Goal: Task Accomplishment & Management: Manage account settings

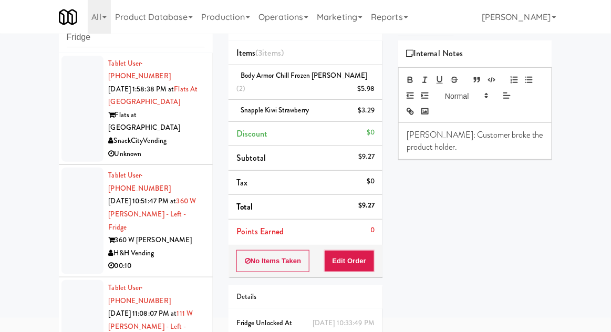
click at [71, 186] on div at bounding box center [82, 221] width 42 height 107
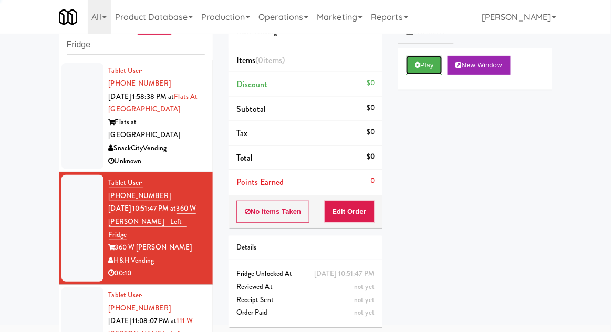
click at [414, 70] on button "Play" at bounding box center [424, 65] width 36 height 19
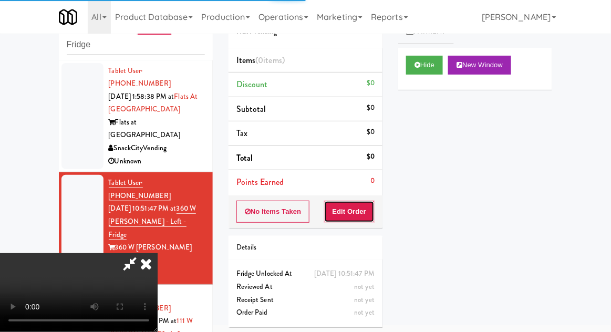
click at [348, 221] on button "Edit Order" at bounding box center [349, 212] width 51 height 22
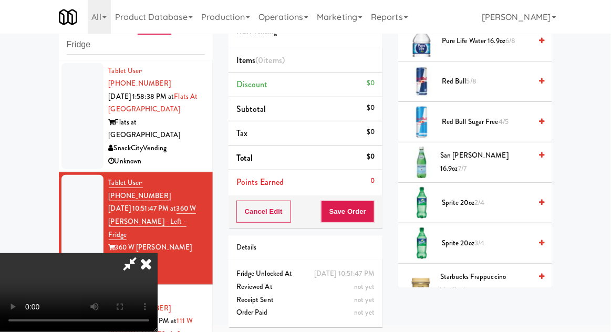
scroll to position [1312, 0]
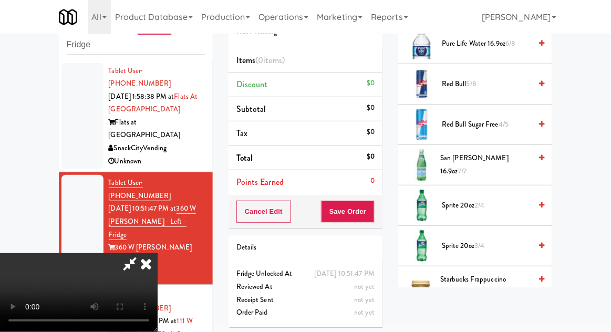
click at [483, 200] on span "2/4" at bounding box center [480, 205] width 10 height 10
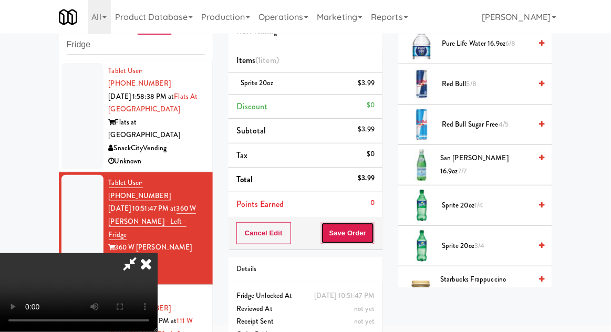
click at [371, 227] on button "Save Order" at bounding box center [348, 233] width 54 height 22
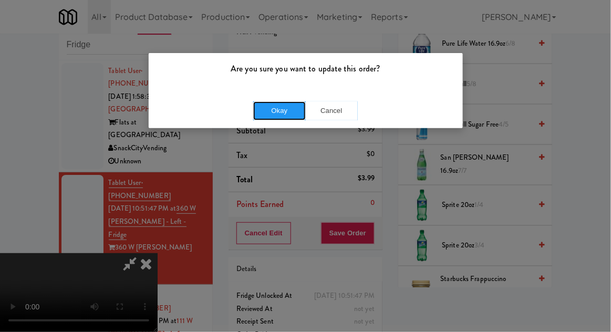
click at [278, 118] on button "Okay" at bounding box center [279, 110] width 53 height 19
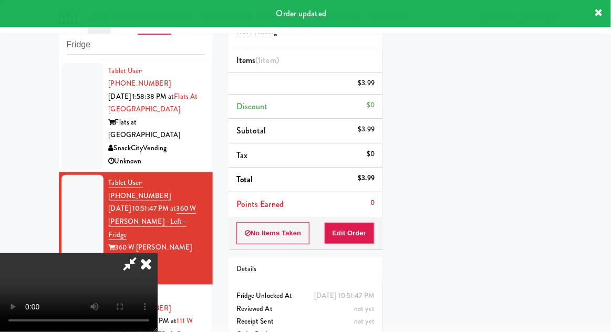
scroll to position [104, 0]
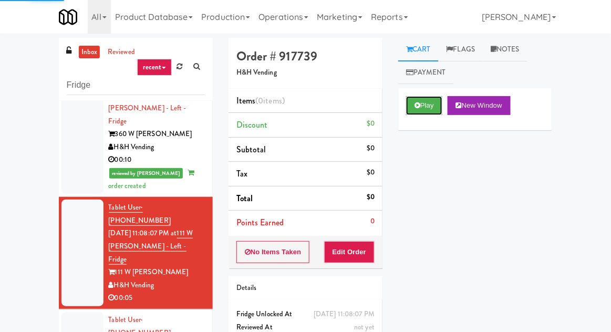
click at [419, 110] on button "Play" at bounding box center [424, 105] width 36 height 19
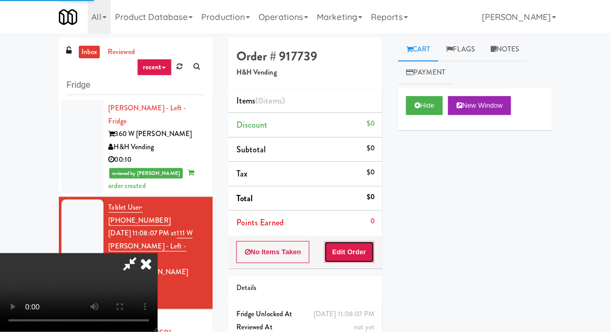
click at [354, 259] on button "Edit Order" at bounding box center [349, 252] width 51 height 22
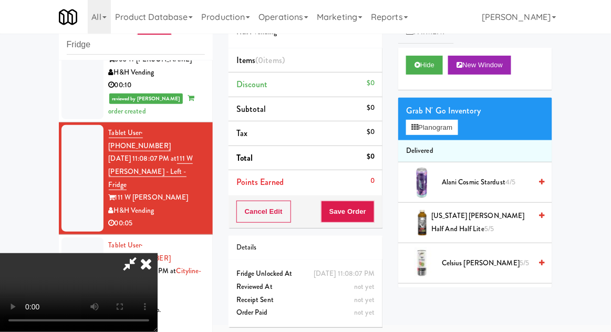
scroll to position [38, 0]
click at [458, 132] on button "Planogram" at bounding box center [432, 128] width 52 height 16
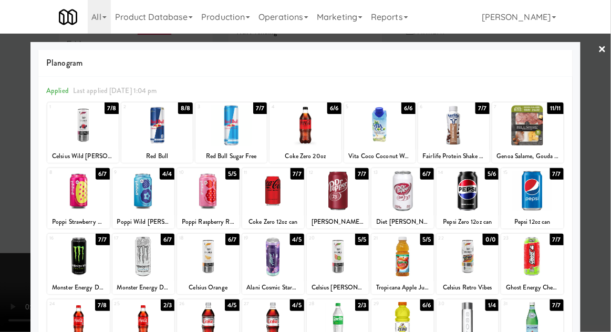
click at [301, 120] on div at bounding box center [305, 125] width 71 height 40
click at [610, 66] on div at bounding box center [305, 166] width 611 height 332
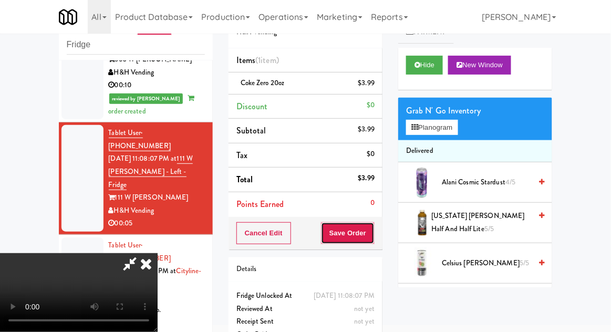
click at [372, 236] on button "Save Order" at bounding box center [348, 233] width 54 height 22
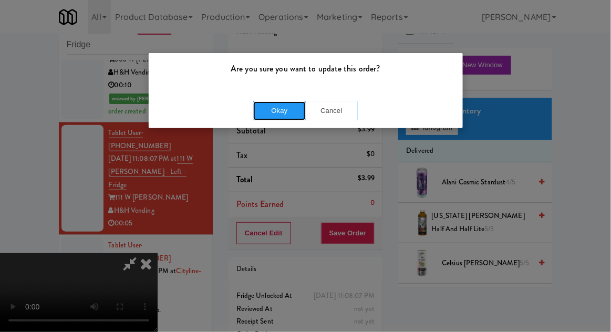
click at [283, 115] on button "Okay" at bounding box center [279, 110] width 53 height 19
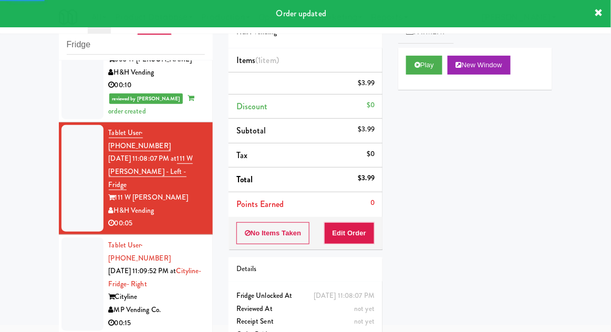
click at [60, 235] on li "Tablet User · (201) 423-0122 [DATE] 11:09:52 PM at Cityline- Fridge- Right City…" at bounding box center [136, 284] width 154 height 99
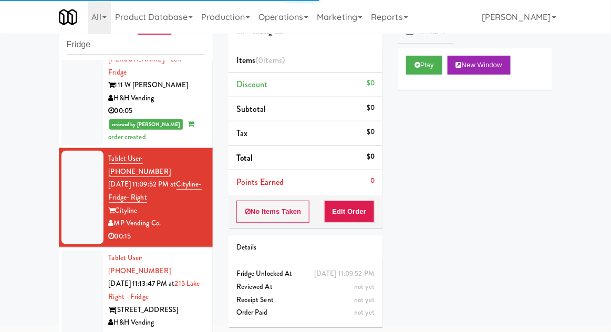
scroll to position [301, 0]
click at [406, 71] on button "Play" at bounding box center [424, 65] width 36 height 19
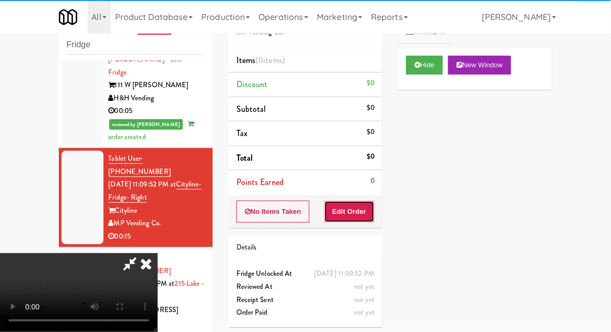
click at [326, 211] on button "Edit Order" at bounding box center [349, 212] width 51 height 22
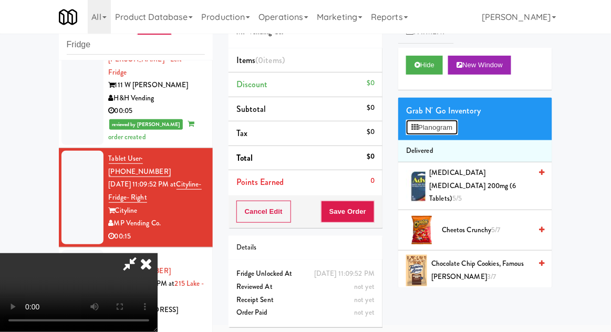
click at [453, 133] on button "Planogram" at bounding box center [432, 128] width 52 height 16
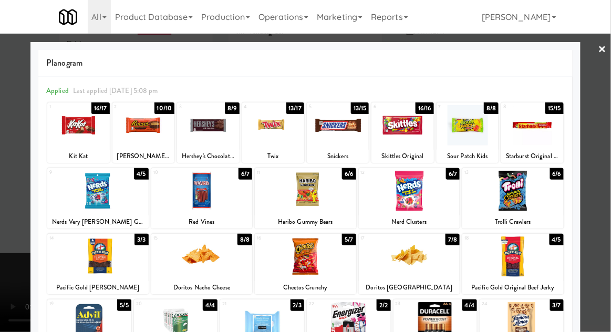
click at [101, 262] on div at bounding box center [97, 257] width 101 height 40
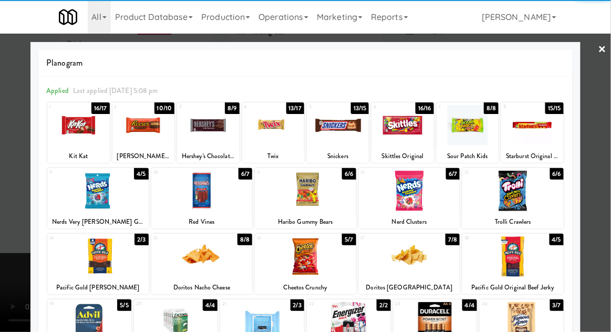
click at [595, 89] on div at bounding box center [305, 166] width 611 height 332
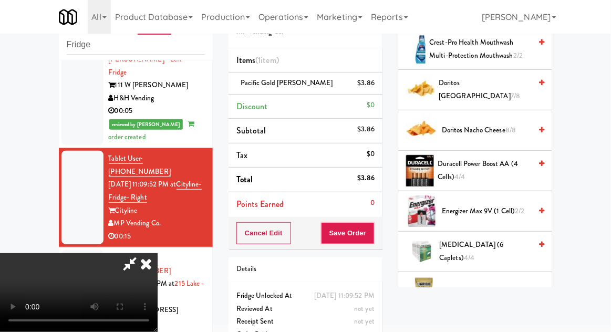
scroll to position [336, 0]
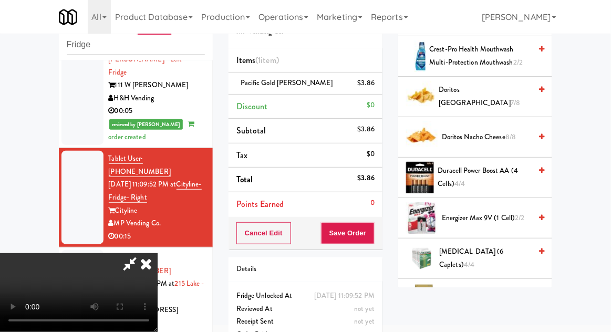
click at [513, 132] on span "8/8" at bounding box center [511, 137] width 11 height 10
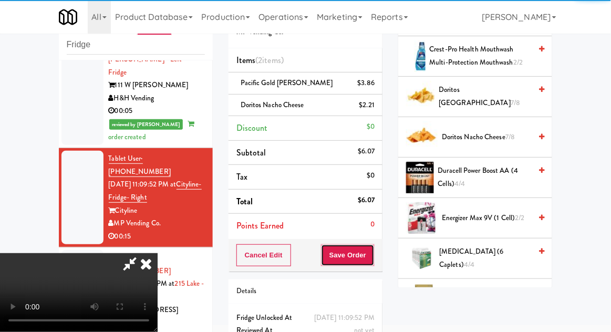
click at [373, 258] on button "Save Order" at bounding box center [348, 255] width 54 height 22
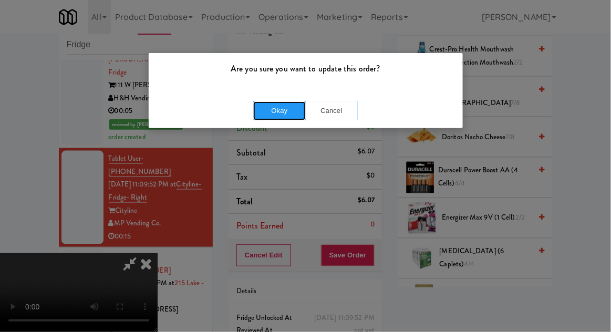
click at [290, 104] on button "Okay" at bounding box center [279, 110] width 53 height 19
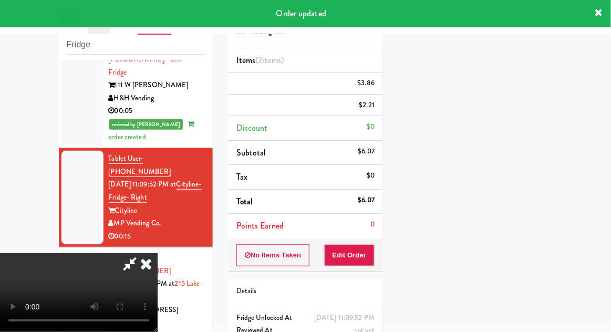
scroll to position [104, 0]
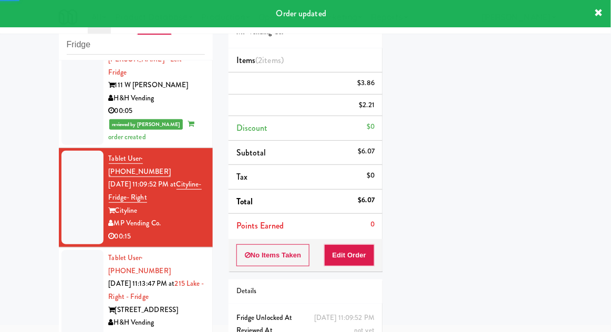
click at [76, 250] on div at bounding box center [82, 297] width 42 height 94
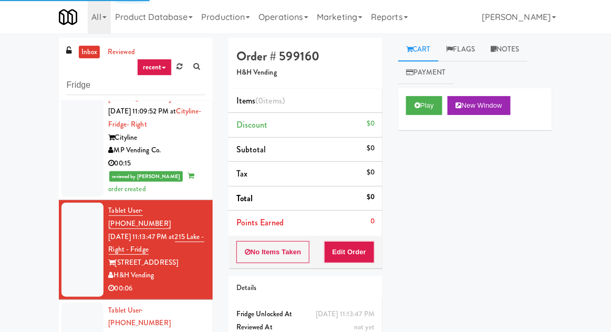
scroll to position [413, 0]
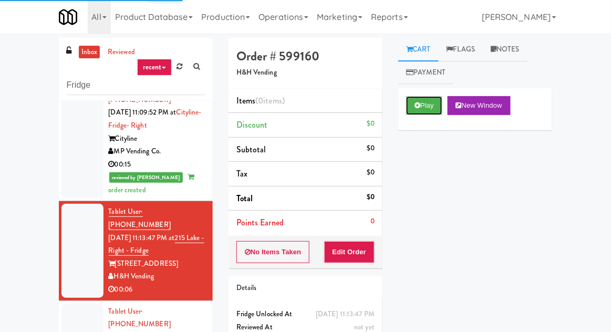
click at [442, 106] on button "Play" at bounding box center [424, 105] width 36 height 19
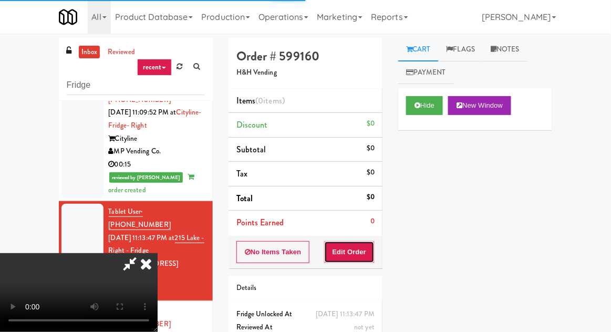
click at [374, 244] on button "Edit Order" at bounding box center [349, 252] width 51 height 22
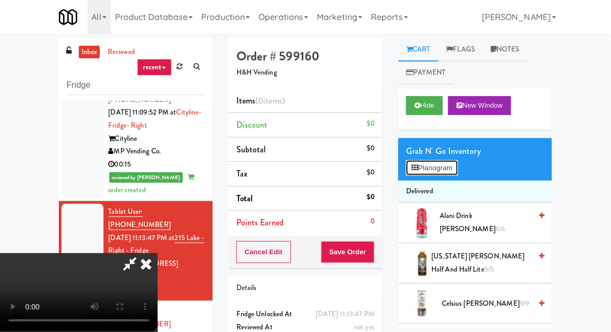
click at [453, 162] on button "Planogram" at bounding box center [432, 168] width 52 height 16
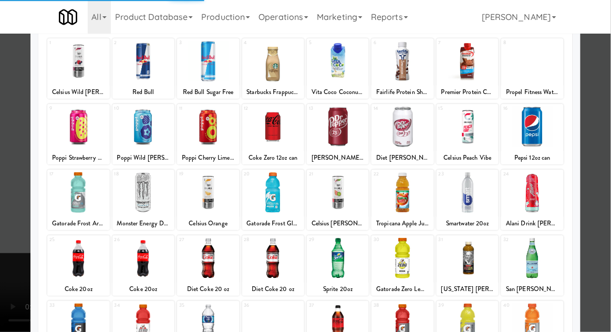
scroll to position [183, 0]
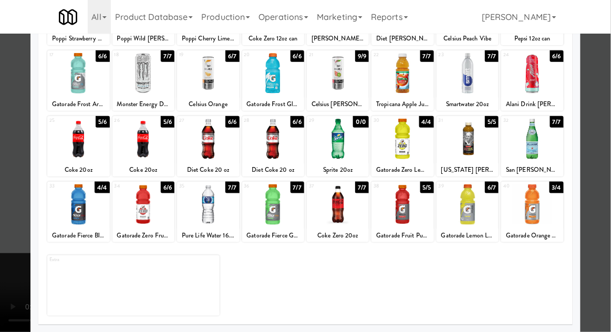
click at [209, 200] on div at bounding box center [208, 204] width 62 height 40
click at [602, 91] on div at bounding box center [305, 166] width 611 height 332
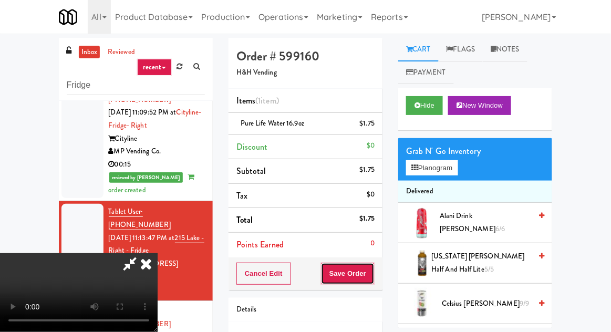
click at [369, 265] on button "Save Order" at bounding box center [348, 274] width 54 height 22
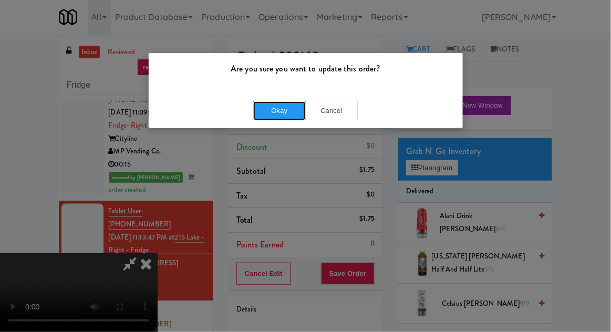
click at [280, 117] on button "Okay" at bounding box center [279, 110] width 53 height 19
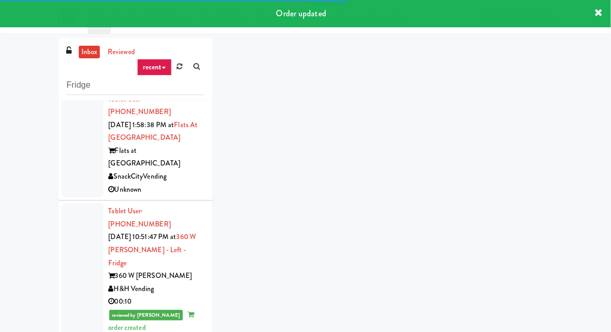
scroll to position [1, 0]
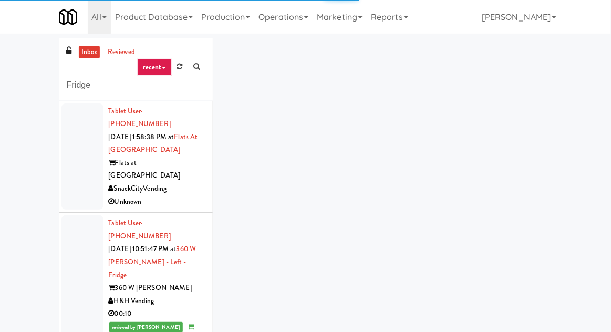
click at [85, 57] on link "inbox" at bounding box center [90, 52] width 22 height 13
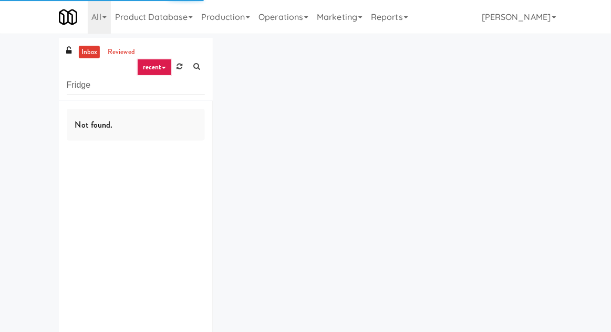
scroll to position [0, 0]
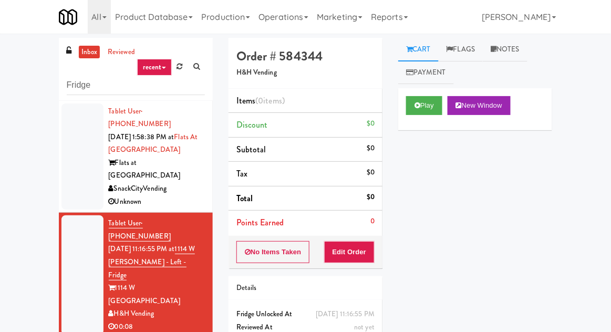
click at [88, 46] on link "inbox" at bounding box center [90, 52] width 22 height 13
click at [73, 162] on div at bounding box center [82, 157] width 42 height 107
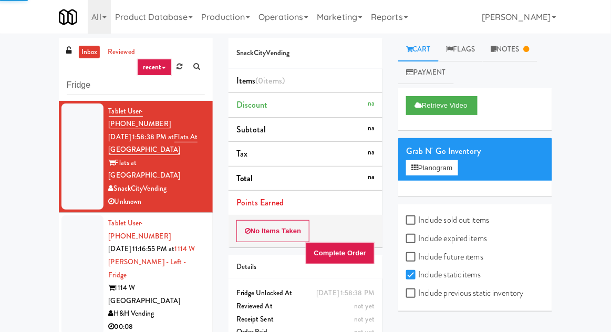
click at [75, 240] on div at bounding box center [82, 274] width 42 height 119
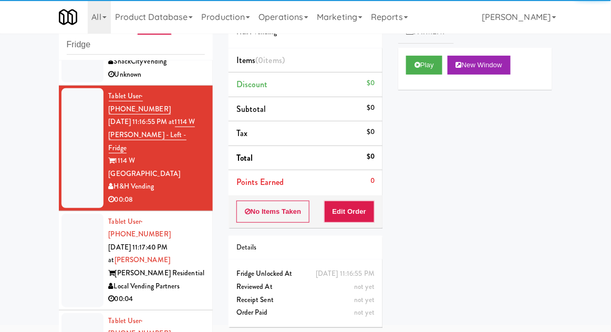
scroll to position [91, 0]
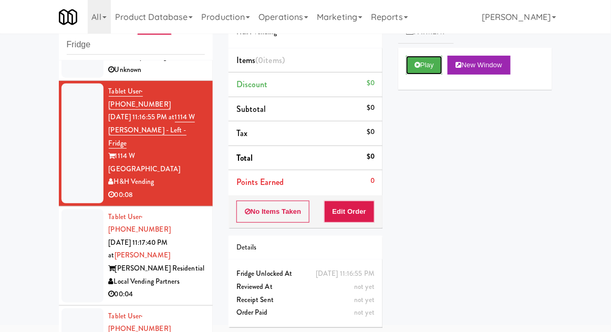
click at [417, 58] on button "Play" at bounding box center [424, 65] width 36 height 19
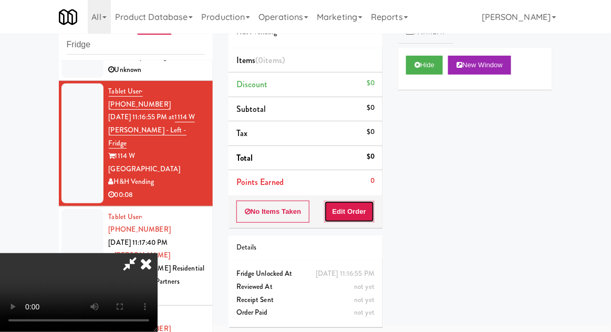
click at [354, 215] on button "Edit Order" at bounding box center [349, 212] width 51 height 22
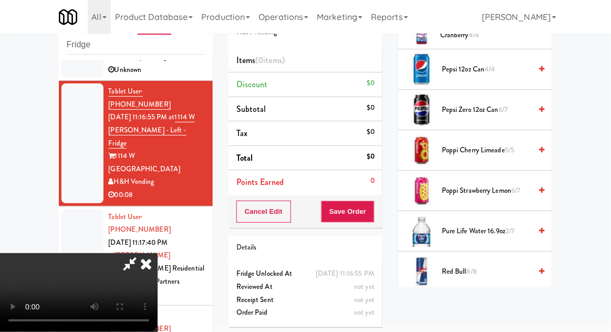
scroll to position [1125, 0]
click at [489, 224] on span "Pure Life Water 16.9oz 2/7" at bounding box center [486, 230] width 89 height 13
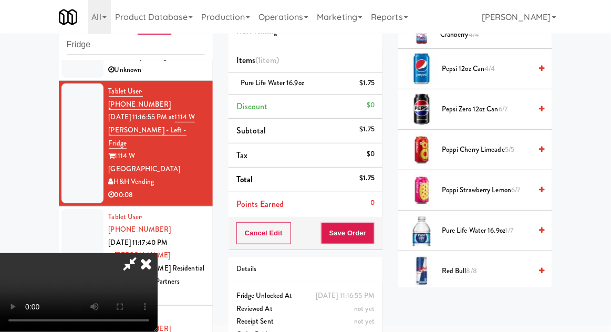
click at [489, 224] on span "Pure Life Water 16.9oz 1/7" at bounding box center [486, 230] width 89 height 13
click at [371, 241] on button "Save Order" at bounding box center [348, 233] width 54 height 22
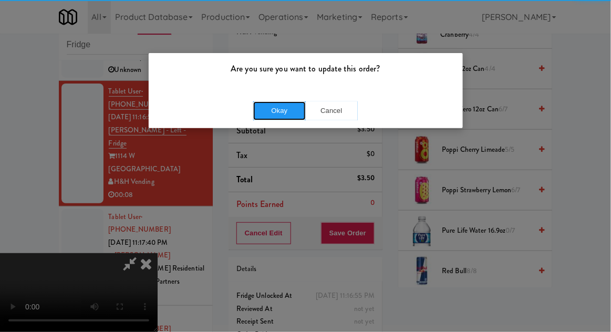
click at [285, 103] on button "Okay" at bounding box center [279, 110] width 53 height 19
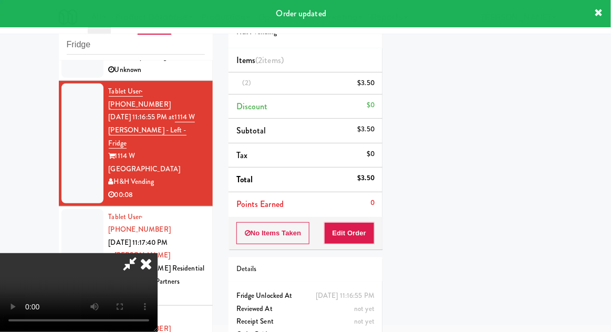
scroll to position [0, 0]
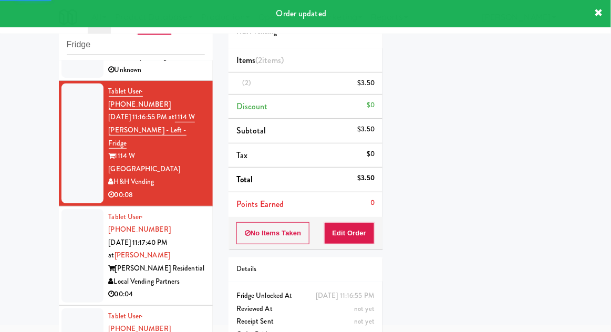
click at [68, 209] on div at bounding box center [82, 256] width 42 height 94
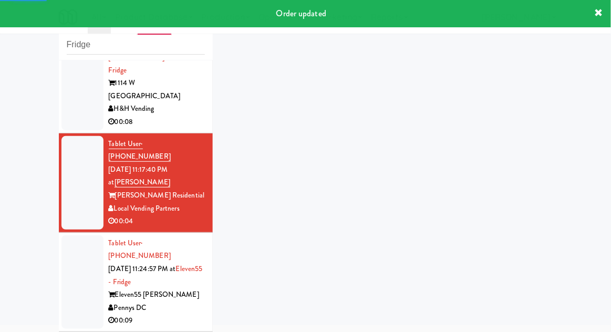
scroll to position [168, 0]
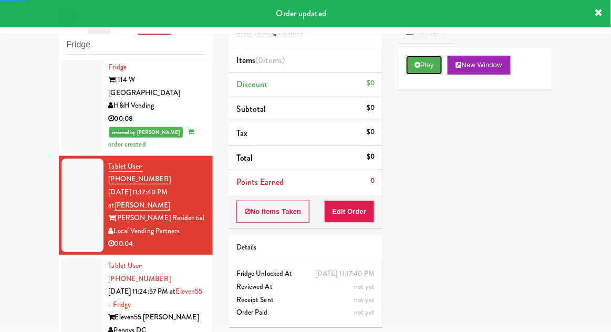
click at [427, 69] on button "Play" at bounding box center [424, 65] width 36 height 19
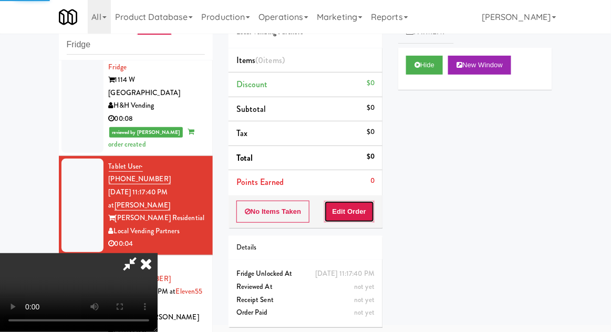
click at [359, 205] on button "Edit Order" at bounding box center [349, 212] width 51 height 22
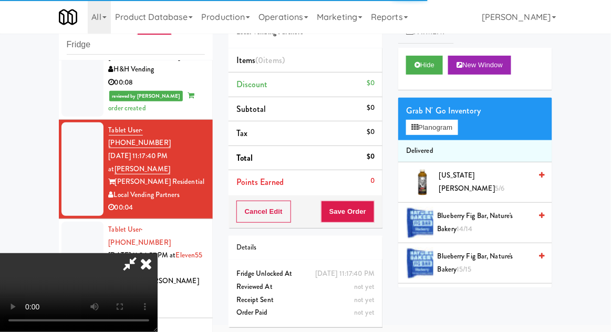
scroll to position [204, 0]
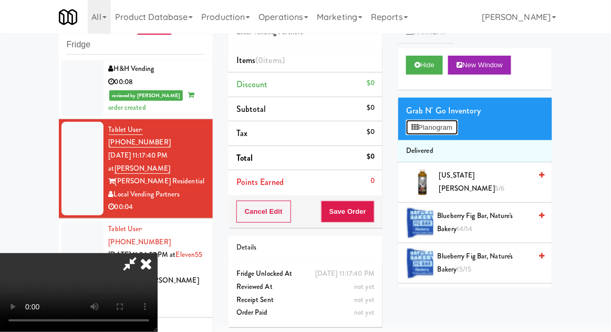
click at [456, 120] on button "Planogram" at bounding box center [432, 128] width 52 height 16
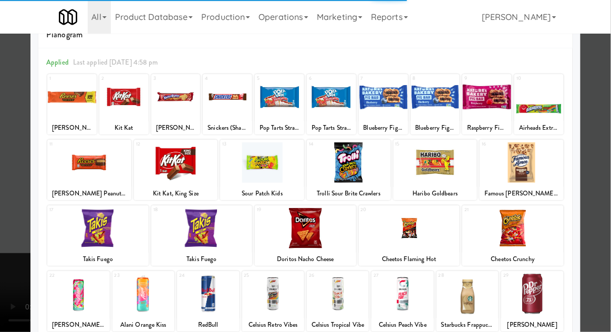
scroll to position [59, 0]
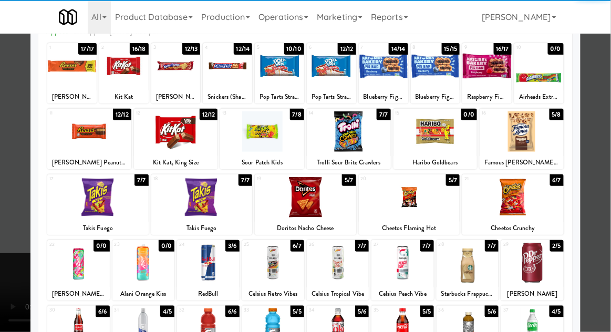
click at [200, 259] on div at bounding box center [208, 263] width 62 height 40
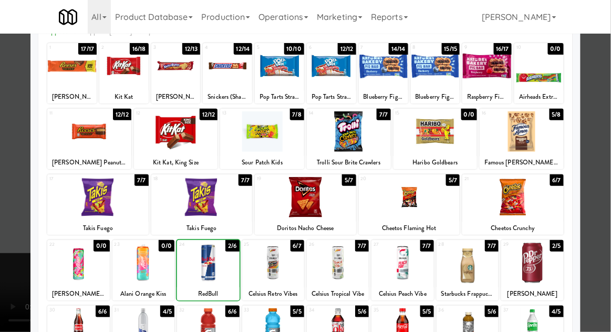
click at [599, 211] on div at bounding box center [305, 166] width 611 height 332
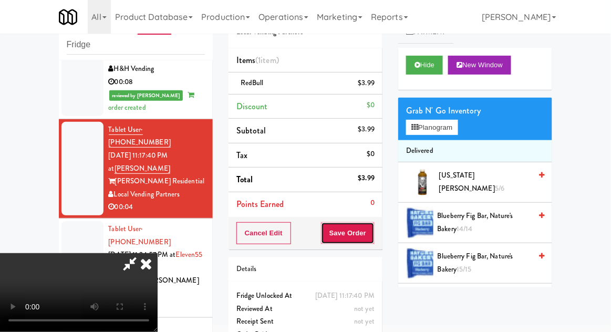
click at [374, 239] on button "Save Order" at bounding box center [348, 233] width 54 height 22
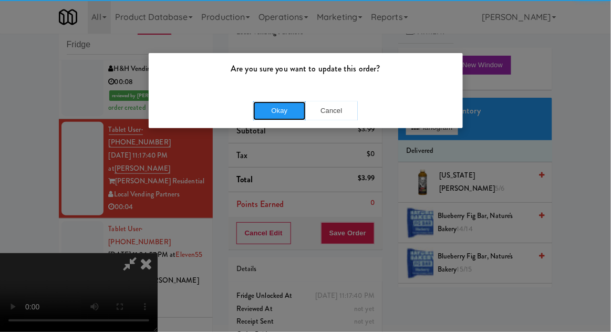
click at [282, 107] on button "Okay" at bounding box center [279, 110] width 53 height 19
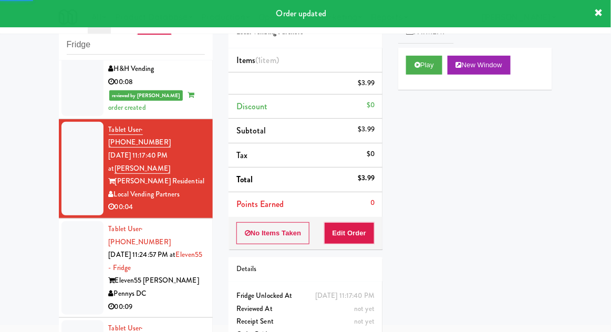
click at [74, 221] on div at bounding box center [82, 268] width 42 height 94
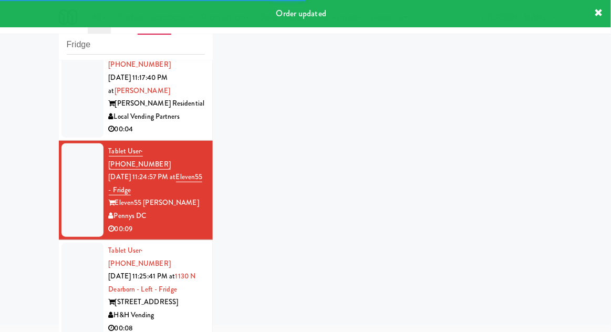
scroll to position [314, 0]
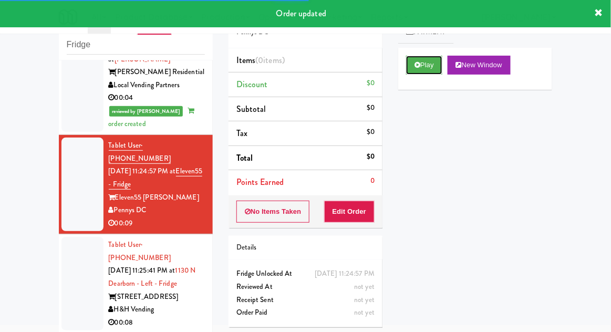
click at [420, 70] on button "Play" at bounding box center [424, 65] width 36 height 19
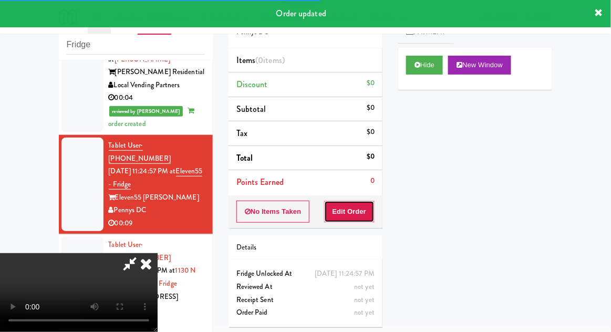
click at [350, 213] on button "Edit Order" at bounding box center [349, 212] width 51 height 22
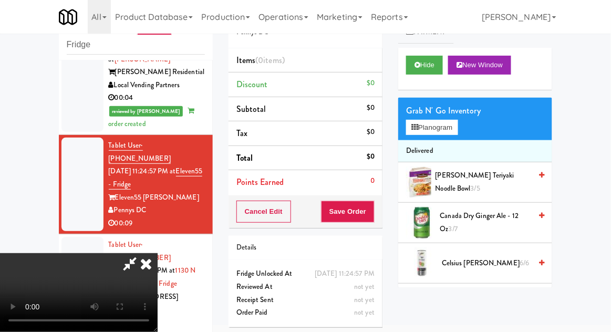
scroll to position [38, 0]
click at [455, 122] on button "Planogram" at bounding box center [432, 128] width 52 height 16
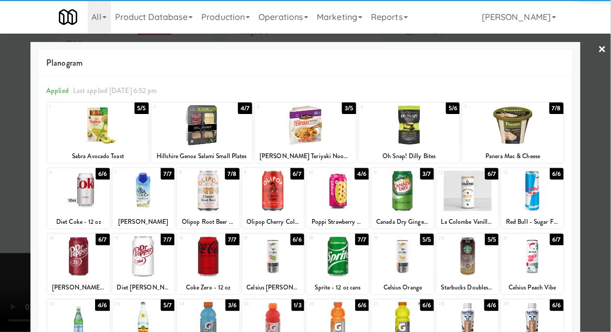
click at [213, 207] on div at bounding box center [208, 191] width 62 height 40
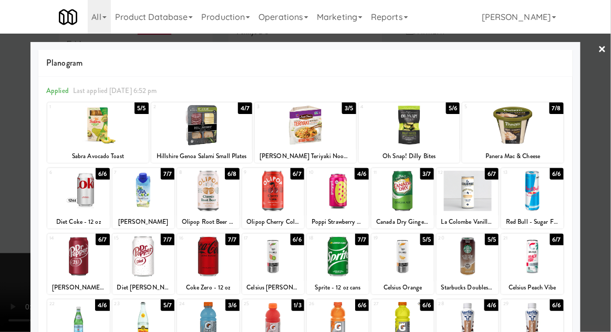
click at [3, 194] on div at bounding box center [305, 166] width 611 height 332
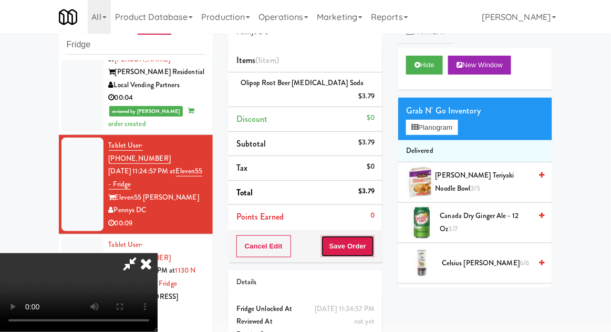
click at [367, 235] on button "Save Order" at bounding box center [348, 246] width 54 height 22
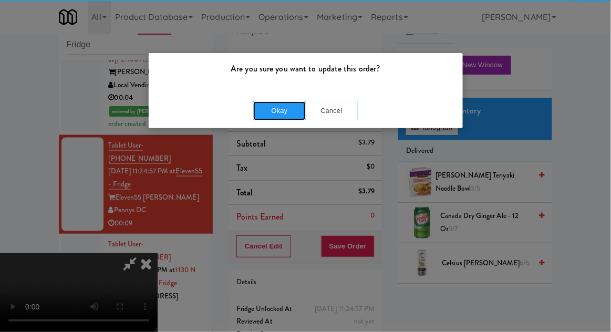
click at [278, 104] on button "Okay" at bounding box center [279, 110] width 53 height 19
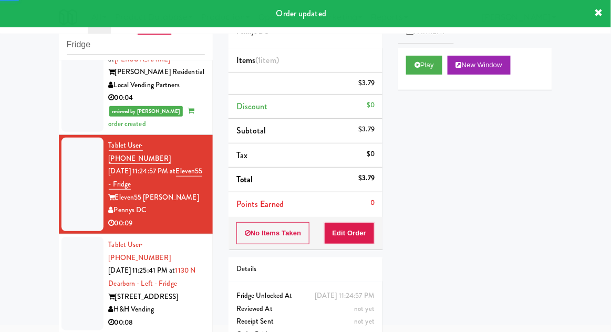
click at [64, 237] on div at bounding box center [82, 284] width 42 height 94
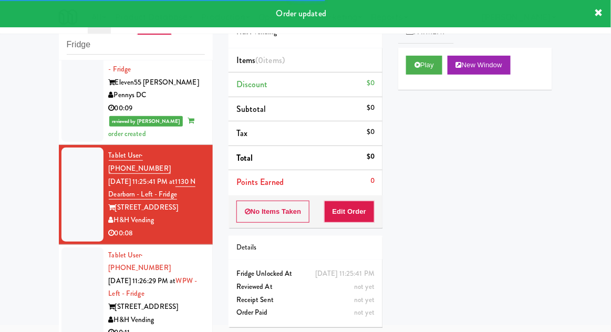
scroll to position [429, 0]
click at [413, 72] on button "Play" at bounding box center [424, 65] width 36 height 19
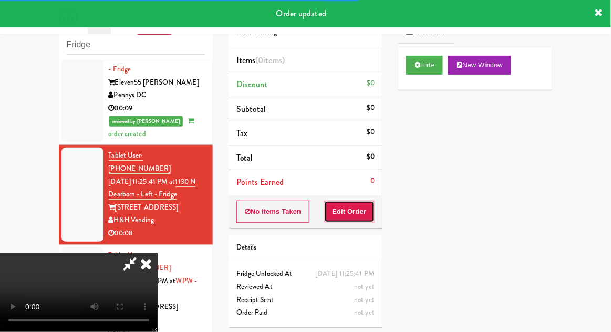
click at [346, 211] on button "Edit Order" at bounding box center [349, 212] width 51 height 22
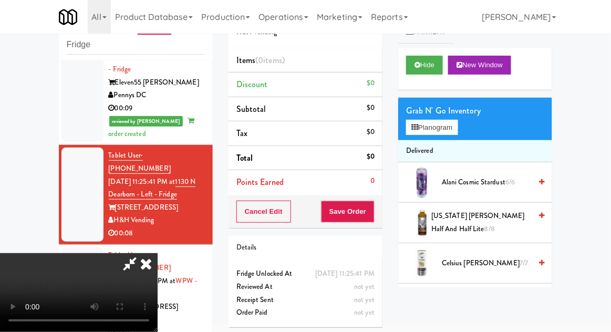
scroll to position [38, 0]
click at [436, 124] on button "Planogram" at bounding box center [432, 128] width 52 height 16
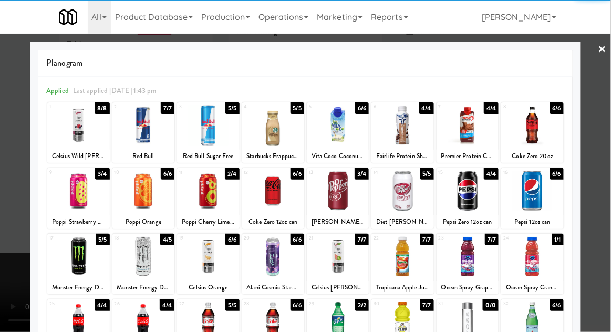
click at [335, 256] on div at bounding box center [338, 257] width 62 height 40
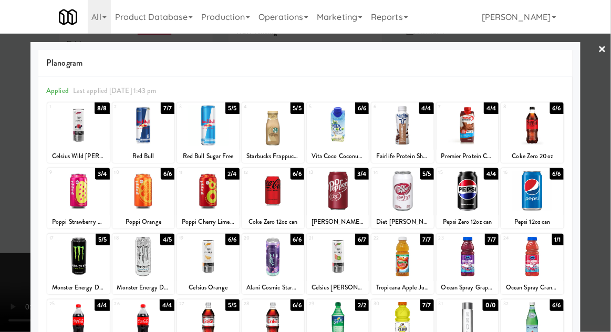
click at [604, 203] on div at bounding box center [305, 166] width 611 height 332
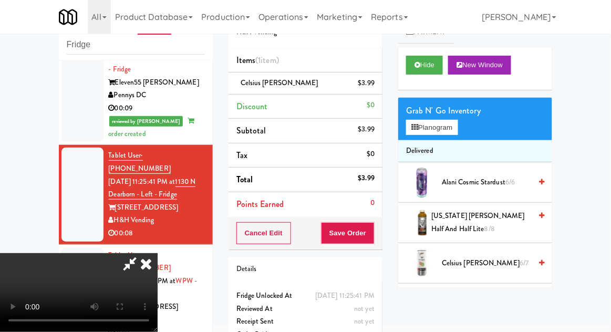
click at [445, 111] on div "Grab N' Go Inventory" at bounding box center [475, 111] width 138 height 16
click at [442, 130] on button "Planogram" at bounding box center [432, 128] width 52 height 16
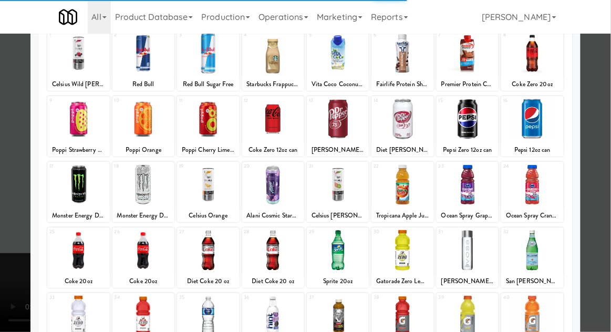
scroll to position [133, 0]
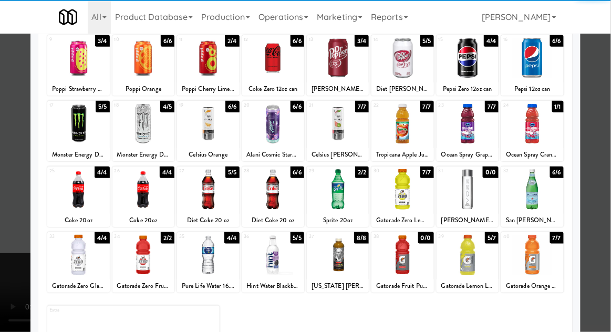
click at [200, 245] on div at bounding box center [208, 255] width 62 height 40
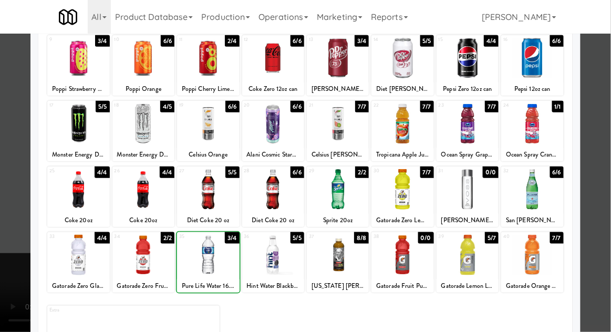
click at [603, 209] on div at bounding box center [305, 166] width 611 height 332
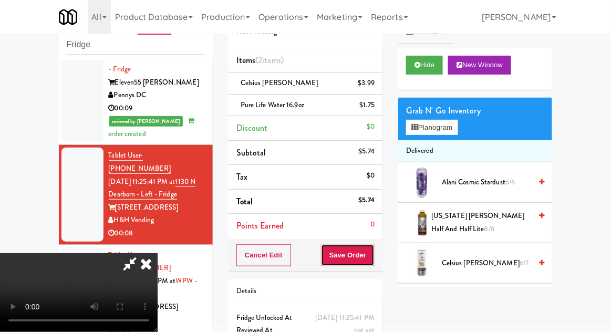
click at [369, 254] on button "Save Order" at bounding box center [348, 255] width 54 height 22
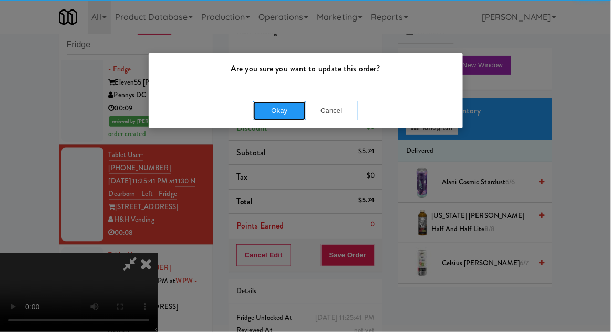
click at [270, 116] on button "Okay" at bounding box center [279, 110] width 53 height 19
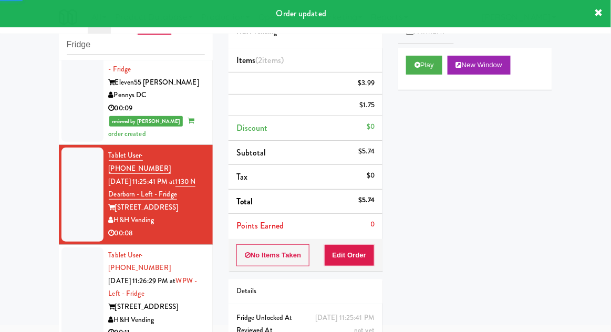
click at [85, 248] on div at bounding box center [82, 295] width 42 height 94
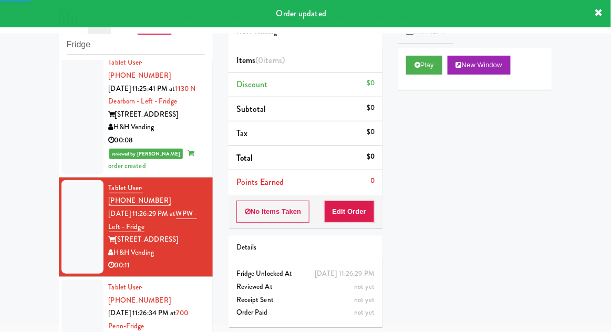
scroll to position [534, 0]
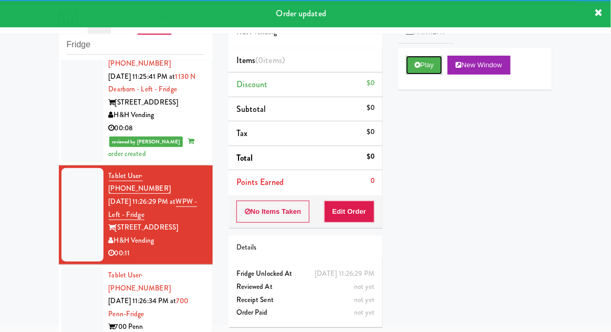
click at [417, 60] on button "Play" at bounding box center [424, 65] width 36 height 19
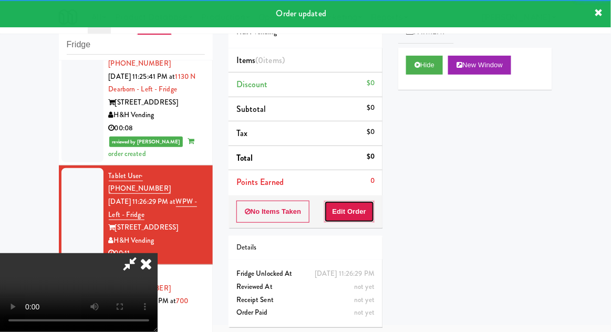
click at [355, 219] on button "Edit Order" at bounding box center [349, 212] width 51 height 22
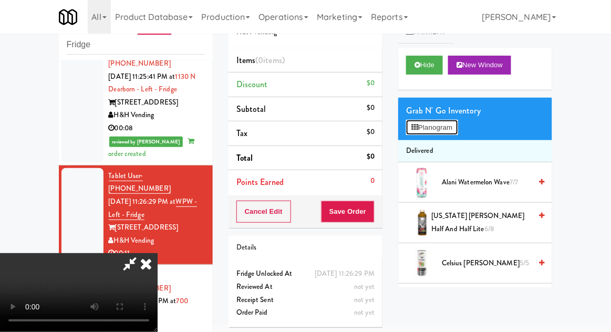
click at [420, 121] on button "Planogram" at bounding box center [432, 128] width 52 height 16
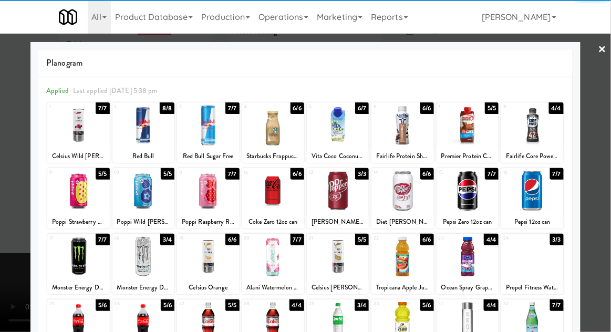
click at [141, 194] on div at bounding box center [143, 191] width 62 height 40
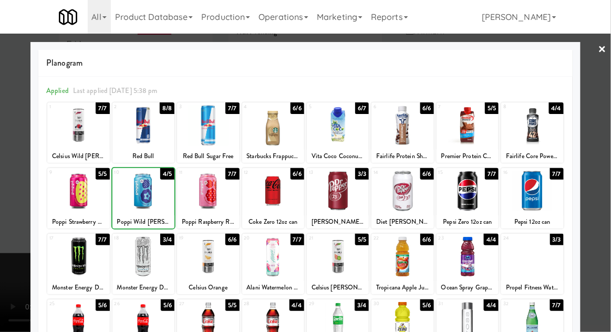
click at [602, 204] on div at bounding box center [305, 166] width 611 height 332
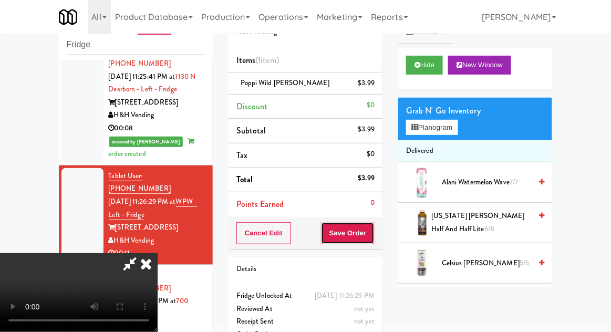
click at [372, 232] on button "Save Order" at bounding box center [348, 233] width 54 height 22
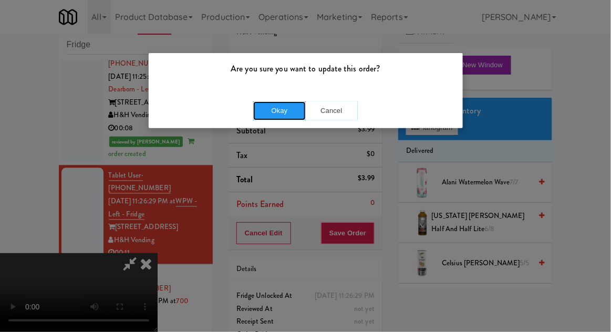
click at [276, 112] on button "Okay" at bounding box center [279, 110] width 53 height 19
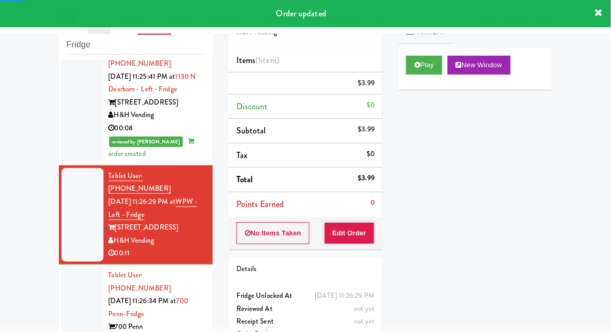
click at [71, 268] on div at bounding box center [82, 321] width 42 height 107
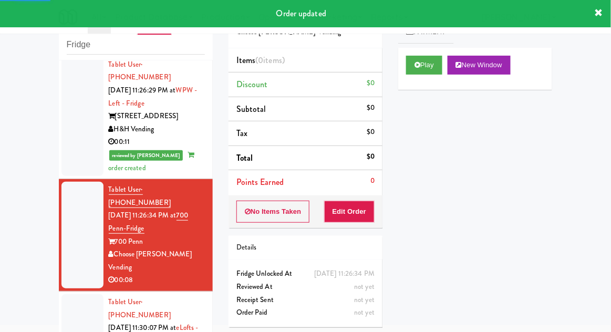
scroll to position [648, 0]
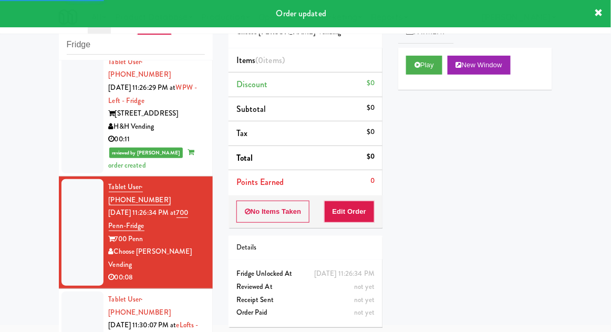
click at [421, 59] on button "Play" at bounding box center [424, 65] width 36 height 19
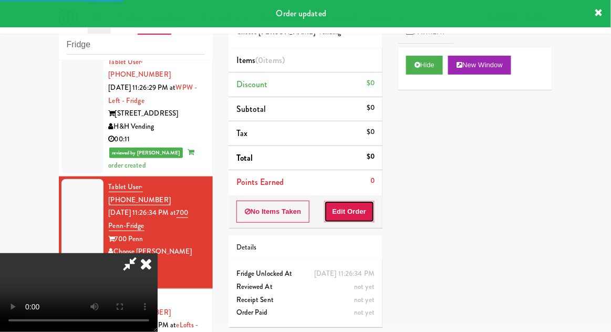
click at [355, 209] on button "Edit Order" at bounding box center [349, 212] width 51 height 22
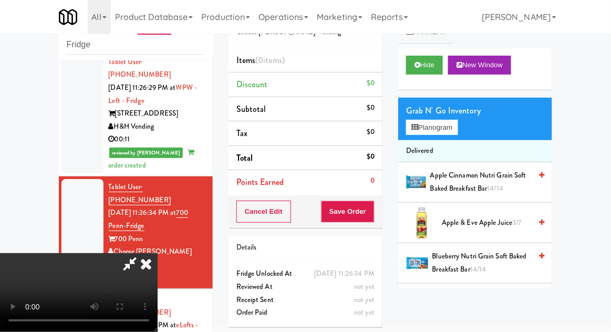
scroll to position [0, 0]
click at [439, 132] on button "Planogram" at bounding box center [432, 128] width 52 height 16
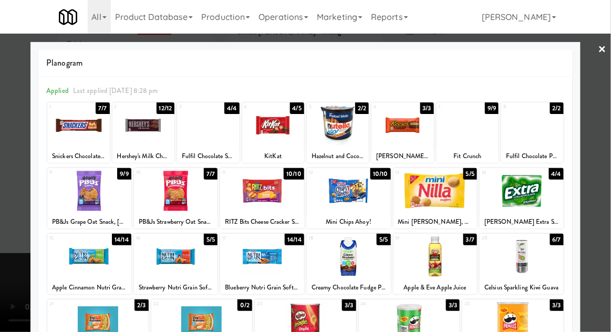
click at [78, 137] on div at bounding box center [78, 125] width 62 height 40
click at [603, 211] on div at bounding box center [305, 166] width 611 height 332
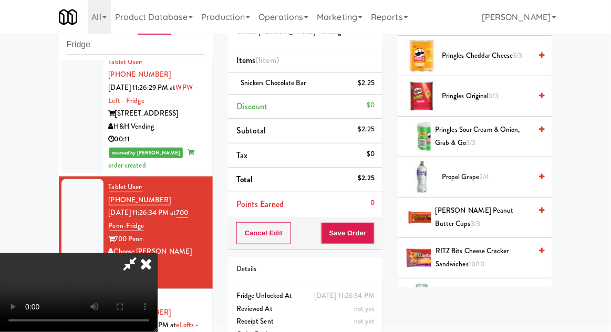
scroll to position [931, 0]
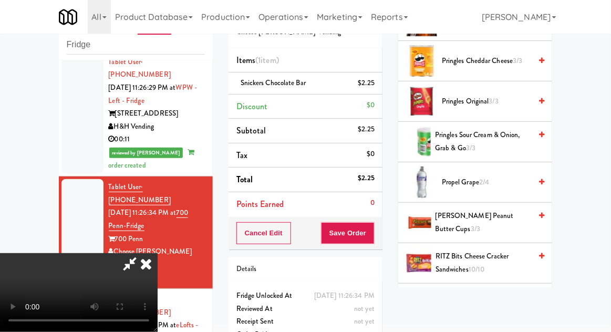
click at [480, 224] on span "3/3" at bounding box center [475, 229] width 9 height 10
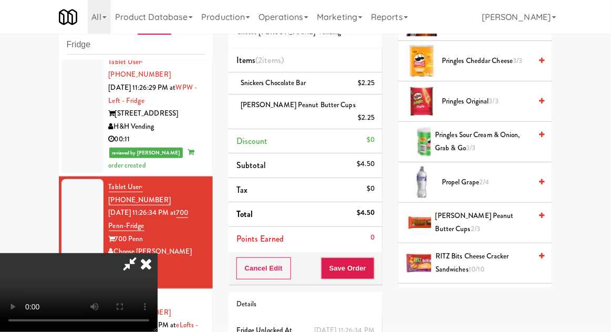
scroll to position [38, 0]
click at [372, 258] on button "Save Order" at bounding box center [348, 269] width 54 height 22
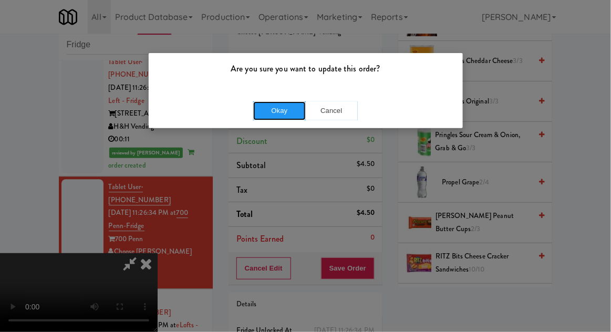
click at [273, 112] on button "Okay" at bounding box center [279, 110] width 53 height 19
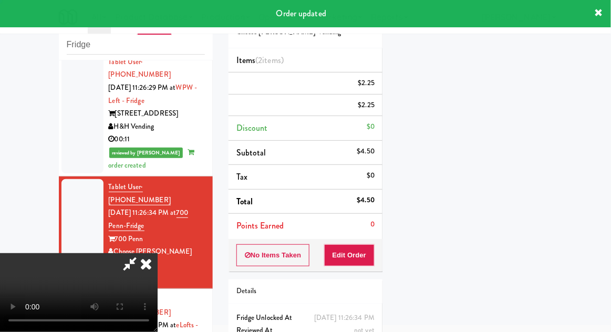
scroll to position [0, 0]
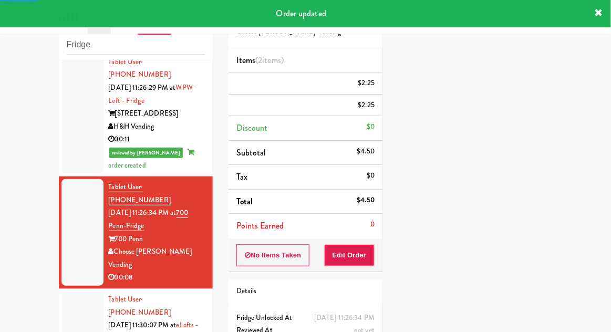
click at [75, 292] on div at bounding box center [82, 339] width 42 height 94
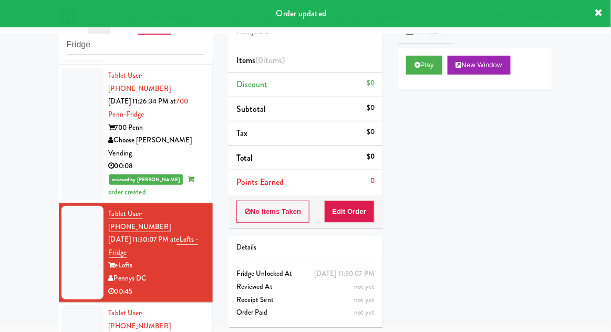
scroll to position [760, 0]
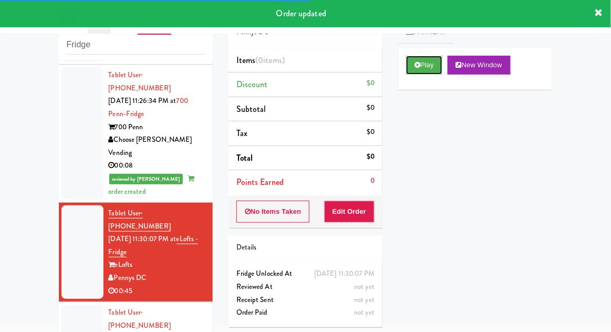
click at [414, 65] on button "Play" at bounding box center [424, 65] width 36 height 19
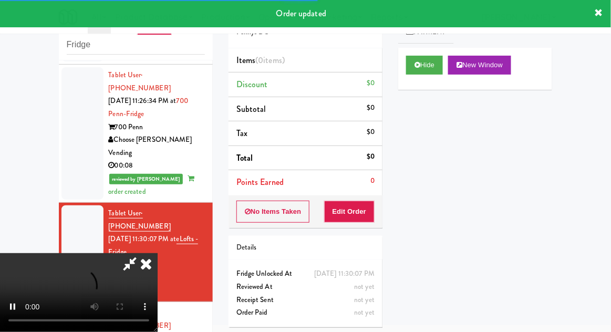
click at [342, 228] on div "Order # 134159 Pennys DC Items (0 items ) Discount $0 Subtotal $0 Tax $0 Total …" at bounding box center [306, 166] width 170 height 338
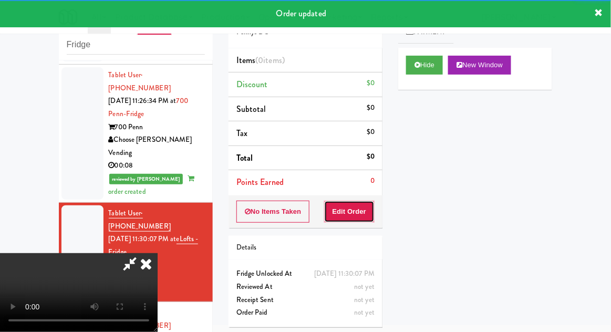
click at [341, 204] on button "Edit Order" at bounding box center [349, 212] width 51 height 22
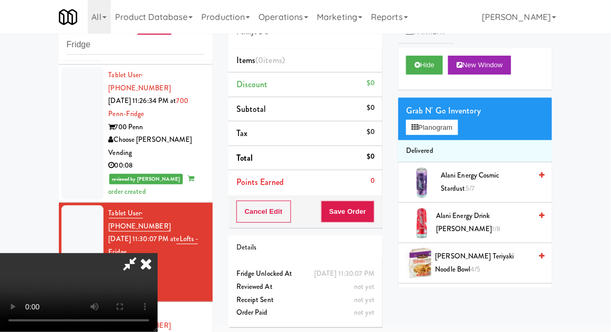
scroll to position [0, 0]
click at [444, 124] on button "Planogram" at bounding box center [432, 128] width 52 height 16
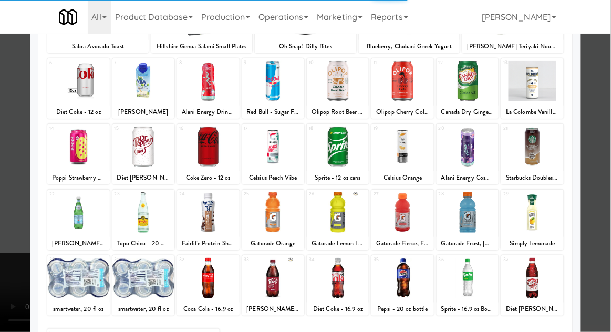
scroll to position [111, 0]
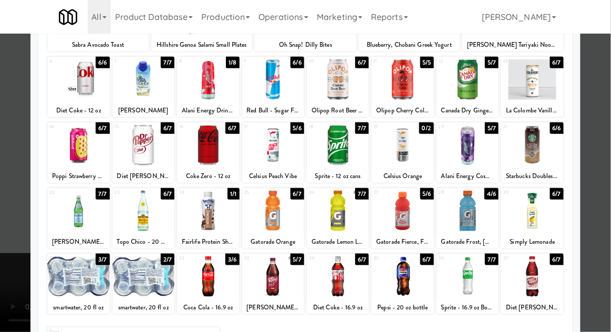
click at [59, 277] on div at bounding box center [78, 276] width 62 height 40
click at [599, 228] on div at bounding box center [305, 166] width 611 height 332
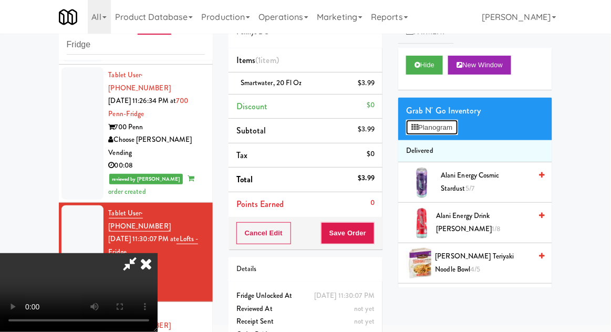
click at [450, 126] on button "Planogram" at bounding box center [432, 128] width 52 height 16
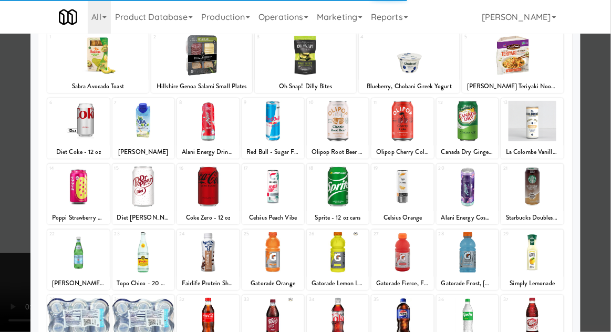
scroll to position [70, 0]
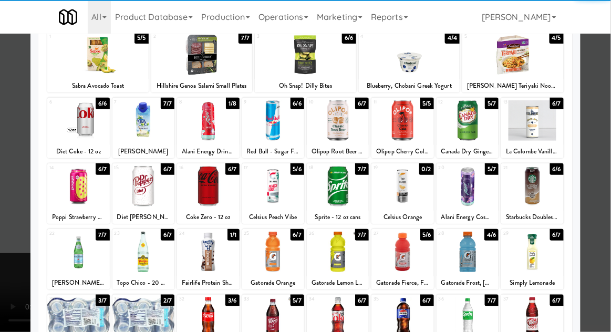
click at [76, 248] on div at bounding box center [78, 252] width 62 height 40
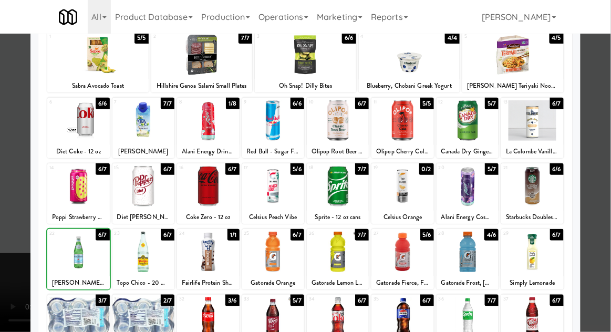
click at [607, 228] on div at bounding box center [305, 166] width 611 height 332
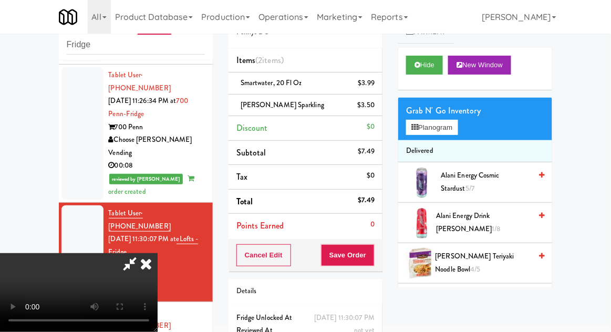
scroll to position [38, 0]
click at [458, 122] on button "Planogram" at bounding box center [432, 128] width 52 height 16
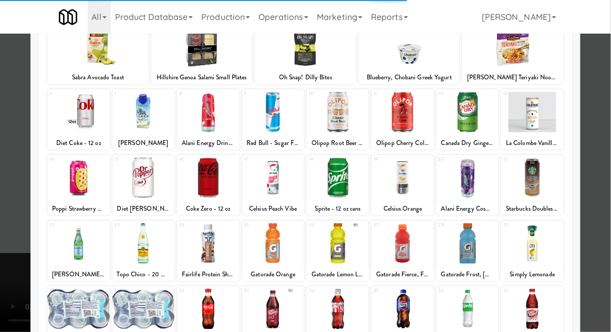
scroll to position [133, 0]
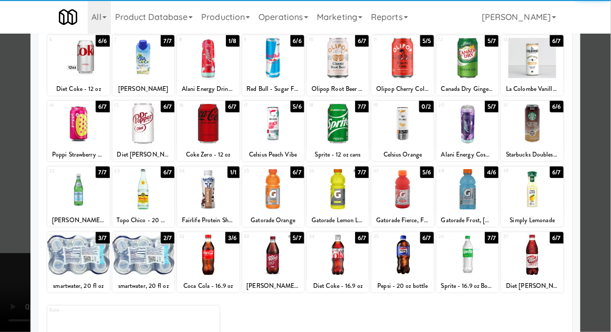
click at [67, 253] on div at bounding box center [78, 255] width 62 height 40
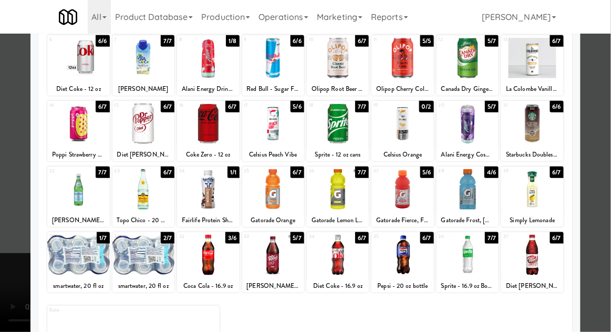
click at [1, 228] on div at bounding box center [305, 166] width 611 height 332
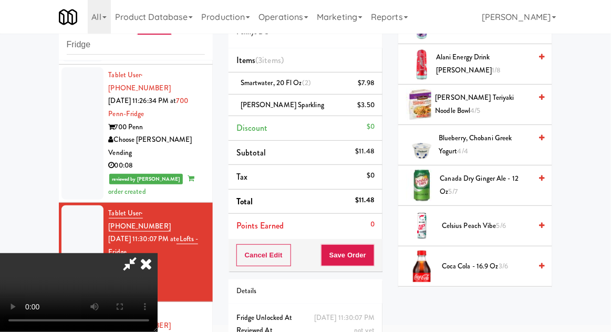
scroll to position [167, 0]
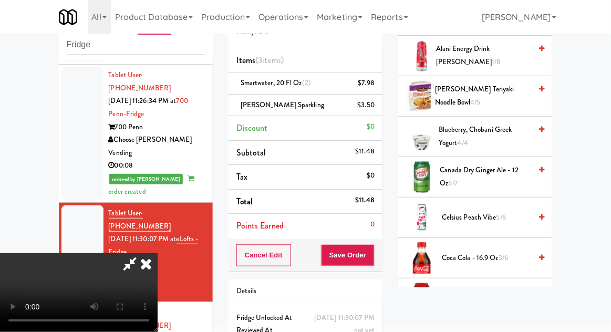
click at [517, 178] on span "Canada Dry Ginger Ale - 12 oz 5/7" at bounding box center [485, 177] width 91 height 26
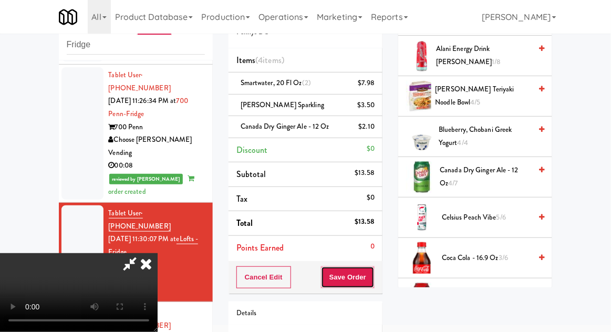
click at [371, 280] on button "Save Order" at bounding box center [348, 277] width 54 height 22
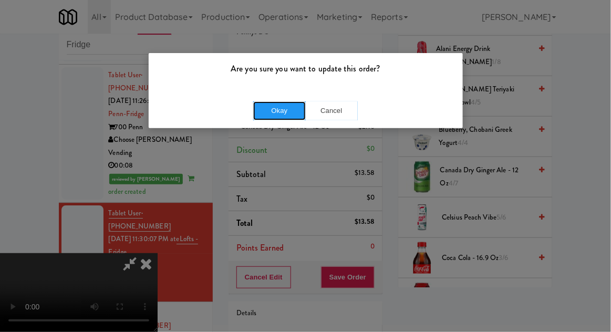
click at [270, 119] on button "Okay" at bounding box center [279, 110] width 53 height 19
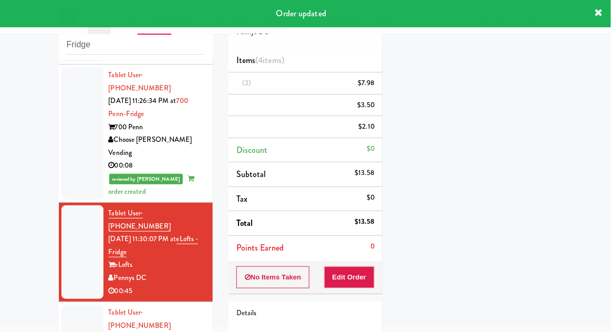
scroll to position [0, 0]
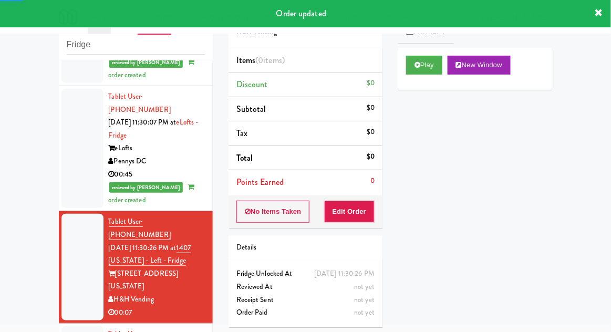
scroll to position [879, 0]
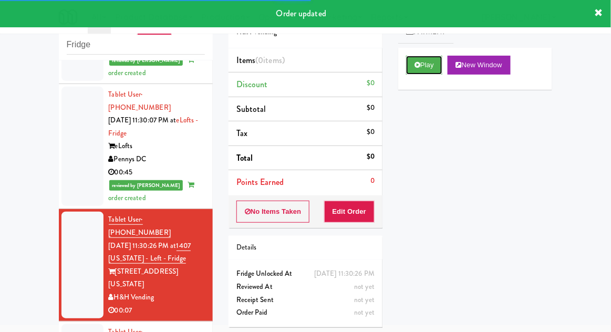
click at [417, 70] on button "Play" at bounding box center [424, 65] width 36 height 19
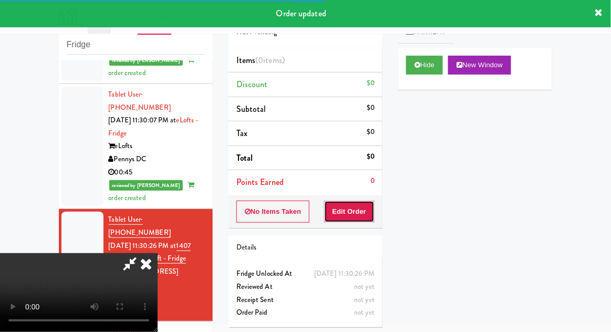
click at [373, 202] on button "Edit Order" at bounding box center [349, 212] width 51 height 22
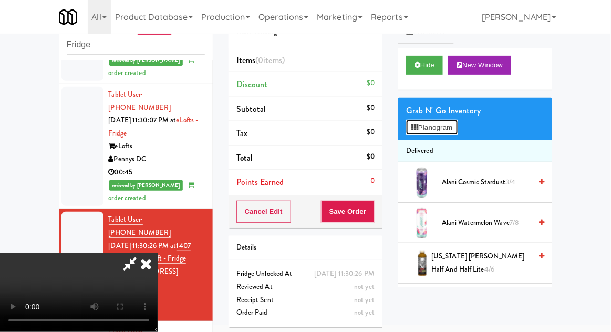
click at [441, 126] on button "Planogram" at bounding box center [432, 128] width 52 height 16
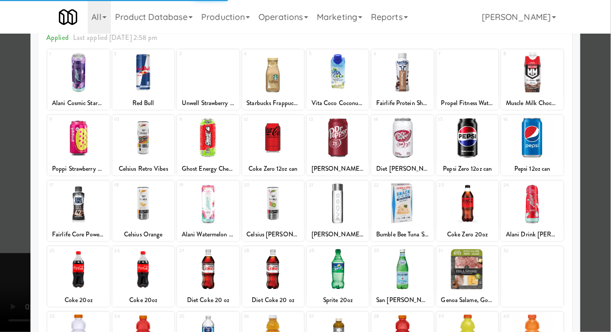
scroll to position [67, 0]
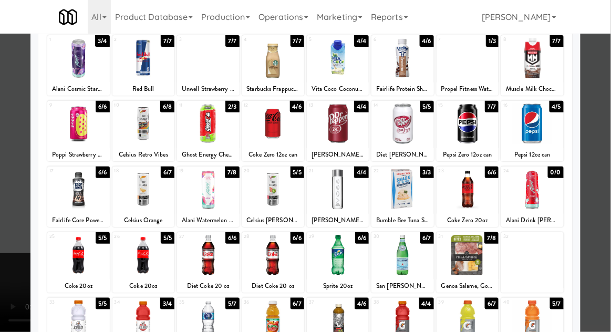
click at [399, 260] on div at bounding box center [403, 255] width 62 height 40
click at [598, 238] on div at bounding box center [305, 166] width 611 height 332
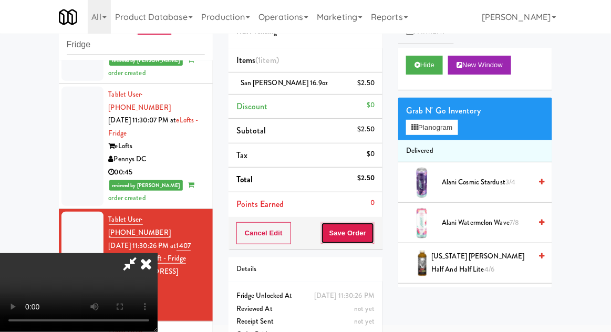
click at [373, 233] on button "Save Order" at bounding box center [348, 233] width 54 height 22
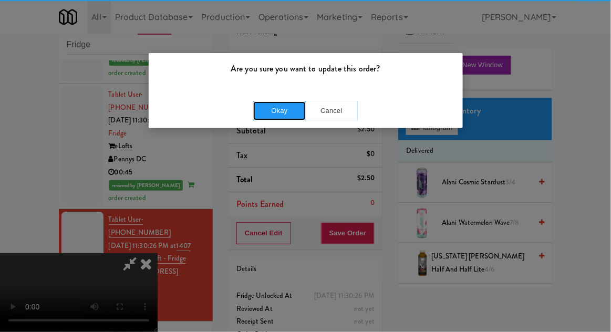
click at [280, 104] on button "Okay" at bounding box center [279, 110] width 53 height 19
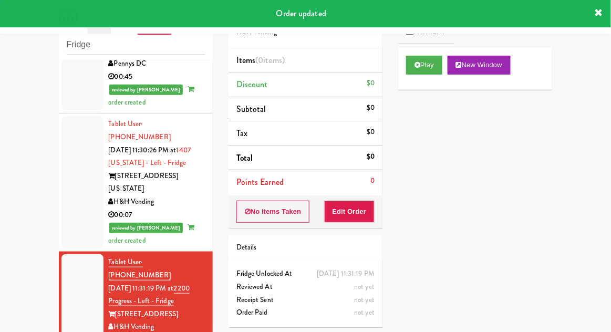
scroll to position [980, 0]
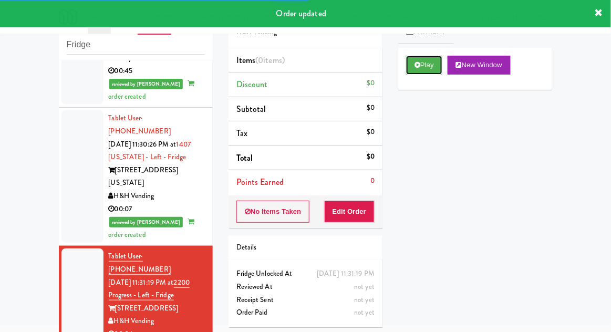
click at [415, 73] on button "Play" at bounding box center [424, 65] width 36 height 19
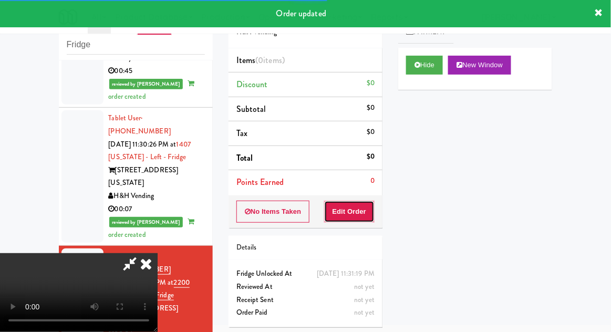
click at [352, 212] on button "Edit Order" at bounding box center [349, 212] width 51 height 22
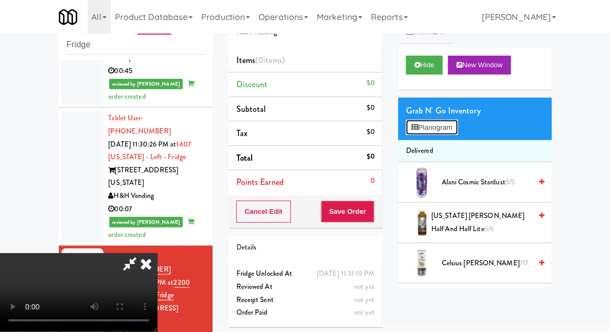
click at [446, 128] on button "Planogram" at bounding box center [432, 128] width 52 height 16
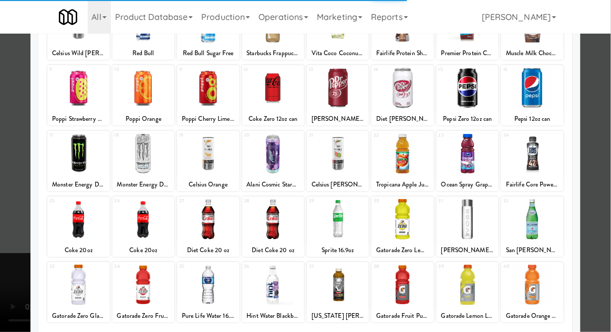
scroll to position [133, 0]
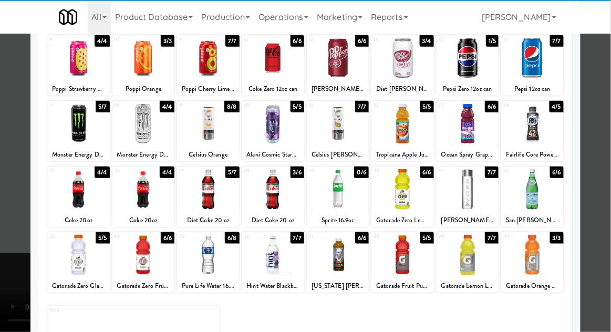
click at [142, 198] on div at bounding box center [143, 189] width 62 height 40
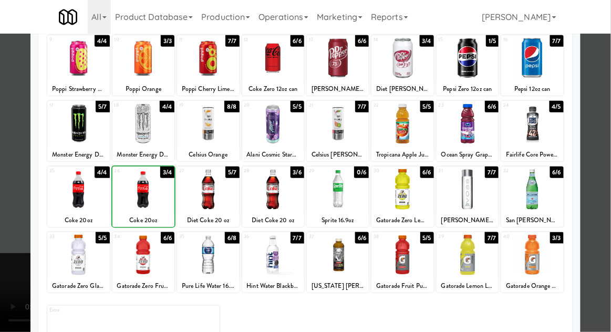
click at [601, 220] on div at bounding box center [305, 166] width 611 height 332
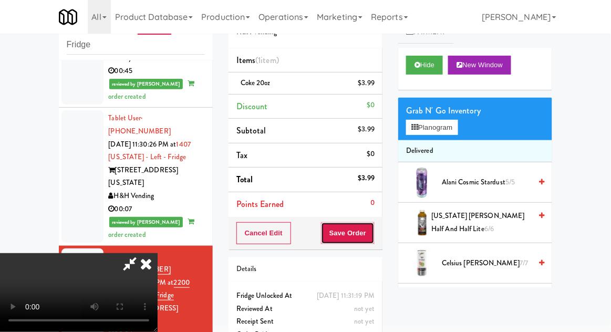
click at [371, 236] on button "Save Order" at bounding box center [348, 233] width 54 height 22
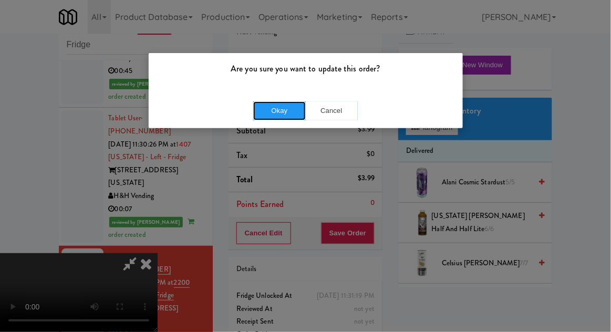
click at [284, 106] on button "Okay" at bounding box center [279, 110] width 53 height 19
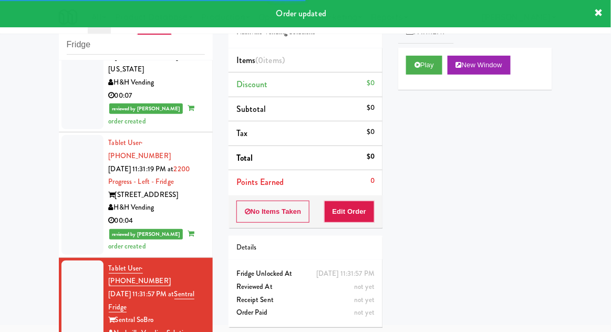
scroll to position [1095, 0]
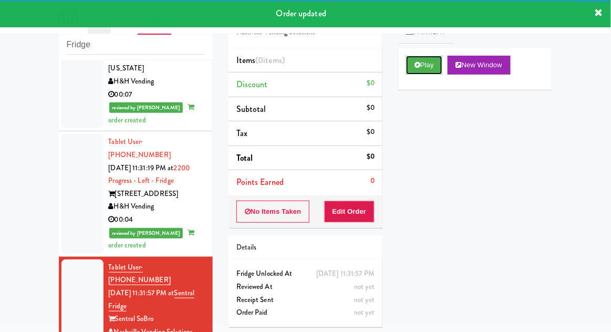
click at [410, 66] on button "Play" at bounding box center [424, 65] width 36 height 19
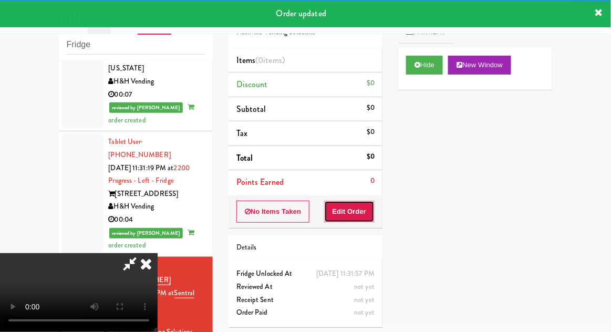
click at [346, 203] on button "Edit Order" at bounding box center [349, 212] width 51 height 22
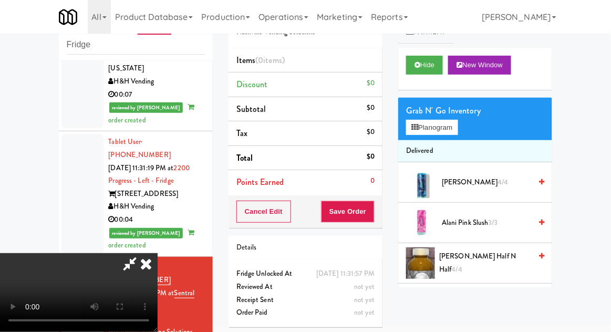
scroll to position [0, 0]
click at [439, 123] on button "Planogram" at bounding box center [432, 128] width 52 height 16
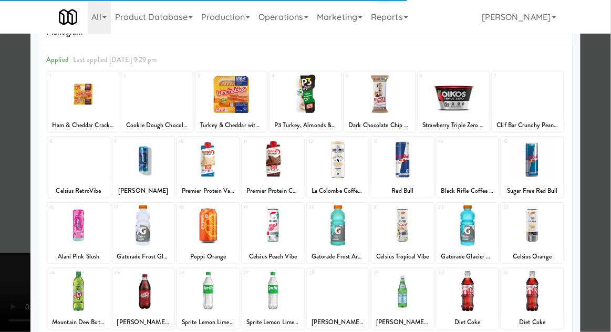
scroll to position [55, 0]
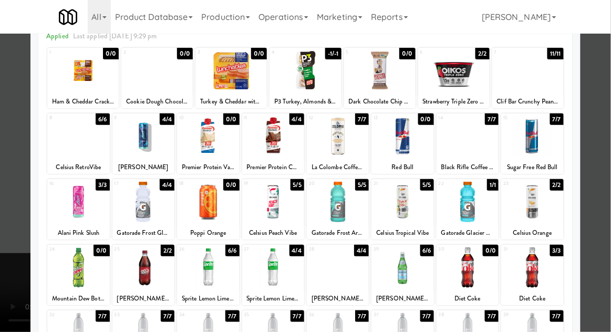
click at [555, 267] on div at bounding box center [532, 268] width 62 height 40
click at [590, 236] on div at bounding box center [305, 166] width 611 height 332
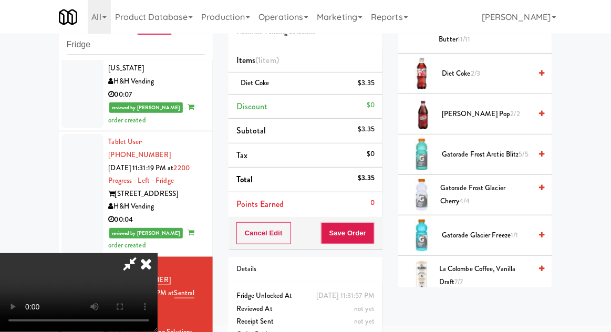
scroll to position [472, 0]
click at [506, 149] on span "Gatorade Frost Arctic Blitz 5/5" at bounding box center [486, 155] width 89 height 13
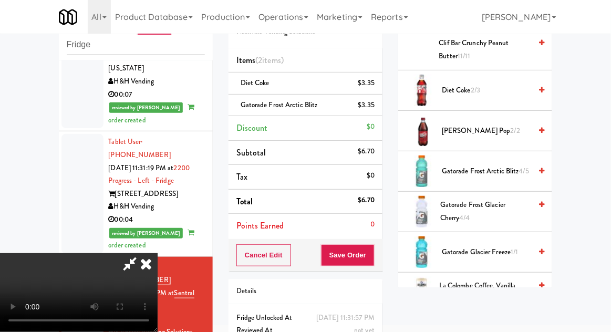
scroll to position [457, 0]
click at [496, 126] on span "[PERSON_NAME] Soda Pop 2/2" at bounding box center [486, 130] width 89 height 13
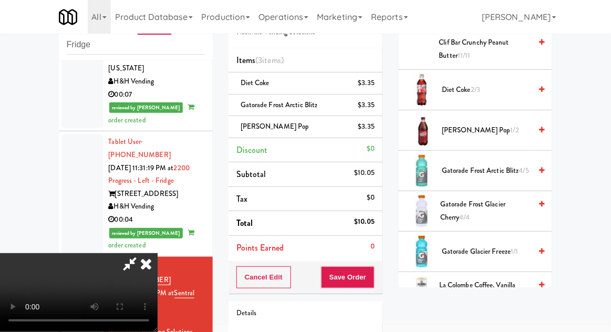
scroll to position [38, 0]
click at [491, 245] on span "Gatorade Glacier Freeze 1/1" at bounding box center [486, 251] width 89 height 13
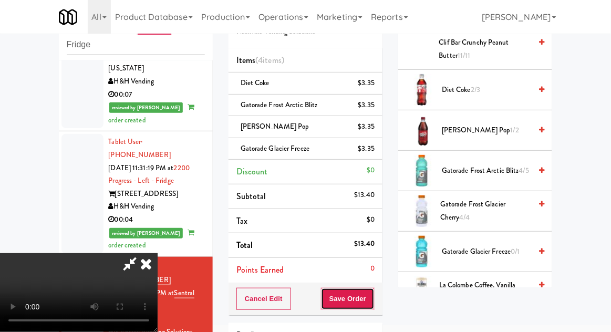
click at [371, 307] on button "Save Order" at bounding box center [348, 299] width 54 height 22
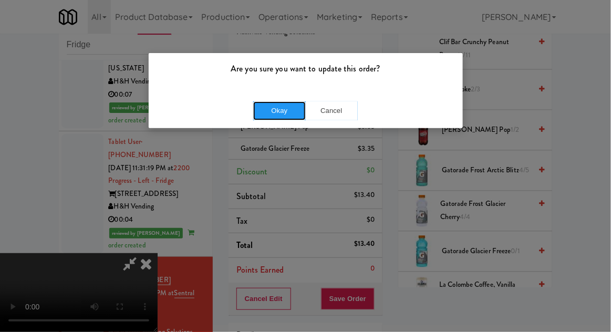
click at [259, 119] on button "Okay" at bounding box center [279, 110] width 53 height 19
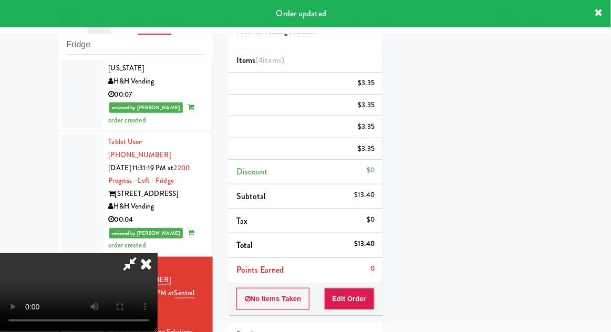
scroll to position [0, 0]
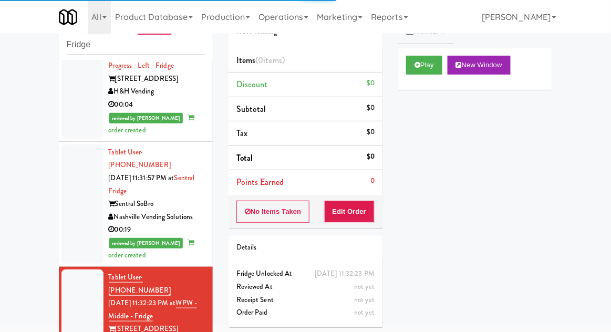
scroll to position [1211, 0]
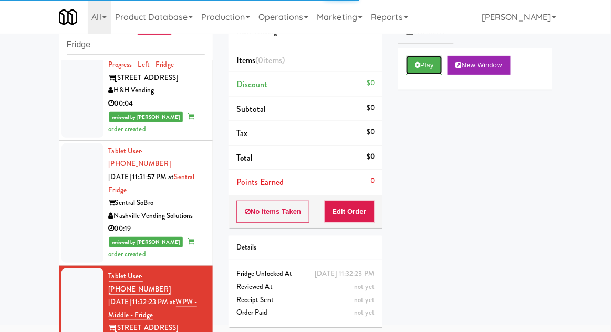
click at [409, 67] on button "Play" at bounding box center [424, 65] width 36 height 19
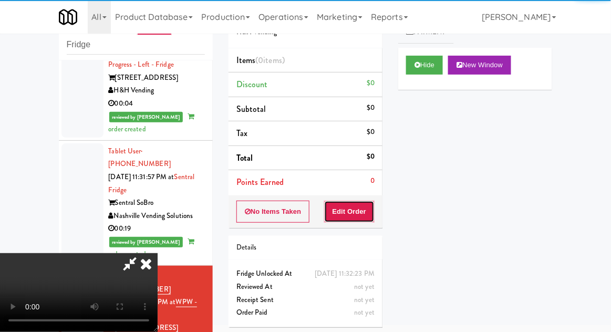
click at [346, 214] on button "Edit Order" at bounding box center [349, 212] width 51 height 22
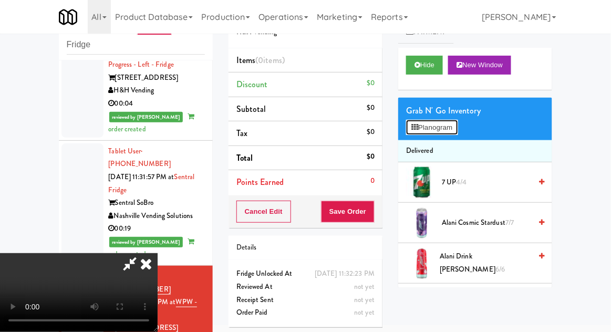
click at [450, 134] on button "Planogram" at bounding box center [432, 128] width 52 height 16
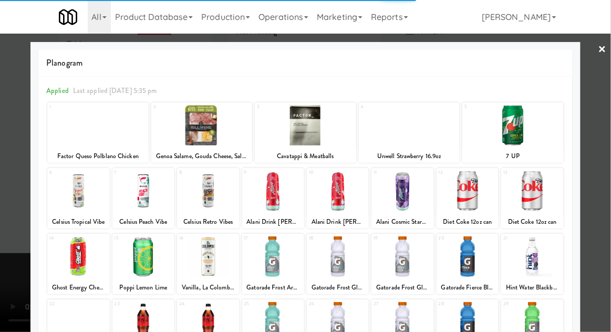
click at [136, 266] on div at bounding box center [143, 257] width 62 height 40
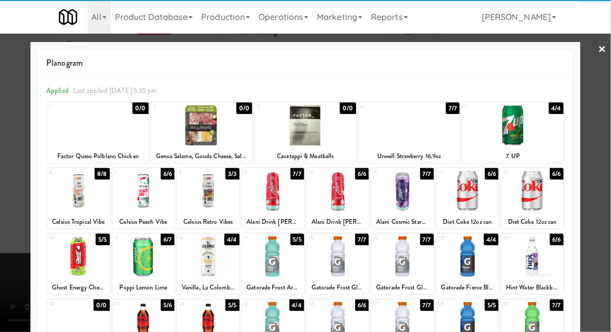
click at [137, 268] on div at bounding box center [143, 257] width 62 height 40
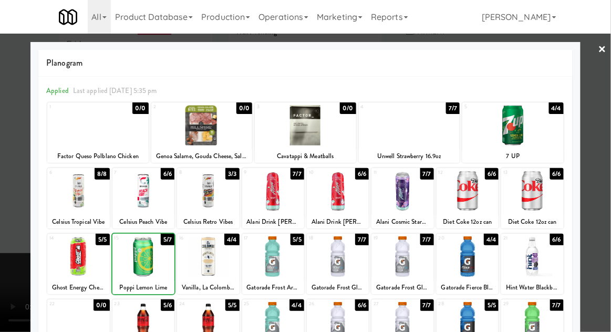
click at [596, 199] on div at bounding box center [305, 166] width 611 height 332
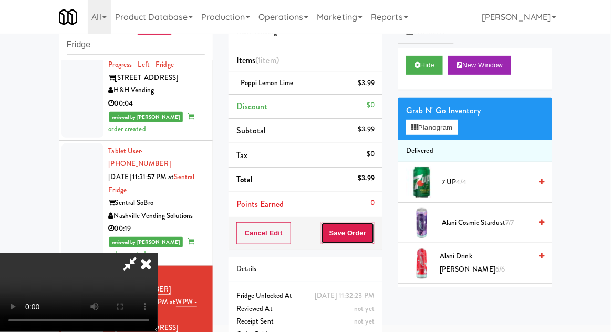
click at [372, 230] on button "Save Order" at bounding box center [348, 233] width 54 height 22
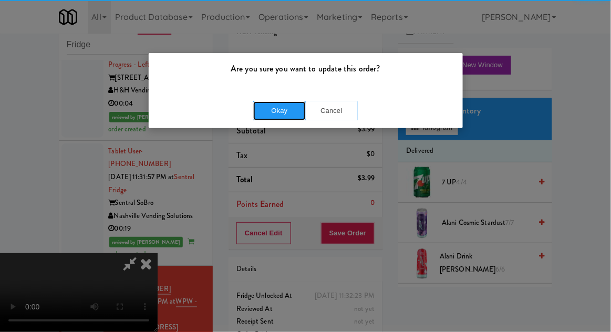
click at [274, 114] on button "Okay" at bounding box center [279, 110] width 53 height 19
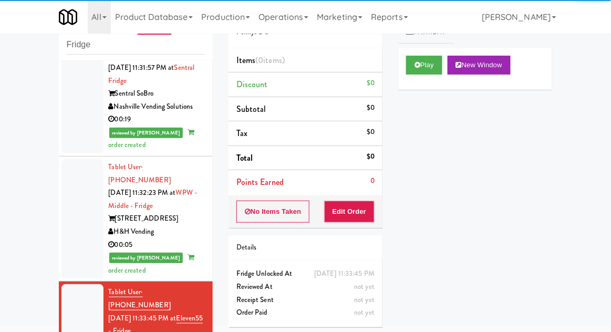
scroll to position [1321, 0]
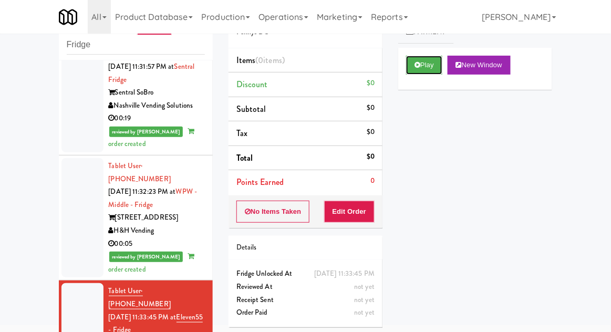
click at [423, 63] on button "Play" at bounding box center [424, 65] width 36 height 19
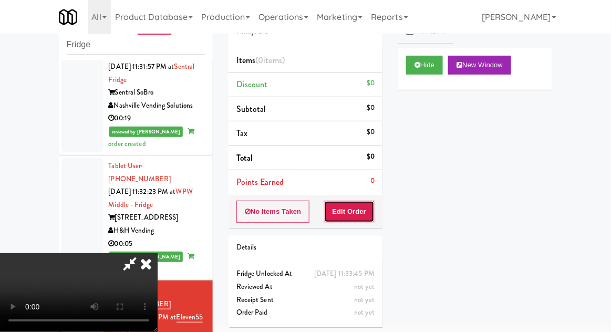
click at [351, 218] on button "Edit Order" at bounding box center [349, 212] width 51 height 22
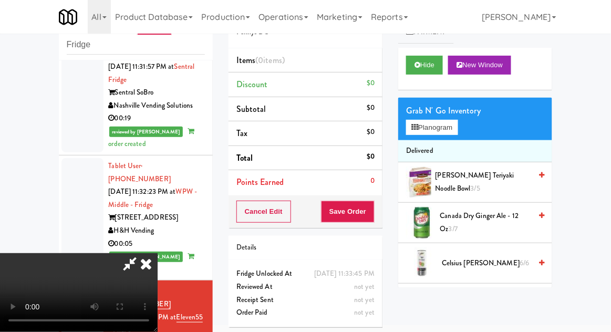
scroll to position [38, 0]
click at [455, 130] on button "Planogram" at bounding box center [432, 128] width 52 height 16
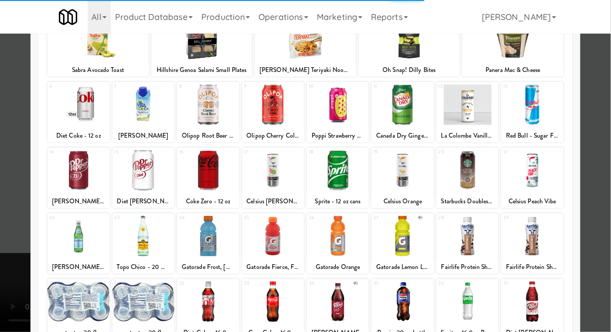
scroll to position [95, 0]
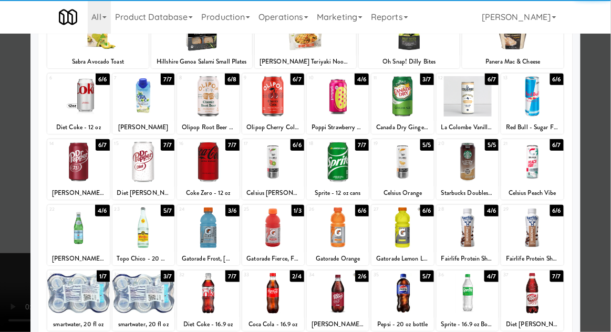
click at [69, 231] on div at bounding box center [78, 228] width 62 height 40
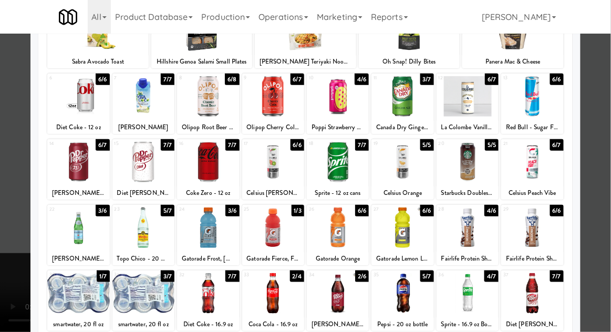
click at [597, 176] on div at bounding box center [305, 166] width 611 height 332
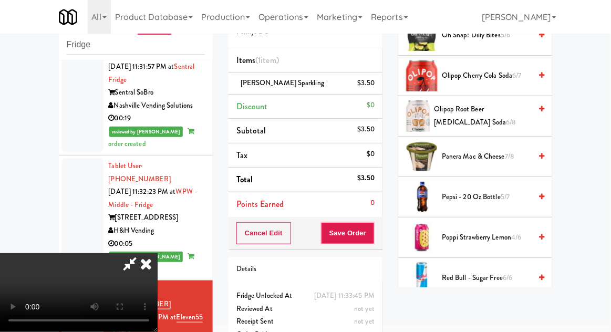
click at [509, 192] on span "5/7" at bounding box center [505, 197] width 9 height 10
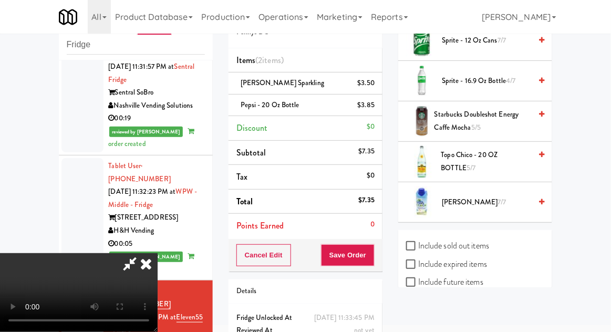
click at [381, 77] on li "[PERSON_NAME] Sparkling $3.50" at bounding box center [306, 84] width 154 height 22
click at [371, 89] on link at bounding box center [373, 87] width 9 height 13
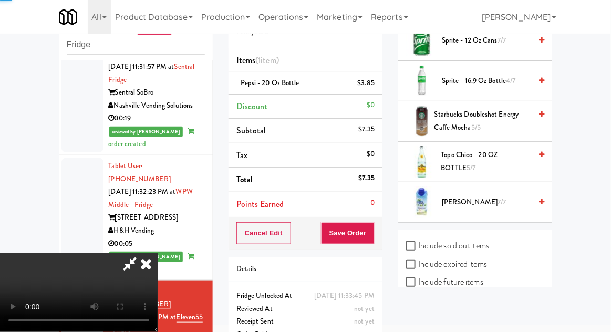
click at [142, 253] on icon at bounding box center [130, 263] width 24 height 21
click at [369, 228] on button "Save Order" at bounding box center [348, 233] width 54 height 22
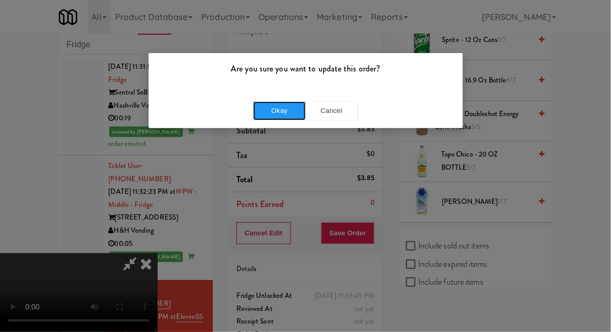
click at [282, 110] on button "Okay" at bounding box center [279, 110] width 53 height 19
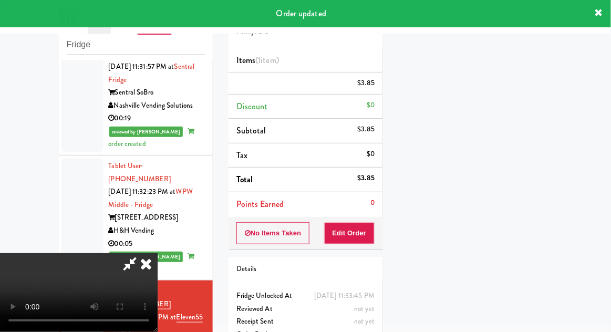
scroll to position [0, 0]
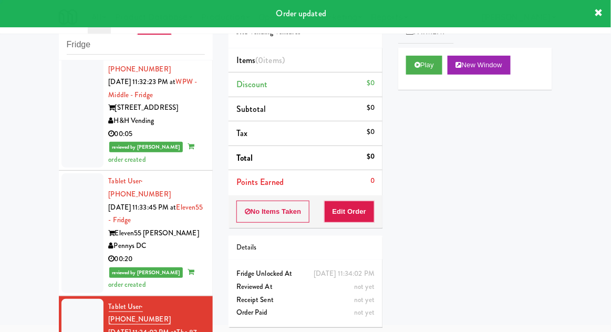
scroll to position [1432, 0]
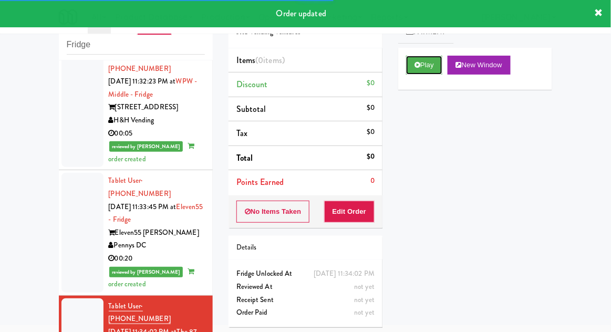
click at [411, 66] on button "Play" at bounding box center [424, 65] width 36 height 19
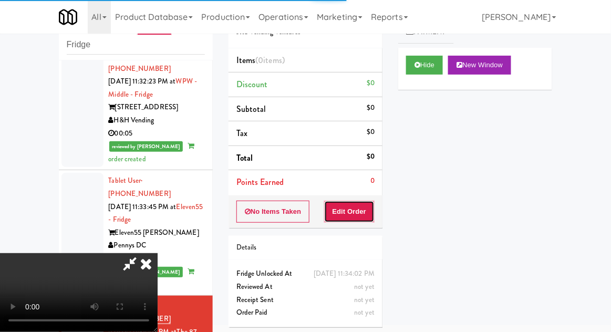
click at [342, 213] on button "Edit Order" at bounding box center [349, 212] width 51 height 22
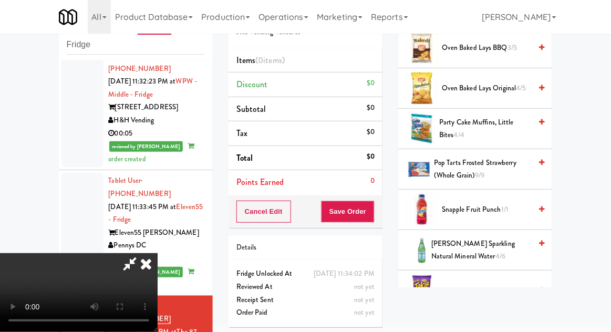
scroll to position [918, 0]
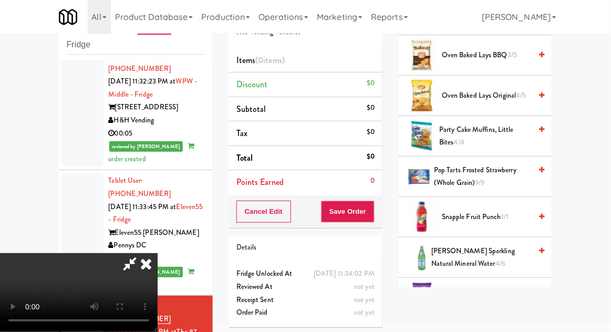
click at [510, 245] on span "[PERSON_NAME] Sparkling Natural Mineral Water 4/6" at bounding box center [481, 258] width 100 height 26
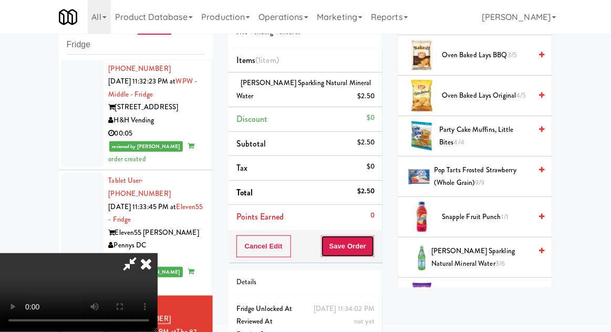
click at [373, 245] on button "Save Order" at bounding box center [348, 246] width 54 height 22
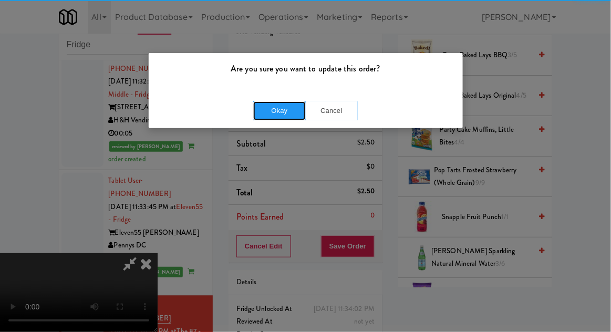
click at [271, 108] on button "Okay" at bounding box center [279, 110] width 53 height 19
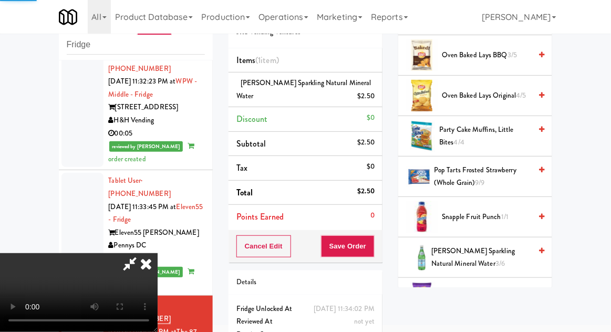
scroll to position [104, 0]
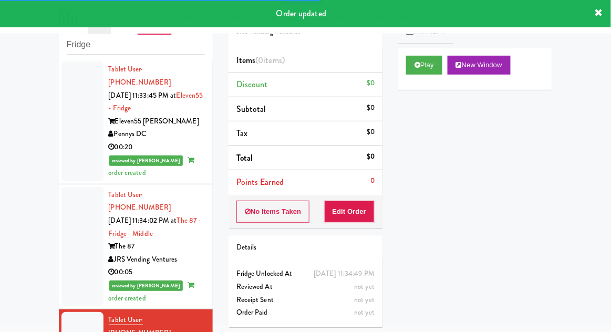
scroll to position [1545, 0]
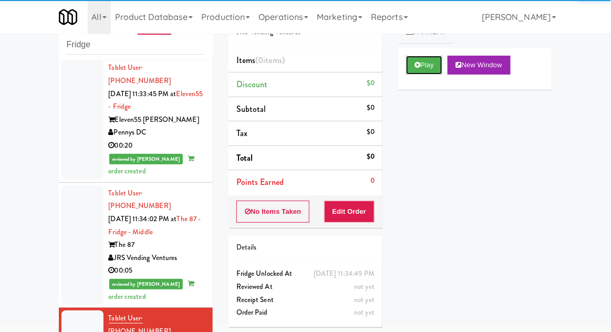
click at [427, 64] on button "Play" at bounding box center [424, 65] width 36 height 19
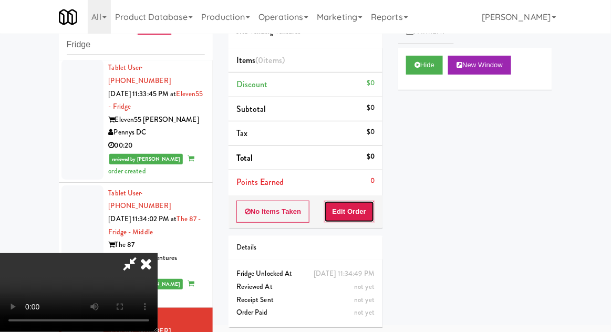
click at [350, 219] on button "Edit Order" at bounding box center [349, 212] width 51 height 22
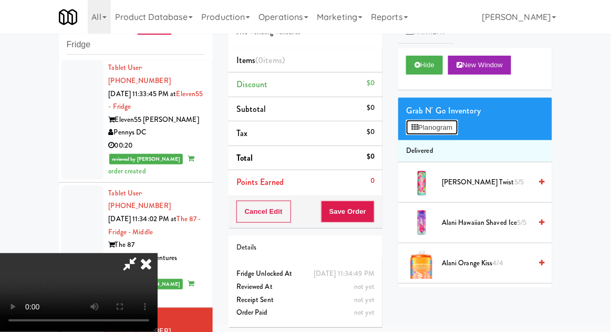
click at [451, 120] on button "Planogram" at bounding box center [432, 128] width 52 height 16
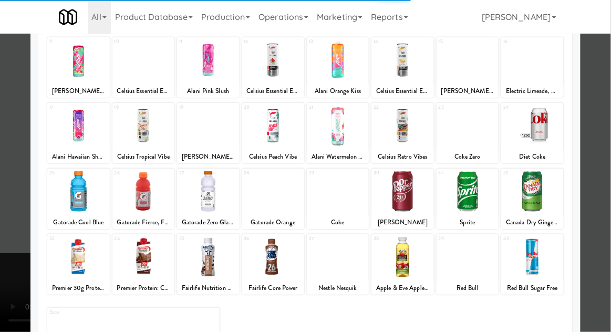
scroll to position [133, 0]
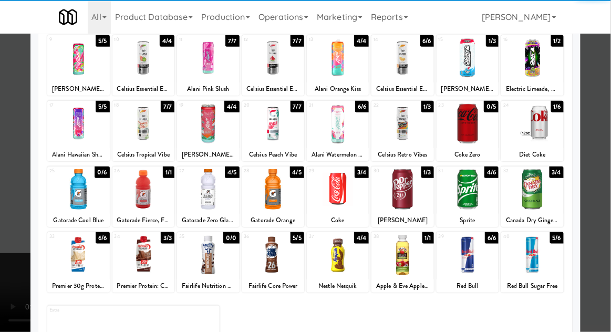
click at [356, 252] on div at bounding box center [338, 255] width 62 height 40
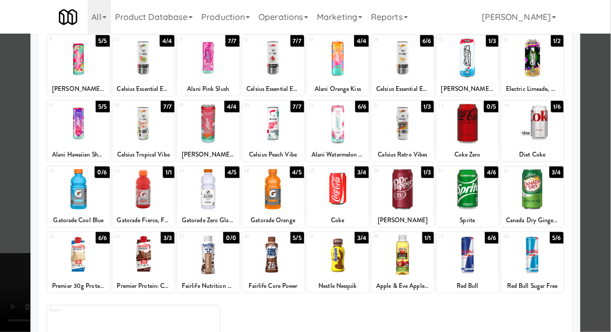
click at [602, 221] on div at bounding box center [305, 166] width 611 height 332
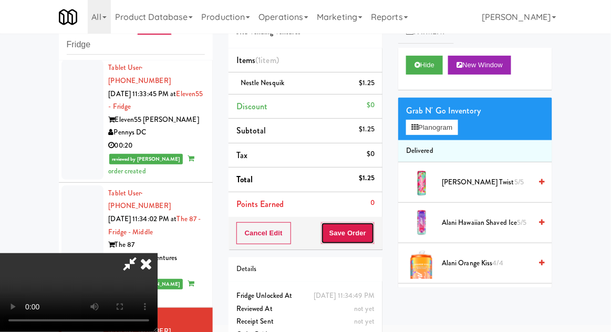
click at [373, 234] on button "Save Order" at bounding box center [348, 233] width 54 height 22
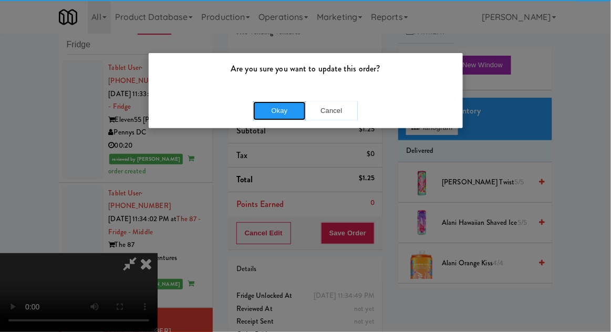
click at [276, 110] on button "Okay" at bounding box center [279, 110] width 53 height 19
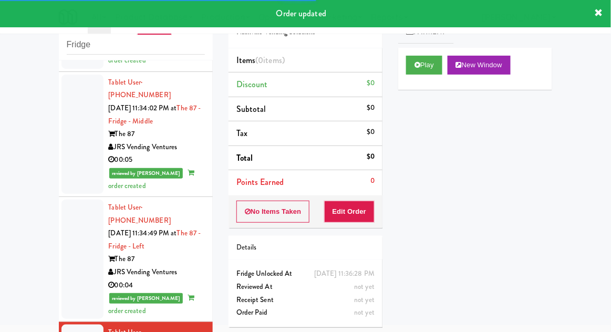
scroll to position [1657, 0]
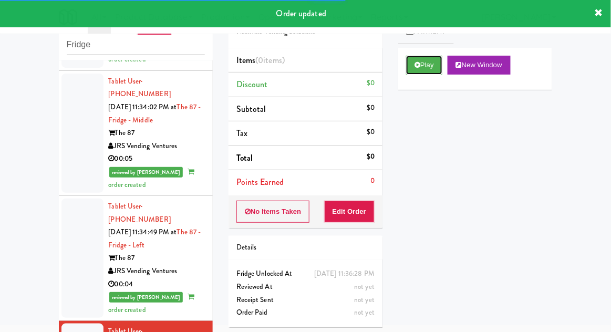
click at [413, 69] on button "Play" at bounding box center [424, 65] width 36 height 19
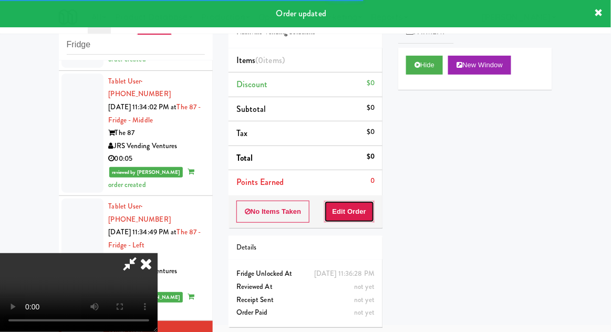
click at [345, 213] on button "Edit Order" at bounding box center [349, 212] width 51 height 22
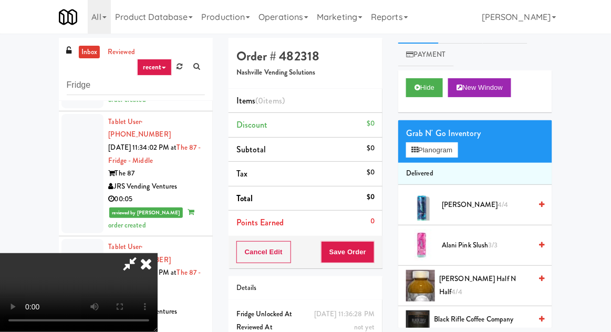
scroll to position [0, 0]
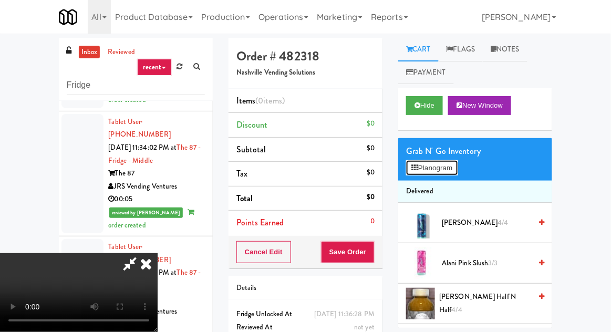
click at [441, 171] on button "Planogram" at bounding box center [432, 168] width 52 height 16
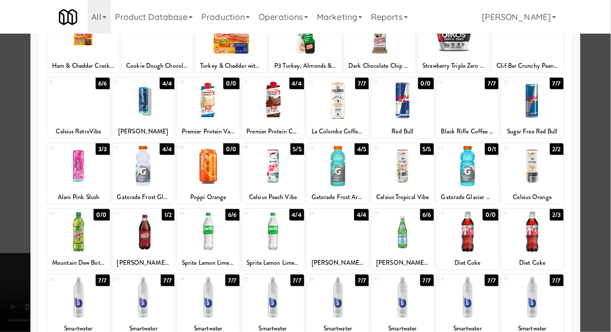
scroll to position [96, 0]
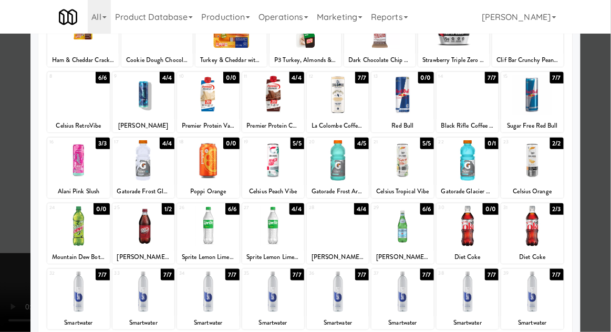
click at [210, 222] on div at bounding box center [208, 226] width 62 height 40
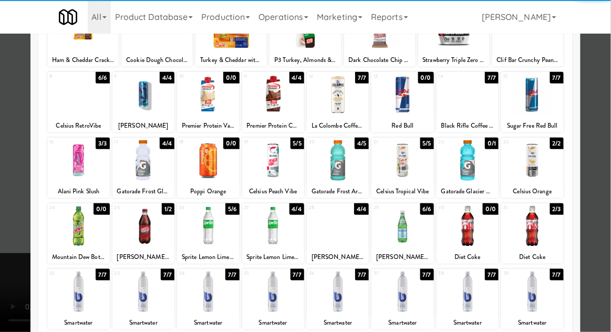
click at [11, 243] on div at bounding box center [305, 166] width 611 height 332
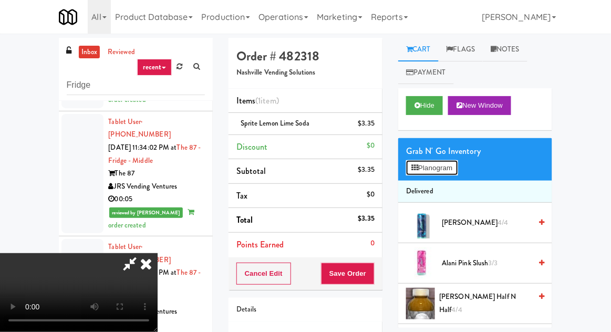
click at [442, 161] on button "Planogram" at bounding box center [432, 168] width 52 height 16
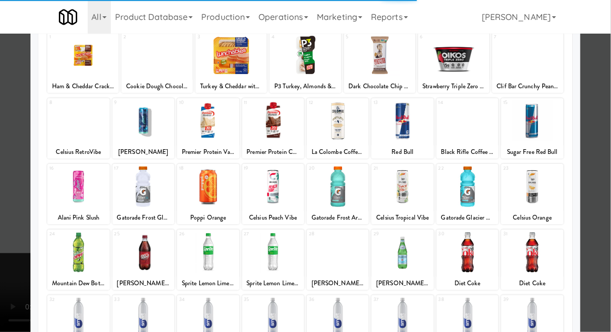
scroll to position [70, 0]
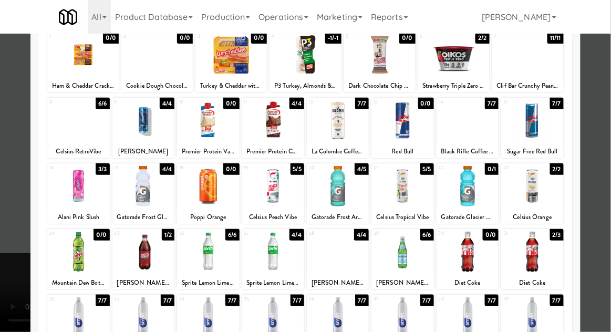
click at [267, 245] on div at bounding box center [273, 252] width 62 height 40
click at [606, 233] on div at bounding box center [305, 166] width 611 height 332
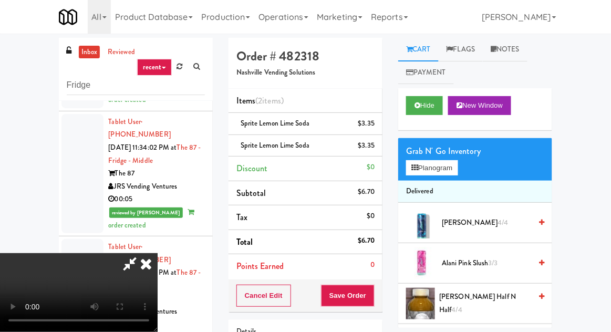
scroll to position [38, 0]
click at [367, 287] on button "Save Order" at bounding box center [348, 296] width 54 height 22
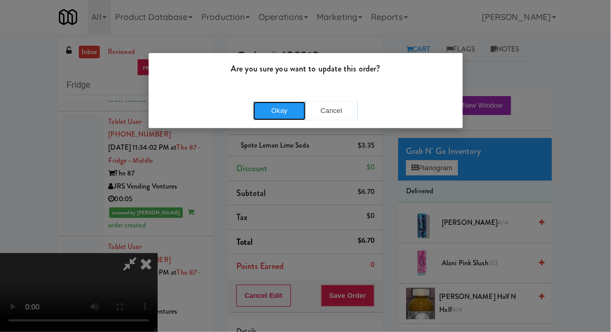
click at [272, 109] on button "Okay" at bounding box center [279, 110] width 53 height 19
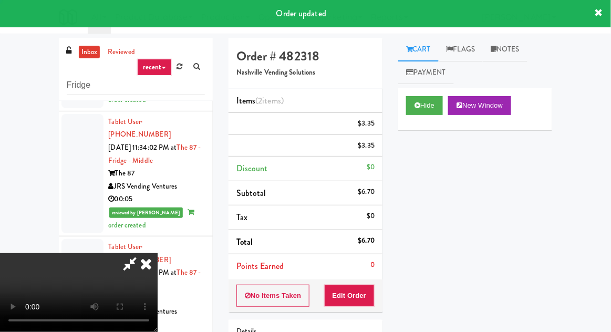
scroll to position [0, 0]
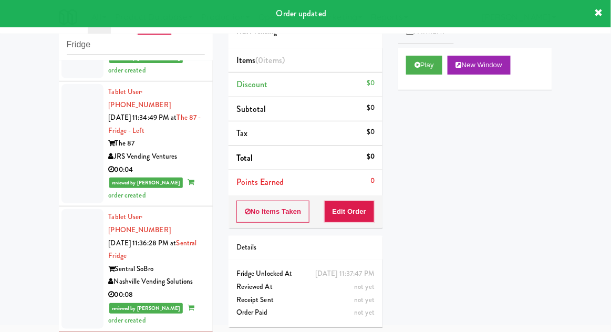
scroll to position [1771, 0]
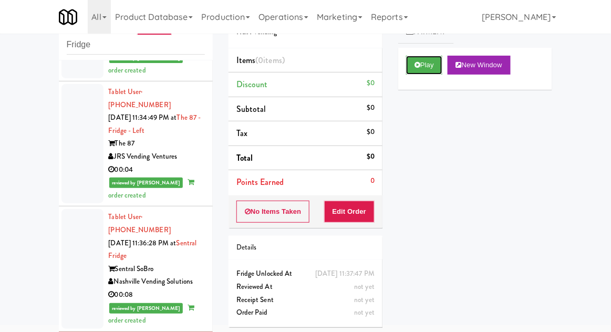
click at [421, 74] on button "Play" at bounding box center [424, 65] width 36 height 19
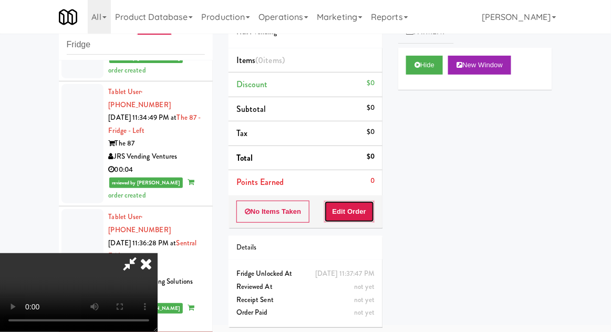
click at [346, 209] on button "Edit Order" at bounding box center [349, 212] width 51 height 22
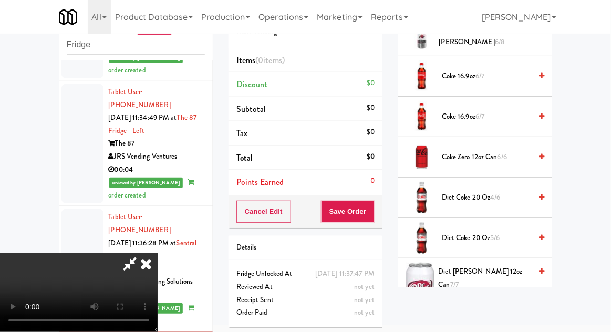
scroll to position [391, 0]
click at [459, 279] on span "7/7" at bounding box center [454, 284] width 8 height 10
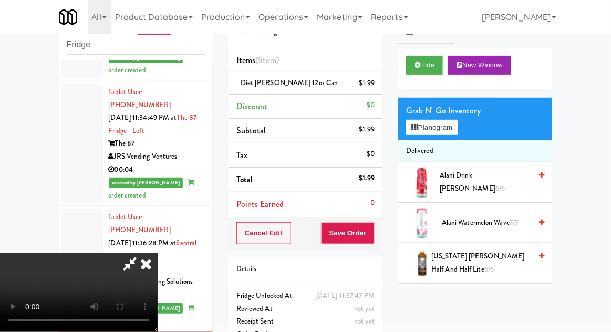
scroll to position [0, 0]
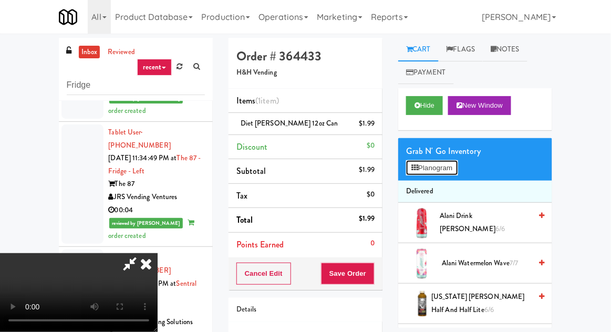
click at [415, 163] on button "Planogram" at bounding box center [432, 168] width 52 height 16
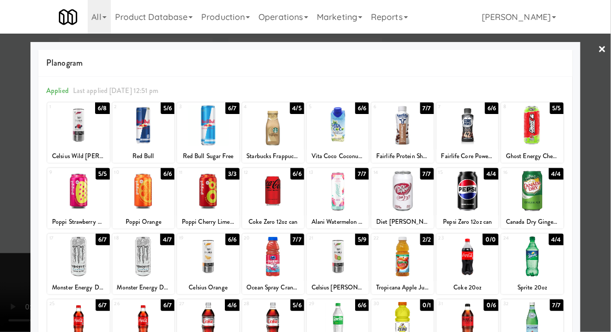
click at [269, 204] on div at bounding box center [273, 191] width 62 height 40
click at [605, 203] on div at bounding box center [305, 166] width 611 height 332
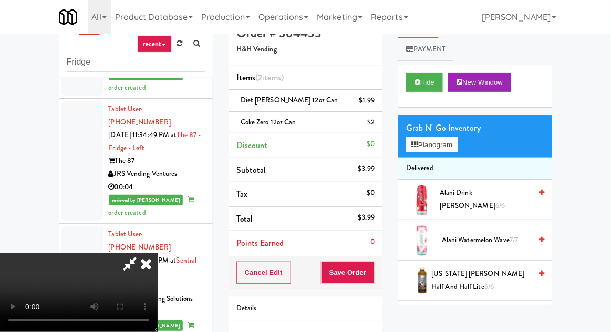
scroll to position [98, 0]
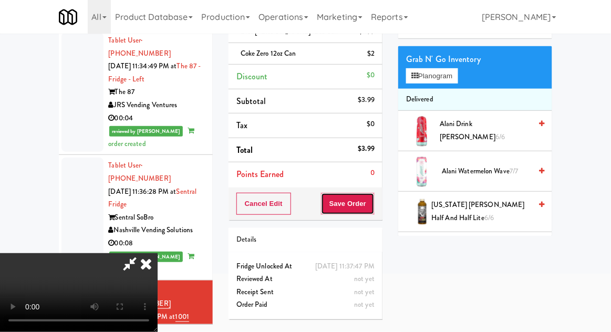
click at [374, 200] on button "Save Order" at bounding box center [348, 204] width 54 height 22
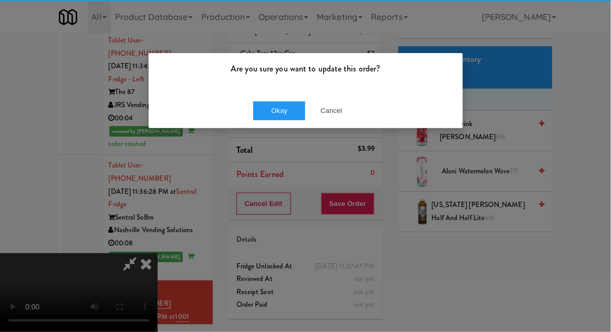
click at [288, 76] on p "Are you sure you want to update this order?" at bounding box center [306, 69] width 299 height 16
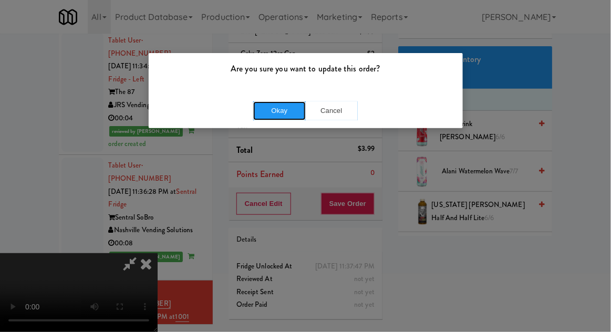
click at [282, 111] on button "Okay" at bounding box center [279, 110] width 53 height 19
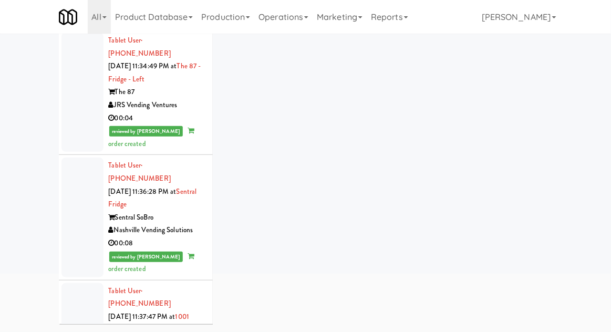
scroll to position [91, 0]
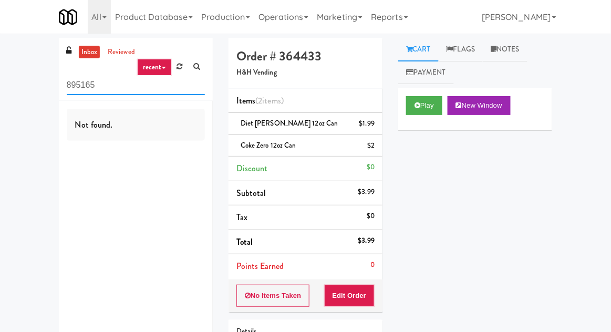
click at [78, 85] on input "895165" at bounding box center [136, 85] width 138 height 19
click at [80, 88] on input "895165" at bounding box center [136, 85] width 138 height 19
type input "Fridge"
click at [16, 68] on div "inbox reviewed recent all unclear take inventory issue suspicious failed recent…" at bounding box center [305, 229] width 611 height 382
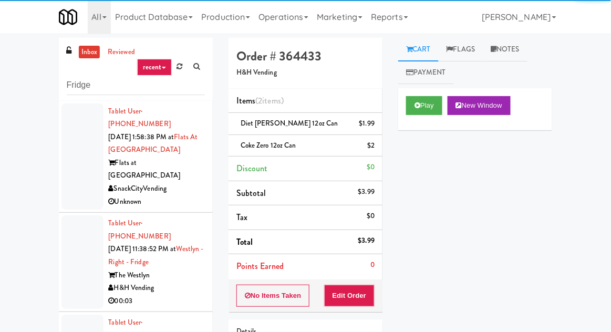
click at [89, 57] on link "inbox" at bounding box center [90, 52] width 22 height 13
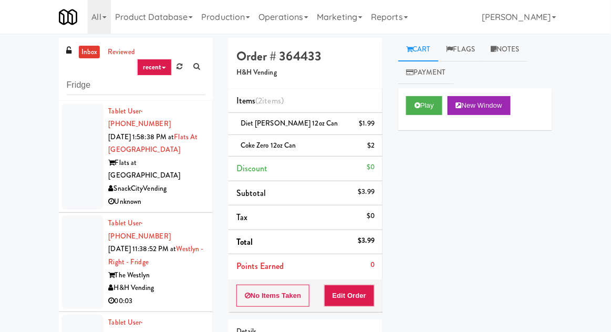
click at [60, 157] on li "Tablet User · (971) 413-0110 [DATE] 1:58:38 PM at Flats at [GEOGRAPHIC_DATA] at…" at bounding box center [136, 157] width 154 height 112
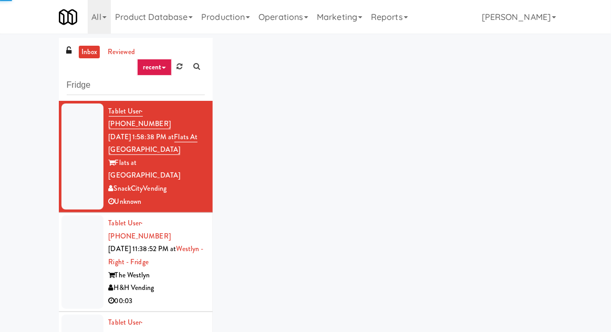
click at [65, 242] on div at bounding box center [82, 262] width 42 height 94
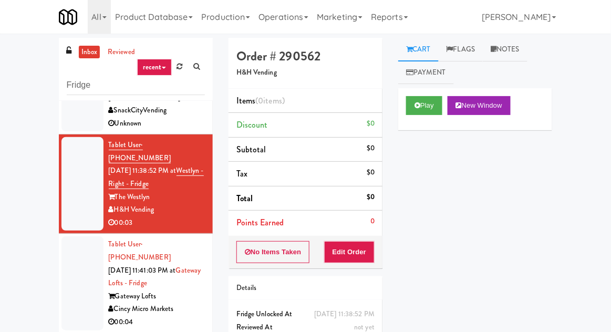
scroll to position [40, 0]
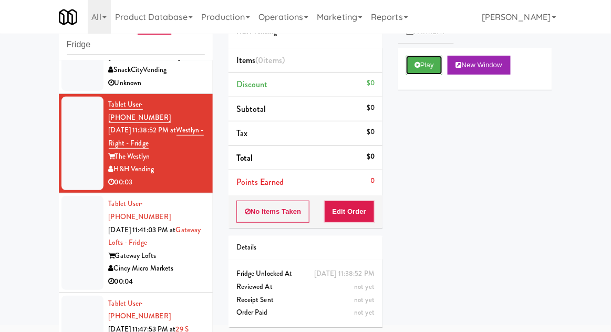
click at [419, 66] on icon at bounding box center [418, 64] width 6 height 7
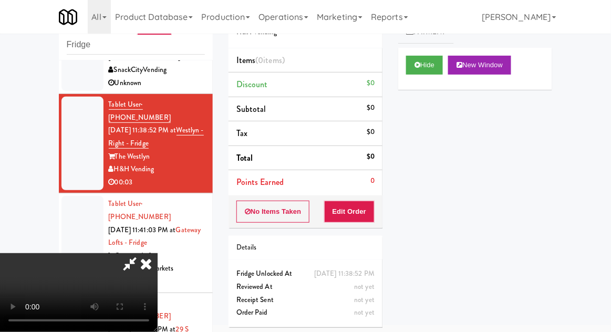
click at [356, 208] on button "Edit Order" at bounding box center [349, 212] width 51 height 22
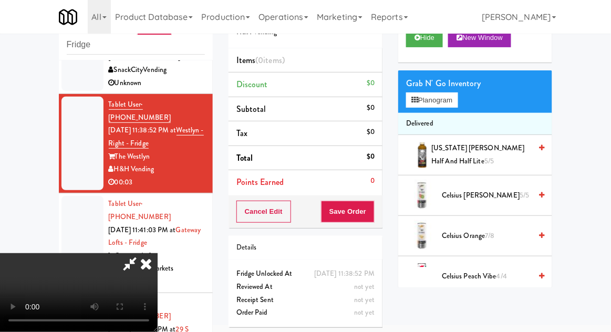
scroll to position [6, 0]
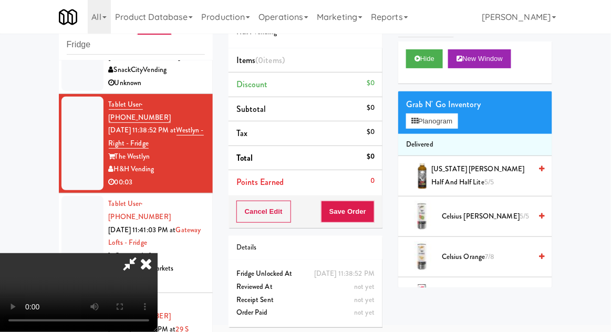
click at [456, 181] on span "Arizona Arnold Palmer Half and Half Lite 5/5" at bounding box center [481, 176] width 100 height 26
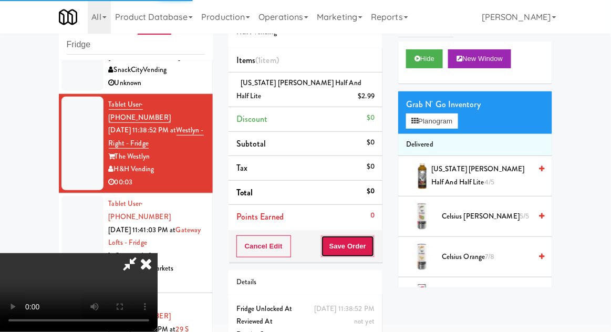
click at [371, 246] on button "Save Order" at bounding box center [348, 246] width 54 height 22
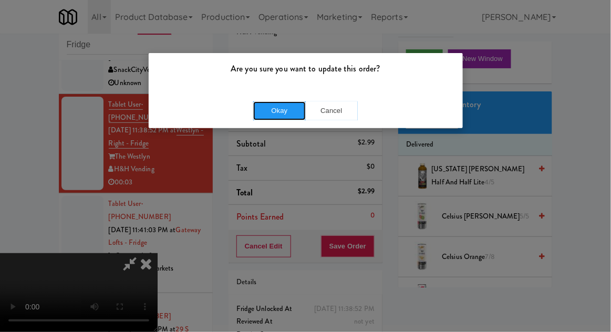
click at [272, 118] on button "Okay" at bounding box center [279, 110] width 53 height 19
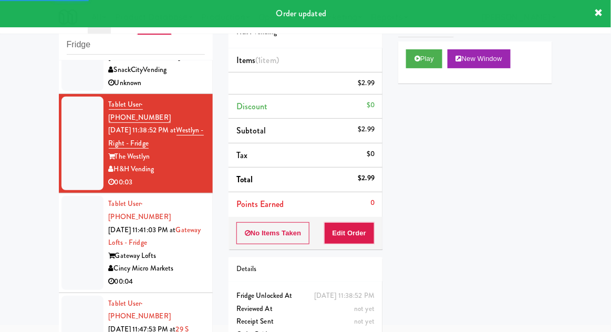
click at [68, 214] on div at bounding box center [82, 243] width 42 height 94
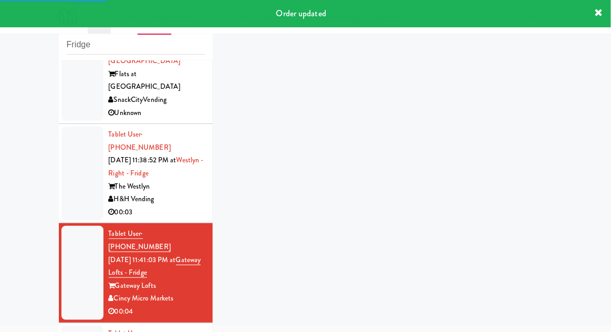
scroll to position [47, 0]
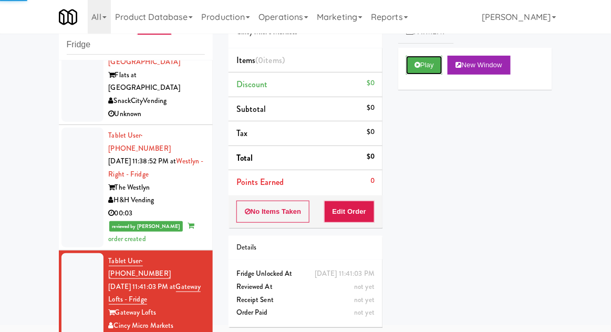
click at [422, 71] on button "Play" at bounding box center [424, 65] width 36 height 19
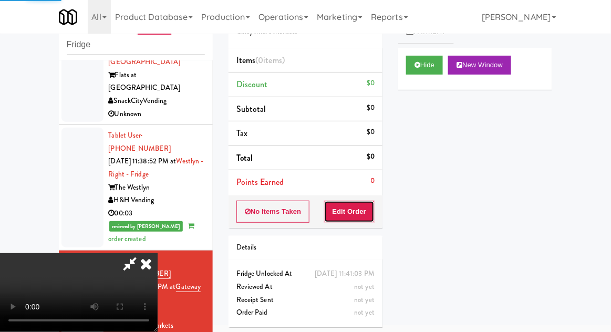
click at [373, 212] on button "Edit Order" at bounding box center [349, 212] width 51 height 22
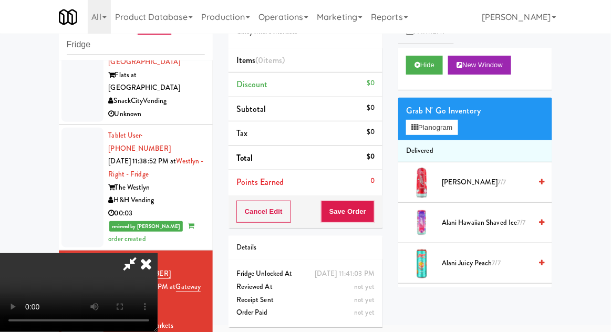
scroll to position [38, 0]
click at [416, 130] on icon at bounding box center [415, 127] width 7 height 7
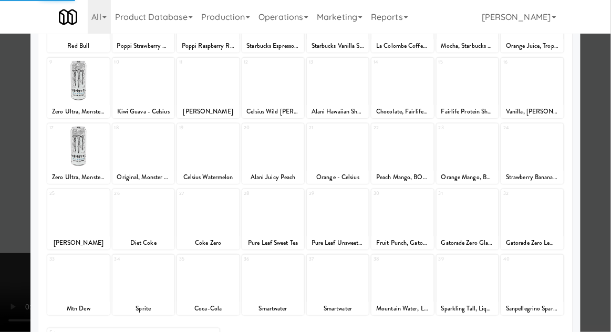
scroll to position [117, 0]
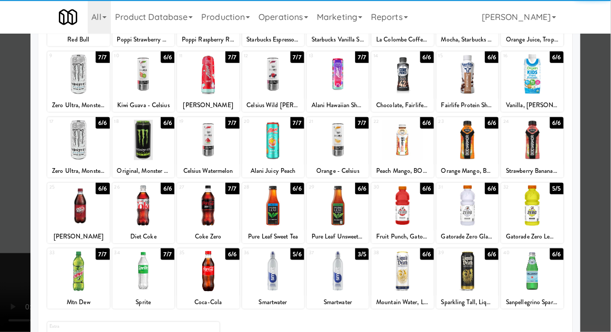
click at [276, 268] on div at bounding box center [273, 271] width 62 height 40
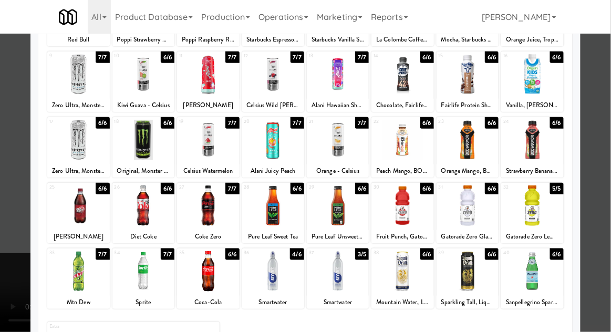
click at [7, 293] on div at bounding box center [305, 166] width 611 height 332
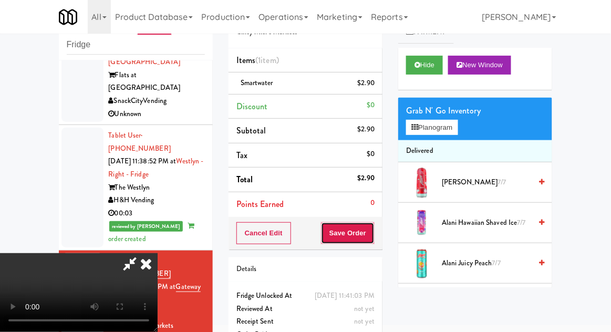
click at [368, 227] on button "Save Order" at bounding box center [348, 233] width 54 height 22
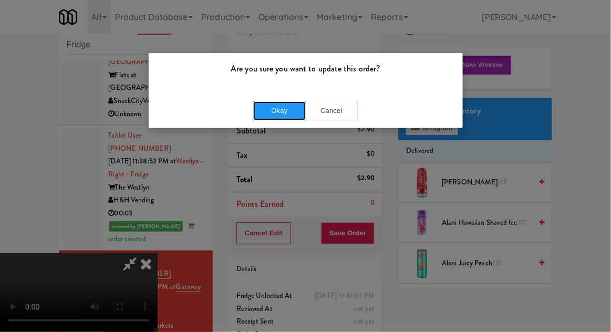
click at [284, 106] on button "Okay" at bounding box center [279, 110] width 53 height 19
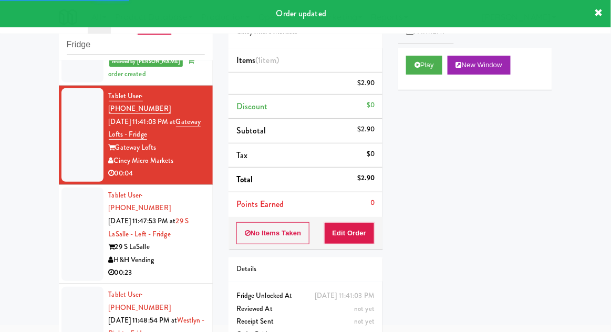
click at [74, 188] on div at bounding box center [82, 235] width 42 height 94
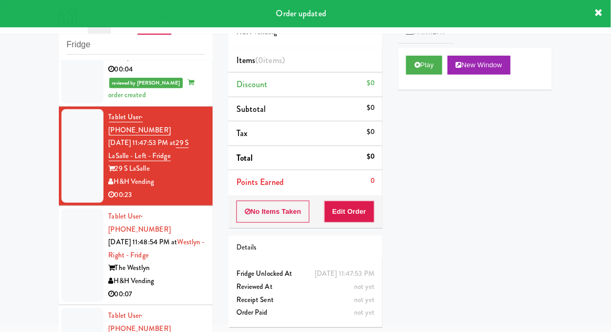
scroll to position [317, 0]
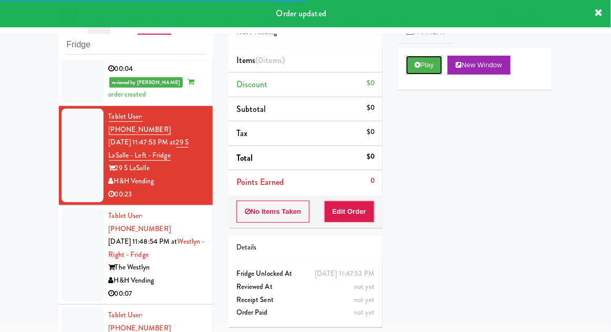
click at [412, 70] on button "Play" at bounding box center [424, 65] width 36 height 19
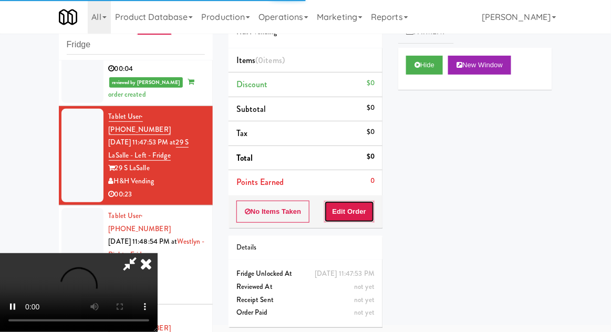
click at [356, 205] on button "Edit Order" at bounding box center [349, 212] width 51 height 22
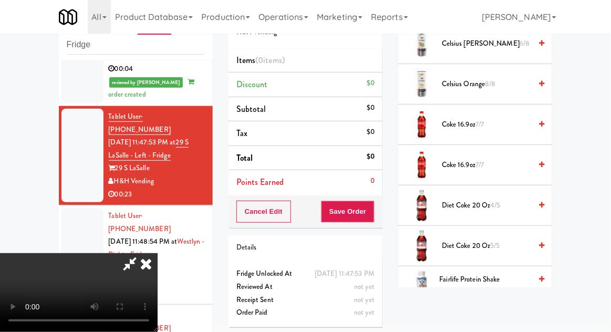
scroll to position [261, 0]
click at [465, 201] on span "Diet Coke 20 oz 4/5" at bounding box center [486, 205] width 89 height 13
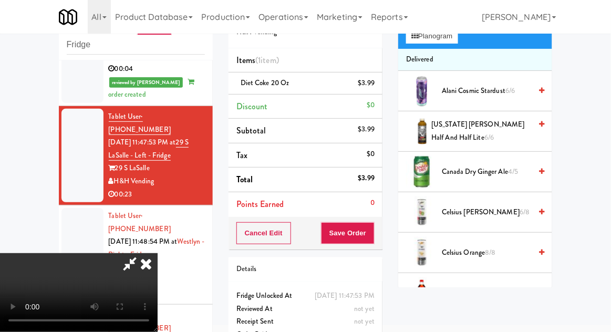
scroll to position [115, 0]
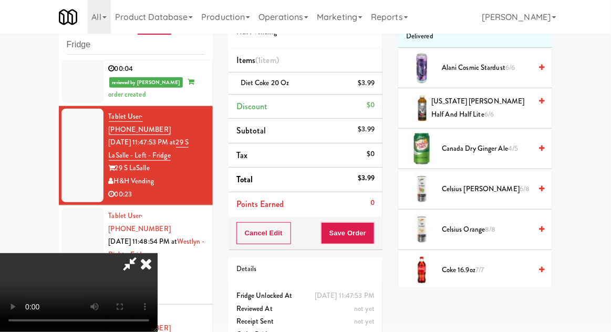
click at [456, 143] on span "Canada Dry Ginger Ale 4/5" at bounding box center [486, 148] width 89 height 13
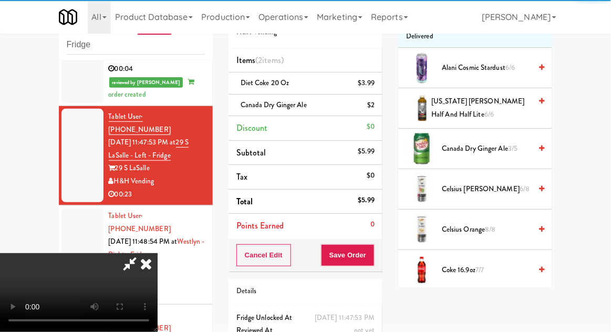
scroll to position [48, 0]
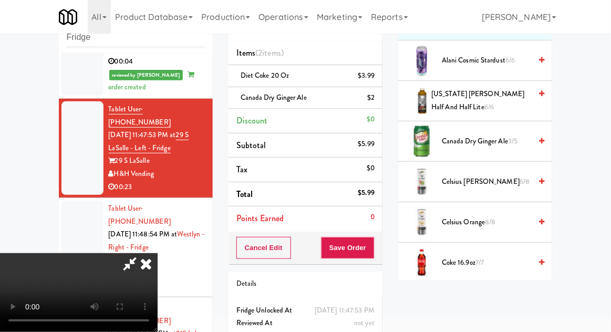
click at [383, 247] on div "Cancel Edit Save Order" at bounding box center [306, 248] width 154 height 33
click at [367, 247] on button "Save Order" at bounding box center [348, 248] width 54 height 22
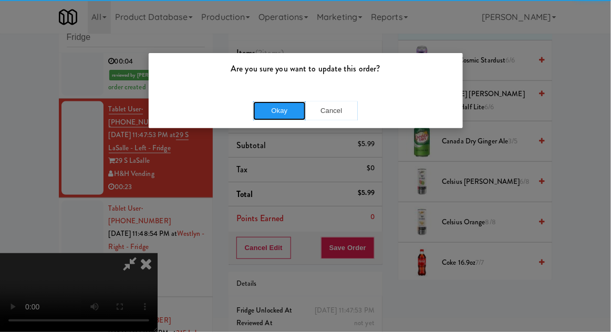
click at [263, 112] on button "Okay" at bounding box center [279, 110] width 53 height 19
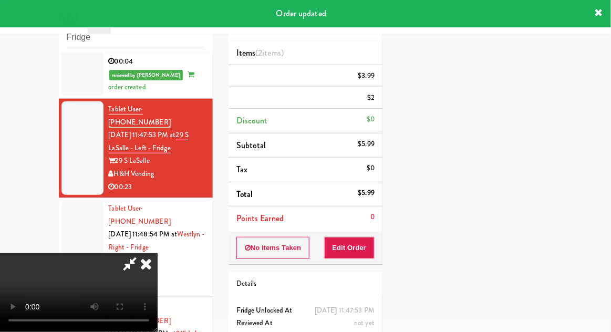
scroll to position [0, 0]
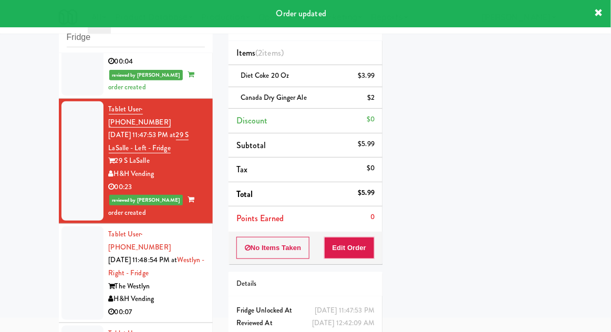
click at [75, 227] on div at bounding box center [82, 274] width 42 height 94
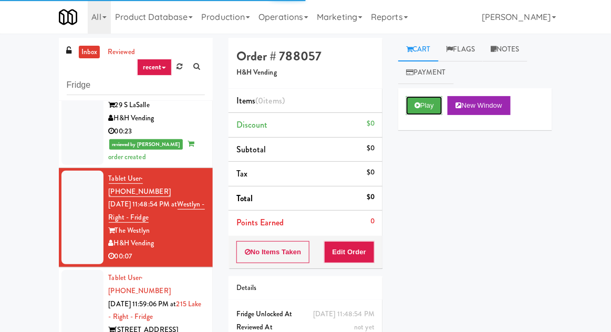
click at [417, 101] on button "Play" at bounding box center [424, 105] width 36 height 19
click at [352, 251] on button "Edit Order" at bounding box center [349, 252] width 51 height 22
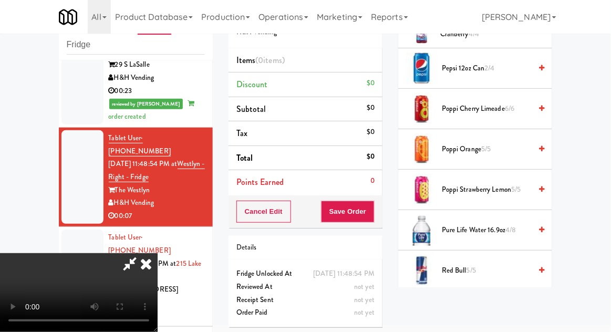
scroll to position [1049, 0]
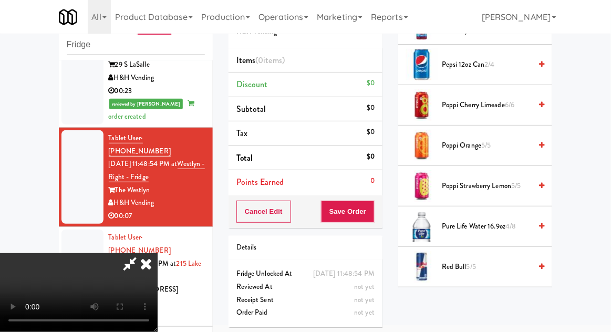
click at [461, 220] on span "Pure Life Water 16.9oz 4/8" at bounding box center [486, 226] width 89 height 13
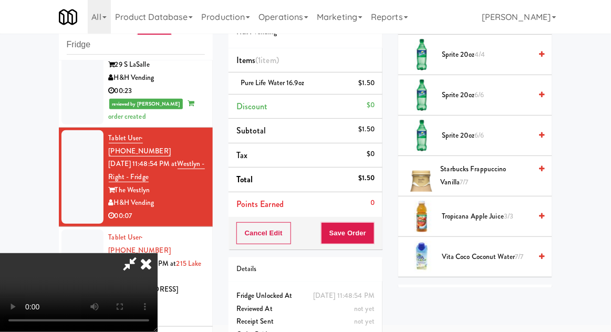
scroll to position [1394, 0]
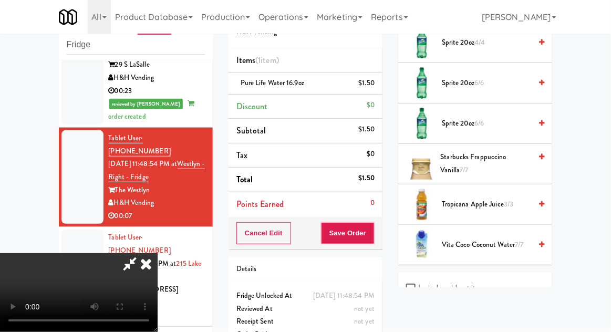
click at [463, 239] on span "Vita Coco Coconut Water 7/7" at bounding box center [486, 245] width 89 height 13
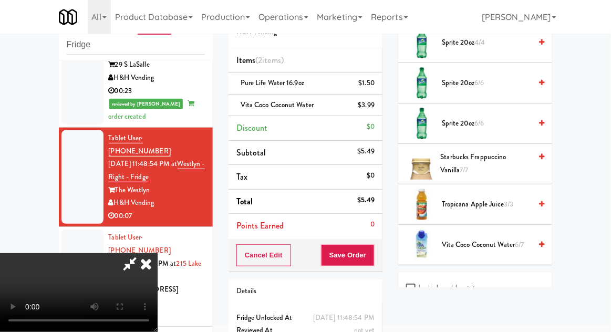
click at [483, 239] on span "Vita Coco Coconut Water 6/7" at bounding box center [486, 245] width 89 height 13
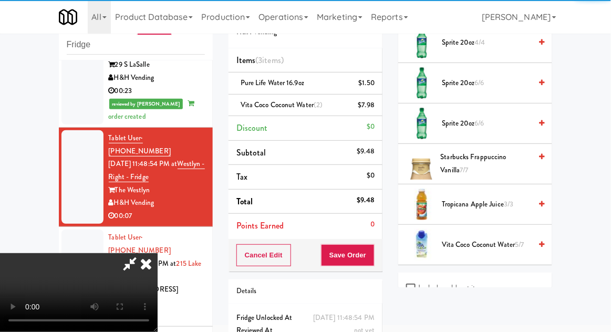
click at [381, 254] on div "Cancel Edit Save Order" at bounding box center [306, 255] width 154 height 33
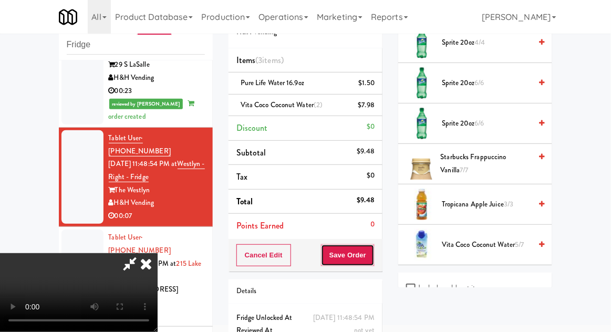
click at [373, 257] on button "Save Order" at bounding box center [348, 255] width 54 height 22
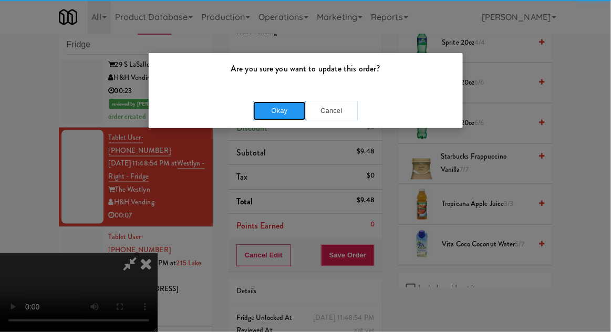
click at [275, 112] on button "Okay" at bounding box center [279, 110] width 53 height 19
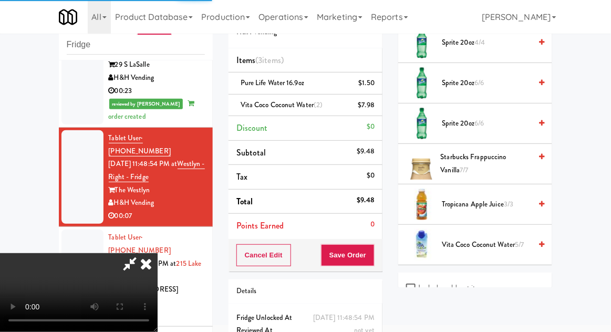
scroll to position [104, 0]
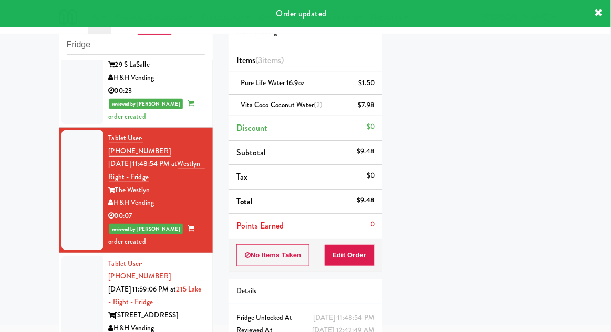
click at [59, 253] on li "Tablet User · (708) 621-1701 Aug 15, 2025 11:59:06 PM at 215 Lake - Right - Fri…" at bounding box center [136, 302] width 154 height 99
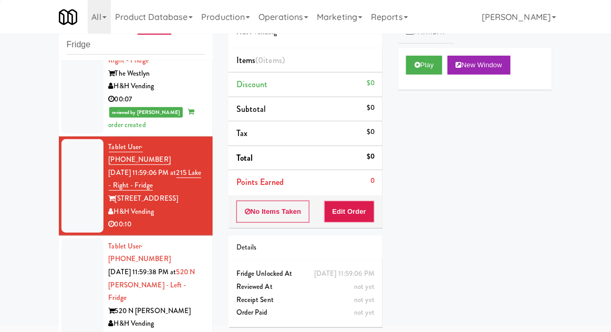
scroll to position [538, 0]
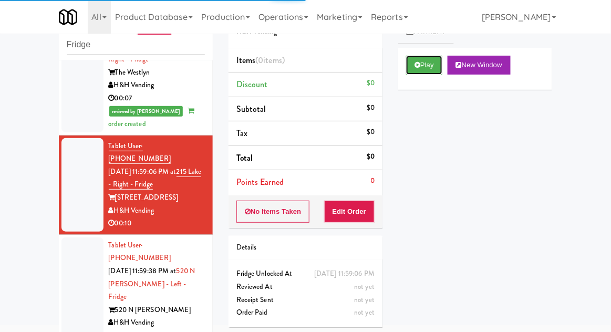
click at [412, 72] on button "Play" at bounding box center [424, 65] width 36 height 19
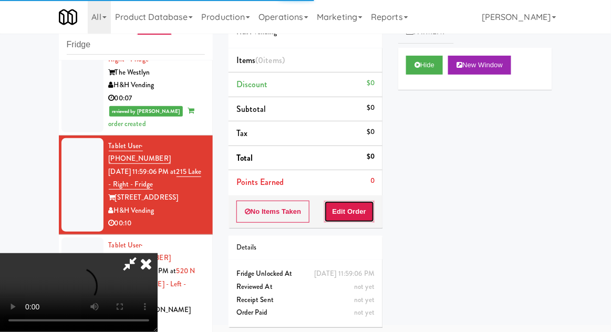
click at [367, 213] on button "Edit Order" at bounding box center [349, 212] width 51 height 22
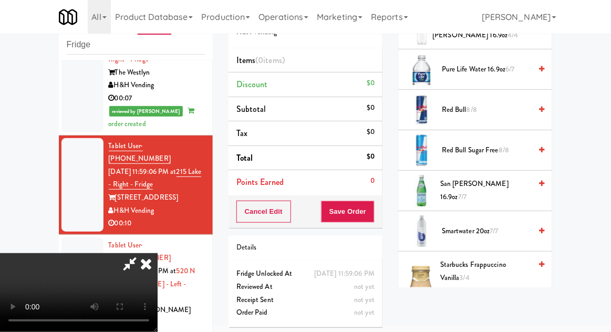
scroll to position [1325, 0]
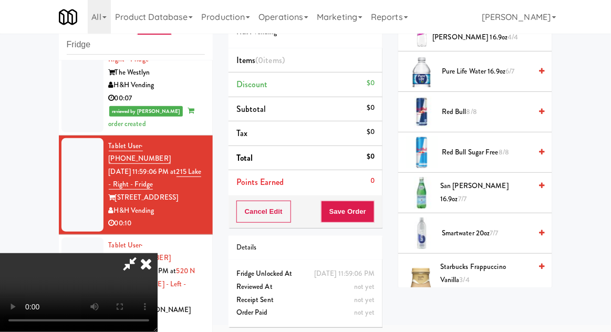
click at [465, 227] on span "Smartwater 20oz 7/7" at bounding box center [486, 233] width 89 height 13
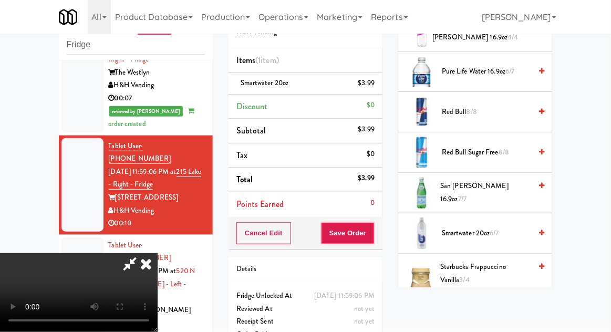
click at [458, 227] on span "Smartwater 20oz 6/7" at bounding box center [486, 233] width 89 height 13
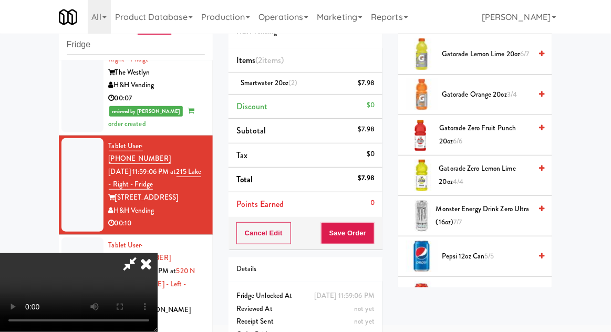
scroll to position [913, 0]
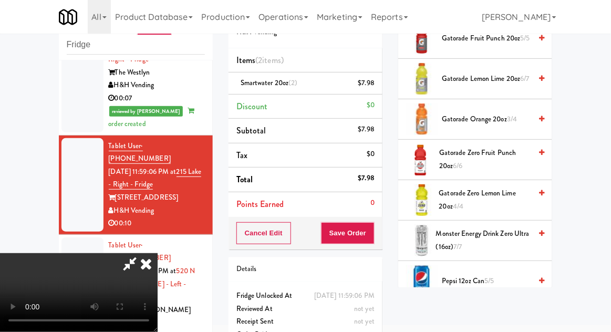
click at [450, 234] on span "Monster Energy Drink Zero Ultra (16oz) 7/7" at bounding box center [483, 241] width 95 height 26
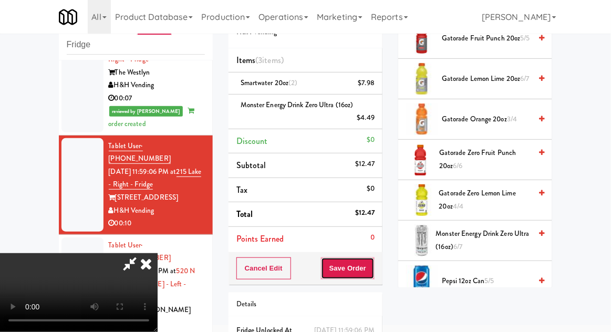
click at [372, 270] on button "Save Order" at bounding box center [348, 269] width 54 height 22
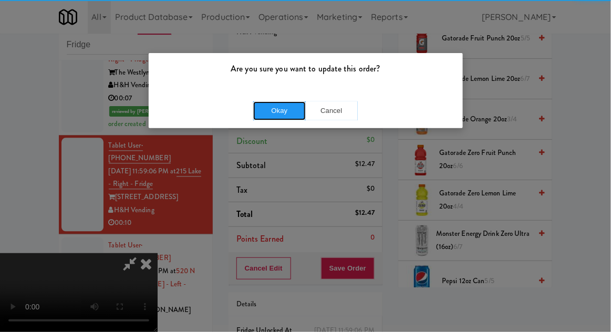
click at [278, 114] on button "Okay" at bounding box center [279, 110] width 53 height 19
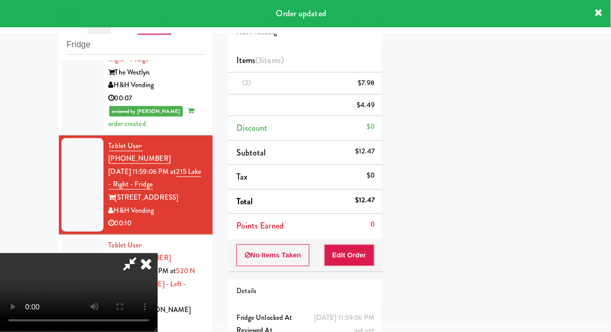
scroll to position [104, 0]
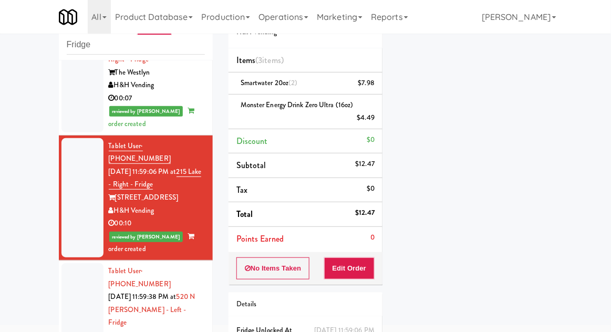
click at [62, 263] on div at bounding box center [82, 316] width 42 height 107
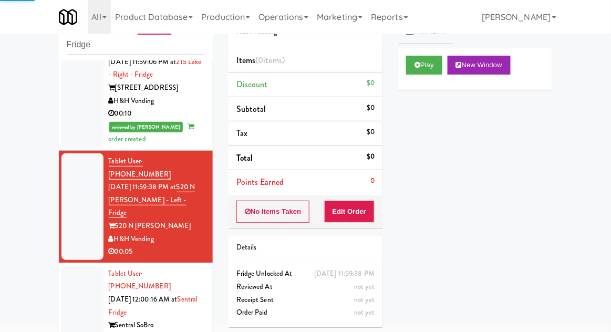
scroll to position [648, 0]
click at [417, 67] on icon at bounding box center [418, 64] width 6 height 7
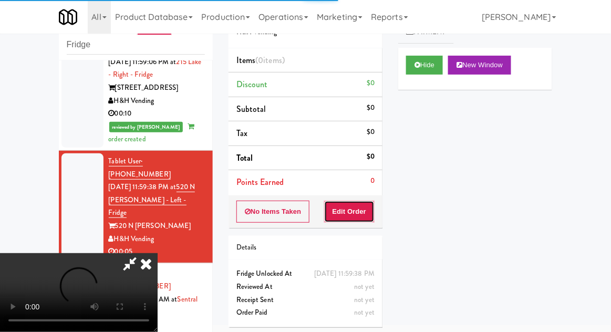
click at [367, 216] on button "Edit Order" at bounding box center [349, 212] width 51 height 22
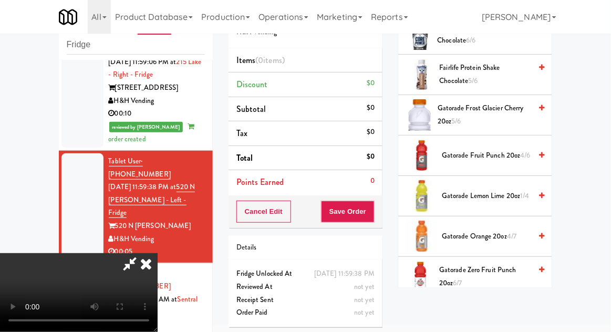
scroll to position [725, 0]
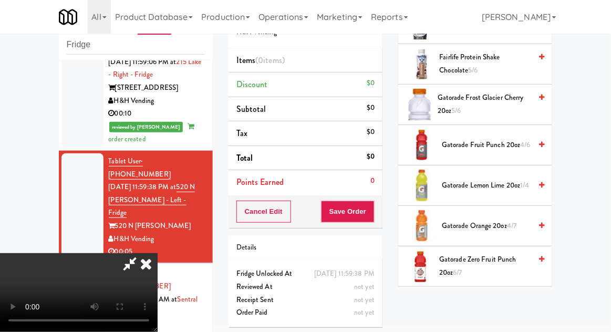
click at [466, 220] on span "Gatorade Orange 20oz 4/7" at bounding box center [486, 226] width 89 height 13
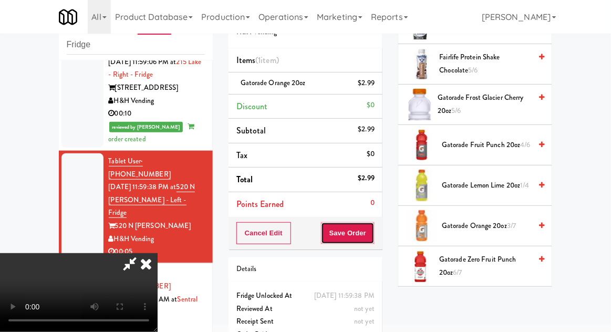
click at [372, 228] on button "Save Order" at bounding box center [348, 233] width 54 height 22
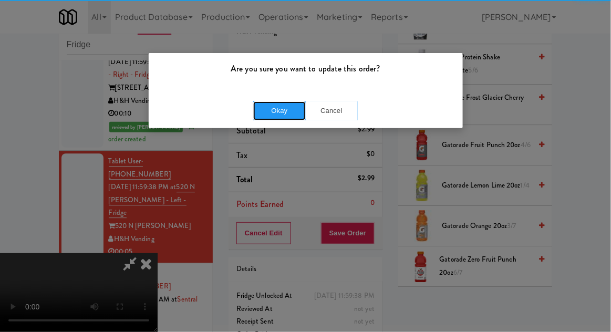
click at [279, 112] on button "Okay" at bounding box center [279, 110] width 53 height 19
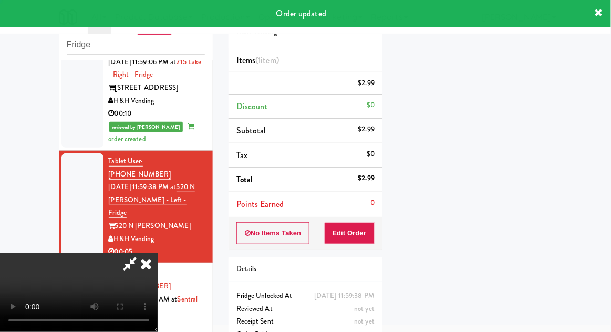
scroll to position [0, 0]
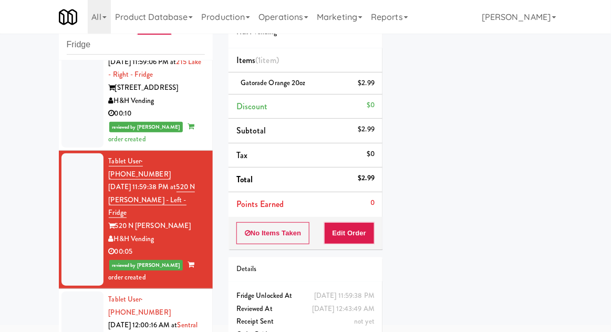
click at [66, 292] on div at bounding box center [82, 339] width 42 height 94
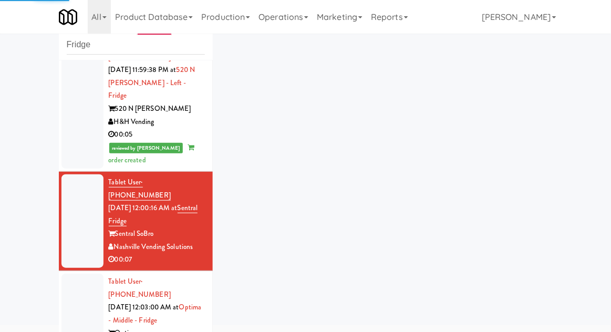
scroll to position [767, 0]
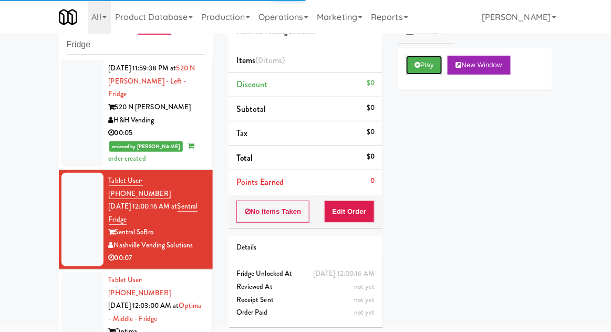
click at [408, 67] on button "Play" at bounding box center [424, 65] width 36 height 19
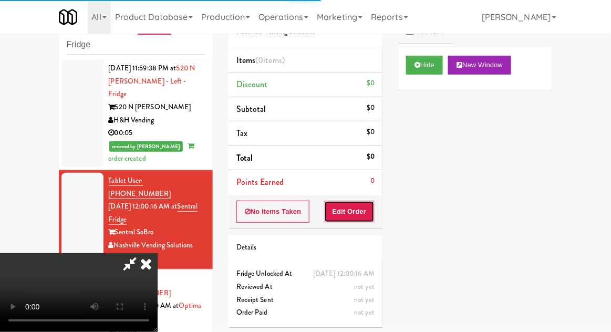
click at [373, 208] on button "Edit Order" at bounding box center [349, 212] width 51 height 22
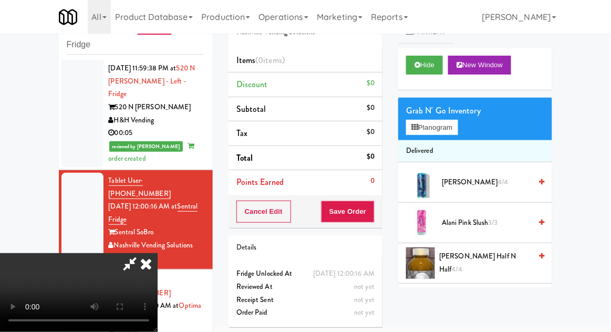
scroll to position [38, 0]
click at [425, 120] on button "Planogram" at bounding box center [432, 128] width 52 height 16
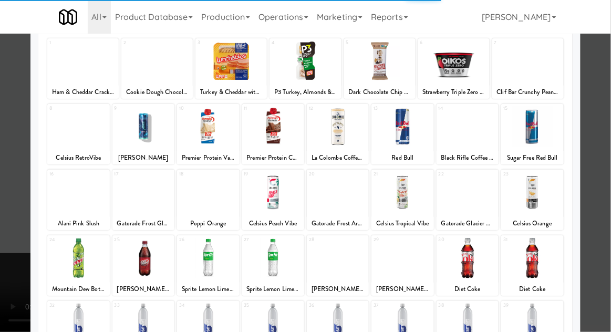
scroll to position [70, 0]
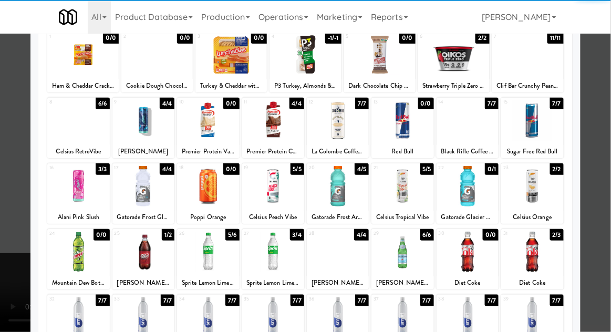
click at [412, 254] on div at bounding box center [403, 252] width 62 height 40
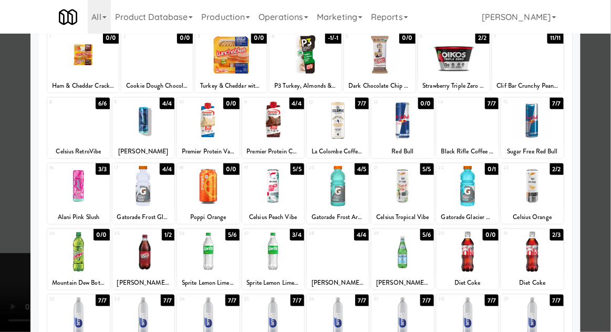
click at [586, 235] on div at bounding box center [305, 166] width 611 height 332
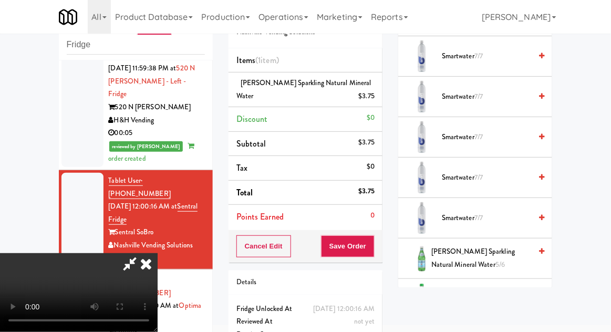
scroll to position [856, 0]
click at [457, 248] on span "S.Pellegrino Sparkling Natural Mineral Water 5/6" at bounding box center [481, 257] width 100 height 26
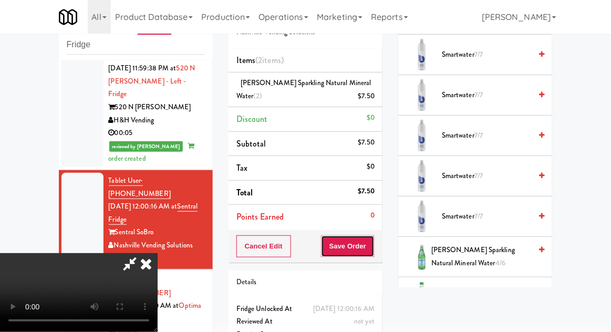
click at [374, 249] on button "Save Order" at bounding box center [348, 246] width 54 height 22
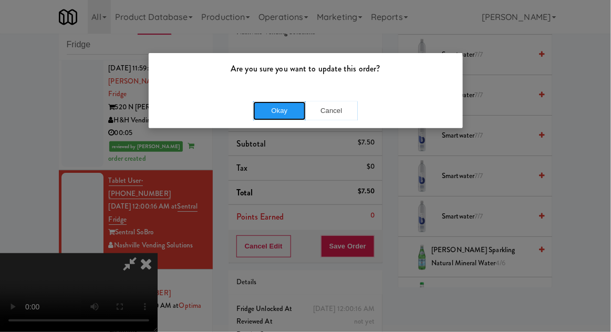
click at [281, 112] on button "Okay" at bounding box center [279, 110] width 53 height 19
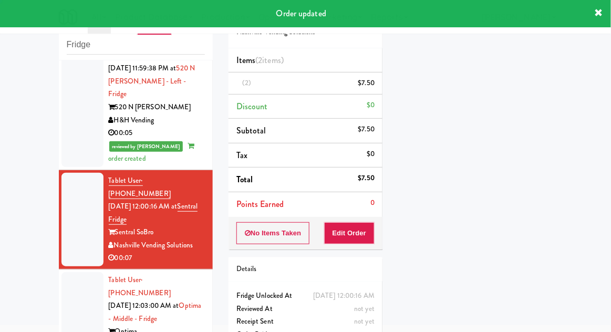
scroll to position [0, 0]
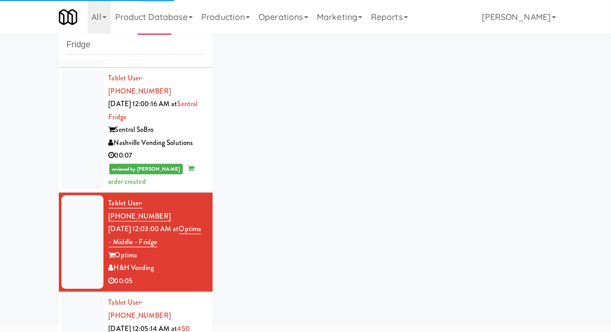
scroll to position [869, 0]
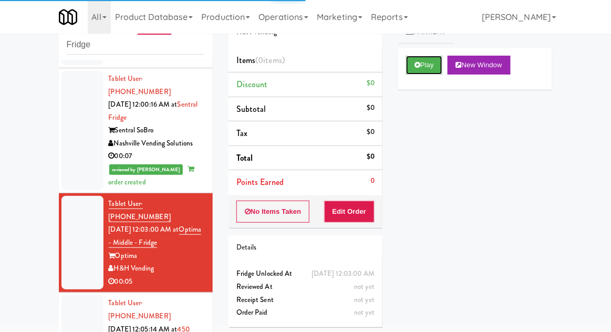
click at [423, 60] on button "Play" at bounding box center [424, 65] width 36 height 19
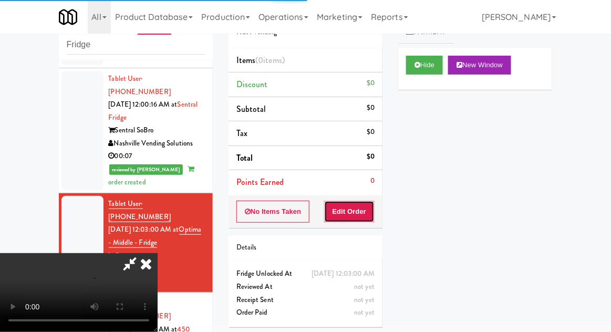
click at [355, 211] on button "Edit Order" at bounding box center [349, 212] width 51 height 22
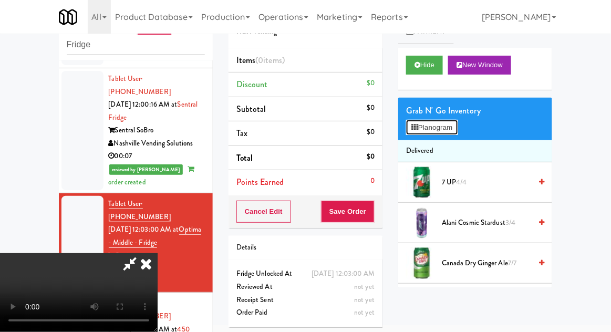
click at [436, 120] on button "Planogram" at bounding box center [432, 128] width 52 height 16
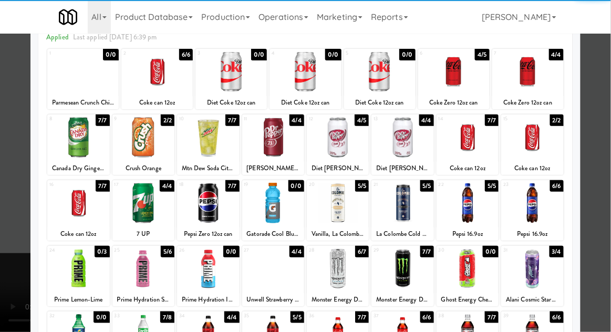
scroll to position [72, 0]
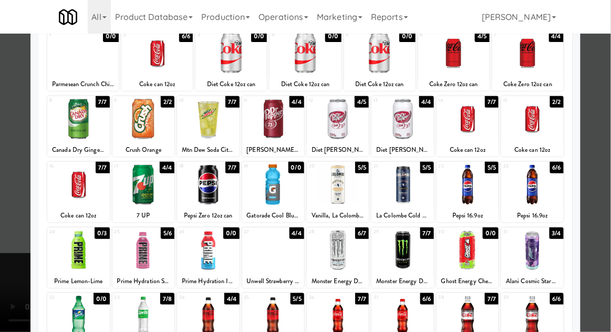
click at [471, 188] on div at bounding box center [468, 185] width 62 height 40
click at [17, 265] on div at bounding box center [305, 166] width 611 height 332
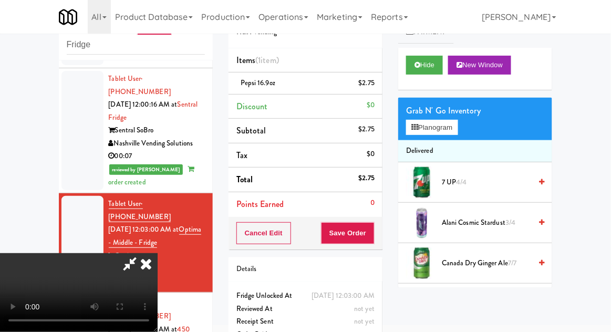
click at [380, 236] on div "Cancel Edit Save Order" at bounding box center [306, 233] width 154 height 33
click at [372, 236] on button "Save Order" at bounding box center [348, 233] width 54 height 22
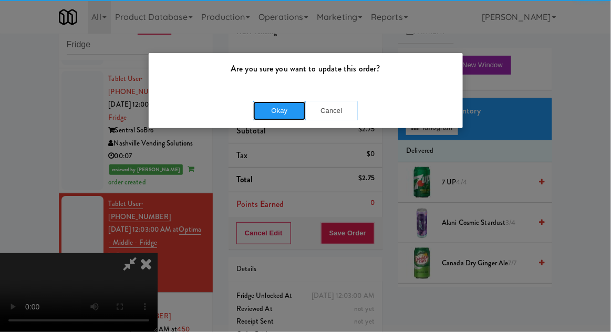
click at [272, 111] on button "Okay" at bounding box center [279, 110] width 53 height 19
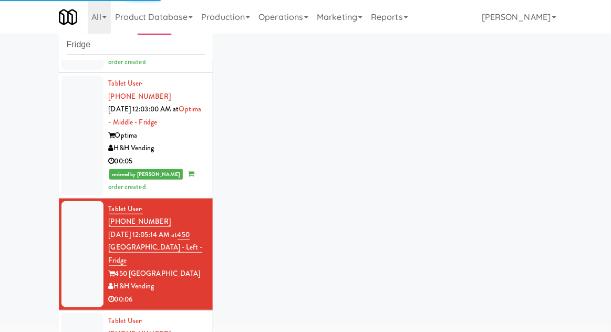
scroll to position [991, 0]
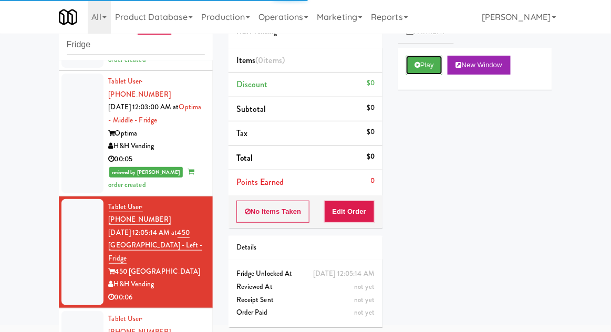
click at [415, 64] on icon at bounding box center [418, 64] width 6 height 7
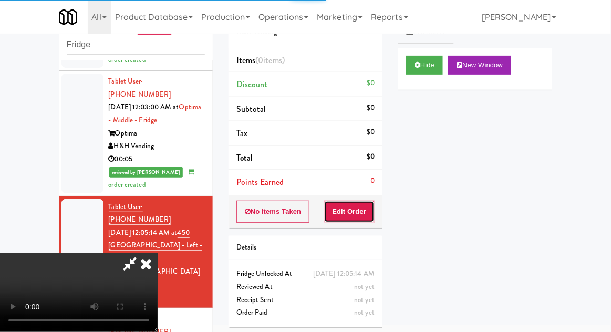
click at [340, 214] on button "Edit Order" at bounding box center [349, 212] width 51 height 22
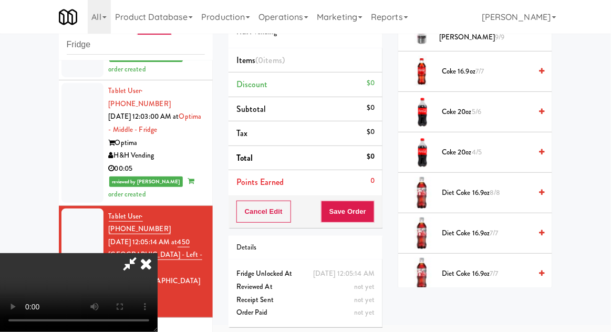
scroll to position [394, 0]
click at [484, 196] on span "Diet Coke 16.9oz 8/8" at bounding box center [486, 193] width 89 height 13
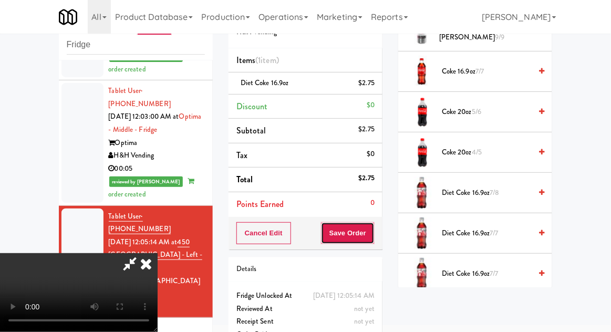
click at [371, 237] on button "Save Order" at bounding box center [348, 233] width 54 height 22
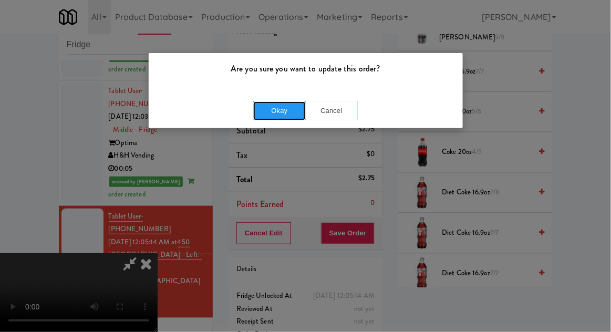
click at [283, 103] on button "Okay" at bounding box center [279, 110] width 53 height 19
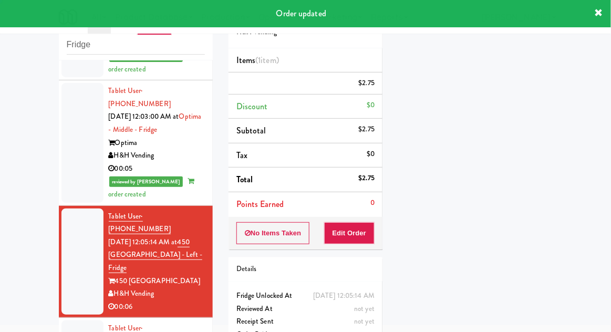
scroll to position [0, 0]
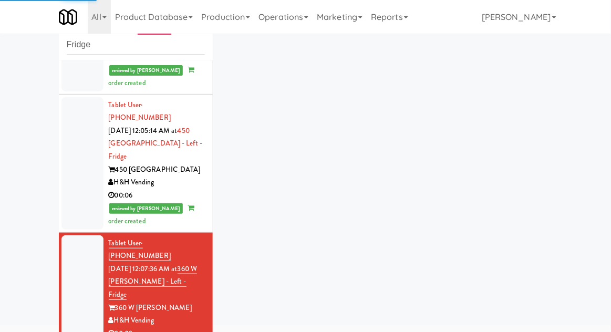
scroll to position [1097, 0]
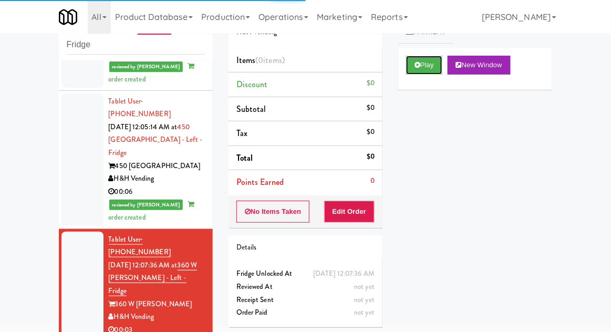
click at [433, 73] on button "Play" at bounding box center [424, 65] width 36 height 19
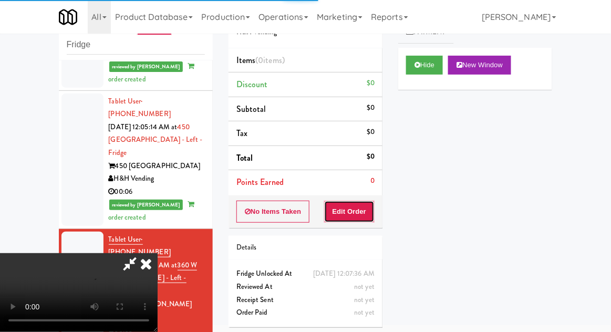
click at [352, 201] on button "Edit Order" at bounding box center [349, 212] width 51 height 22
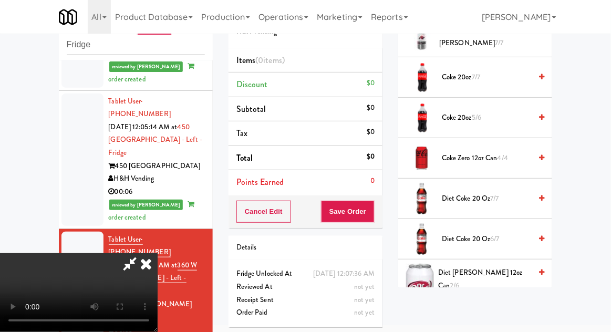
scroll to position [305, 0]
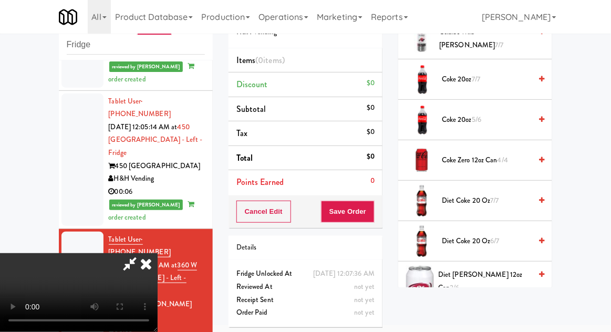
click at [482, 196] on span "Diet Coke 20 oz 7/7" at bounding box center [486, 200] width 89 height 13
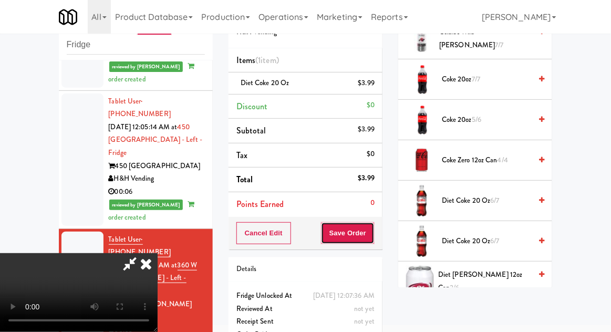
click at [373, 236] on button "Save Order" at bounding box center [348, 233] width 54 height 22
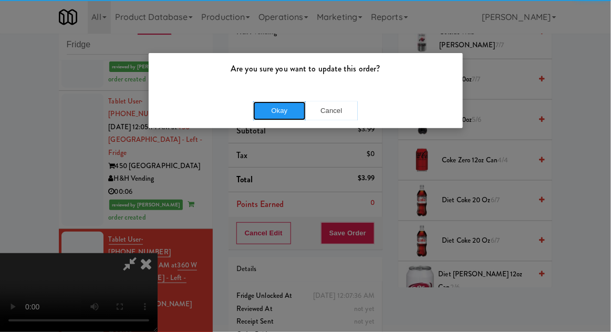
click at [273, 112] on button "Okay" at bounding box center [279, 110] width 53 height 19
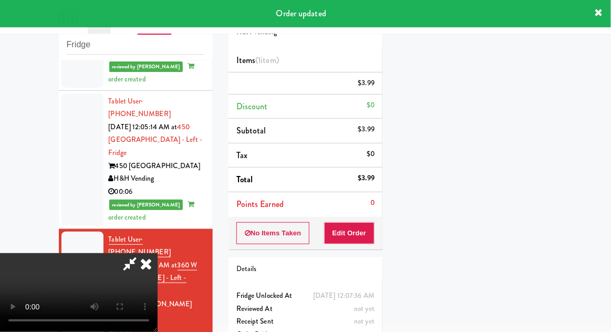
scroll to position [104, 0]
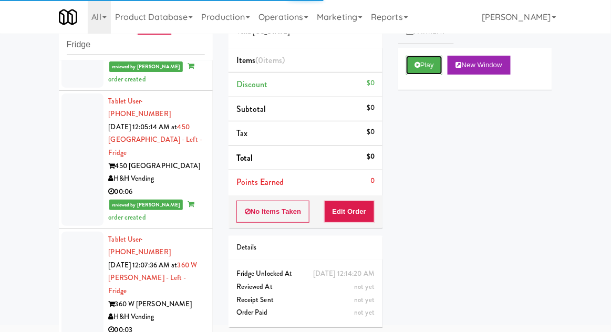
click at [429, 74] on button "Play" at bounding box center [424, 65] width 36 height 19
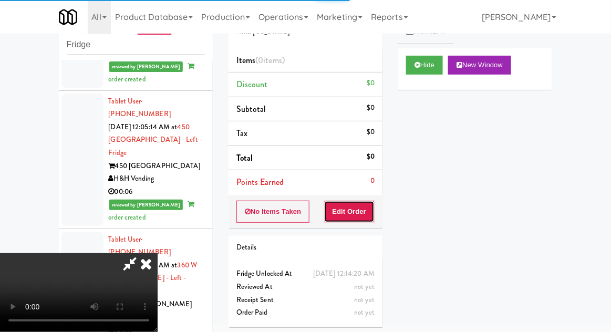
click at [345, 213] on button "Edit Order" at bounding box center [349, 212] width 51 height 22
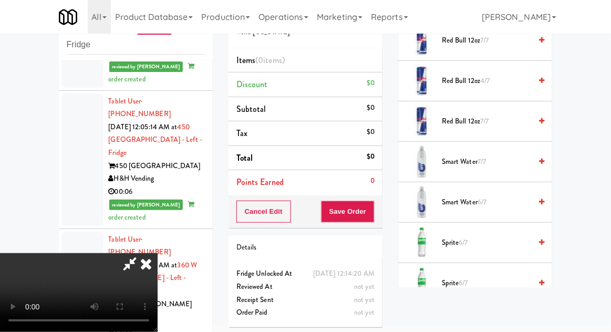
scroll to position [1357, 0]
click at [475, 157] on span "Smart Water 7/7" at bounding box center [486, 161] width 89 height 13
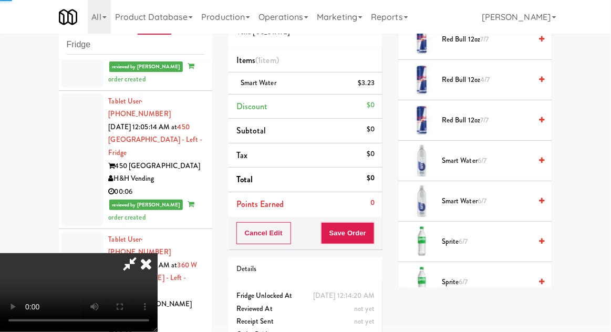
click at [474, 208] on li "Smart Water 6/7" at bounding box center [475, 201] width 154 height 40
click at [474, 195] on span "Smart Water 6/7" at bounding box center [486, 201] width 89 height 13
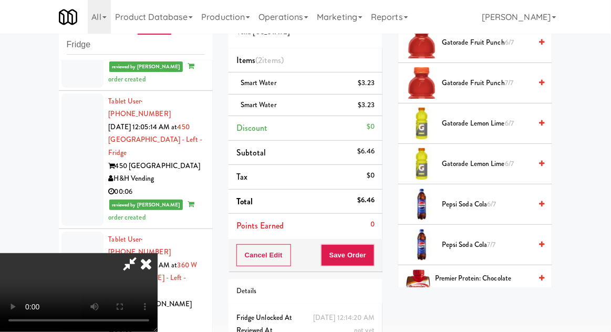
scroll to position [1049, 0]
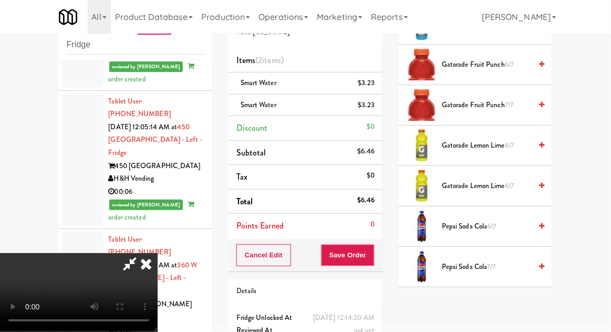
click at [494, 99] on span "Gatorade Fruit Punch 7/7" at bounding box center [486, 105] width 89 height 13
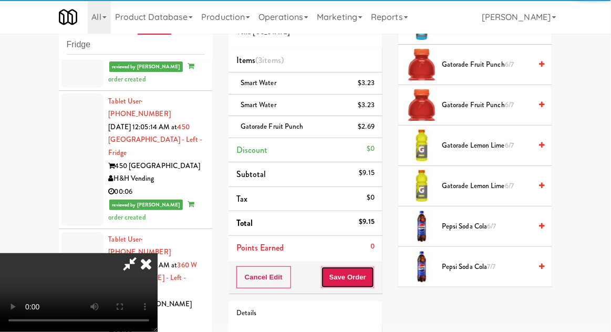
click at [374, 275] on button "Save Order" at bounding box center [348, 277] width 54 height 22
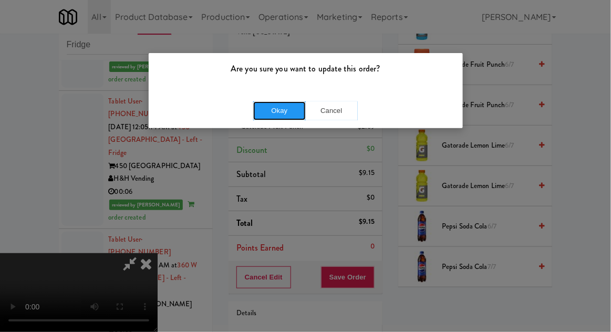
click at [273, 112] on button "Okay" at bounding box center [279, 110] width 53 height 19
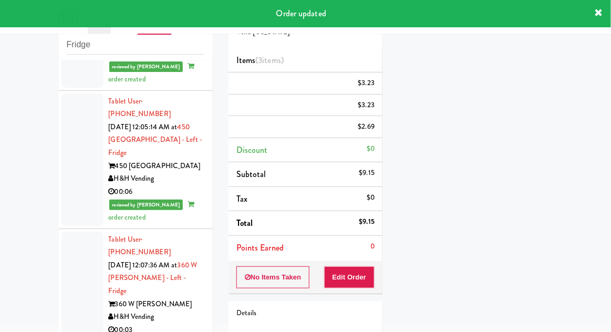
scroll to position [0, 0]
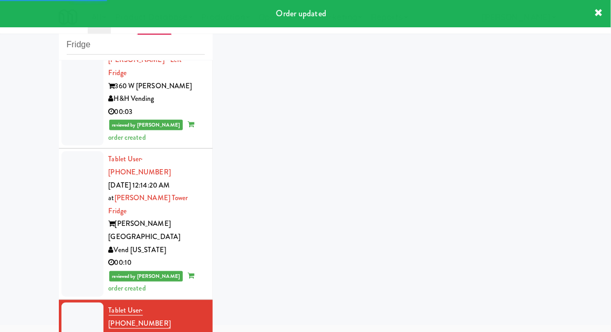
scroll to position [1319, 0]
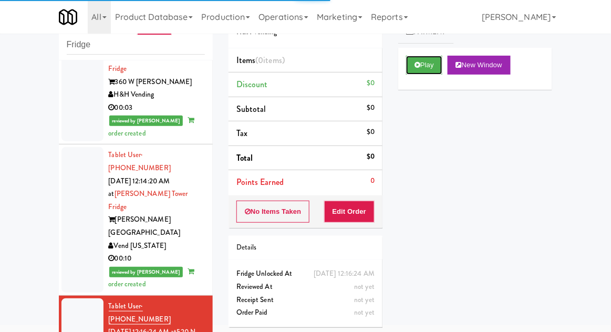
click at [430, 74] on button "Play" at bounding box center [424, 65] width 36 height 19
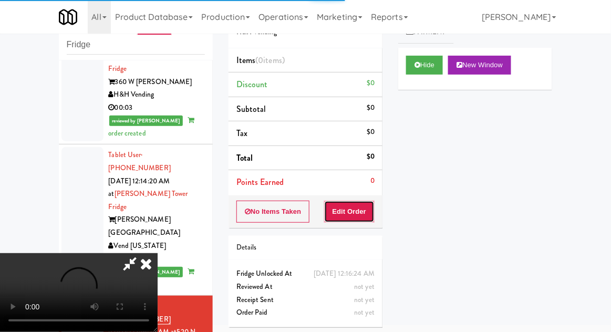
click at [345, 204] on button "Edit Order" at bounding box center [349, 212] width 51 height 22
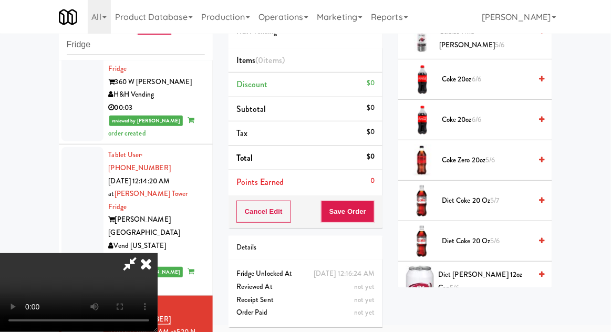
scroll to position [466, 0]
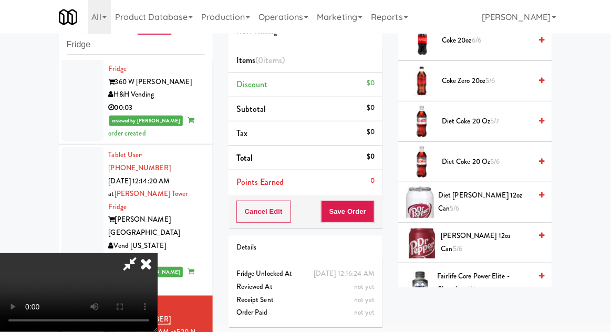
click at [482, 132] on li "Diet Coke 20 oz 5/7" at bounding box center [475, 121] width 154 height 40
click at [475, 156] on span "Diet Coke 20 oz 5/6" at bounding box center [486, 162] width 89 height 13
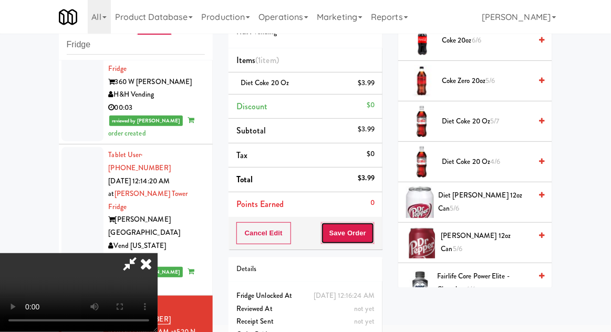
click at [373, 235] on button "Save Order" at bounding box center [348, 233] width 54 height 22
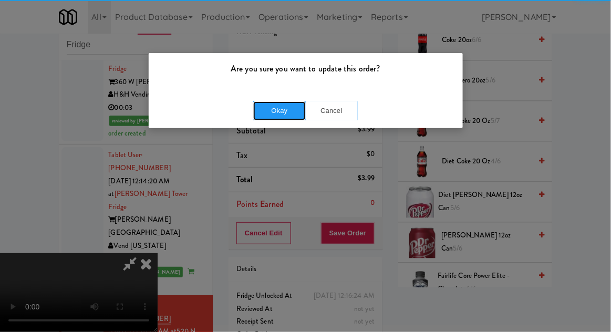
click at [271, 110] on button "Okay" at bounding box center [279, 110] width 53 height 19
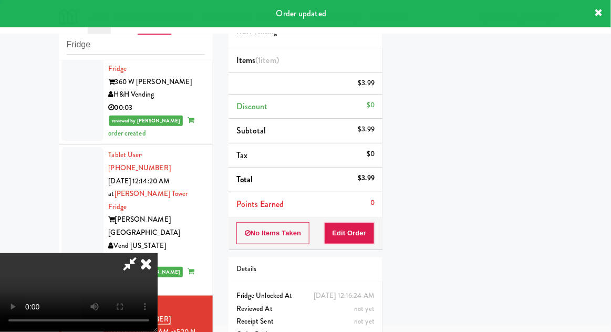
scroll to position [0, 0]
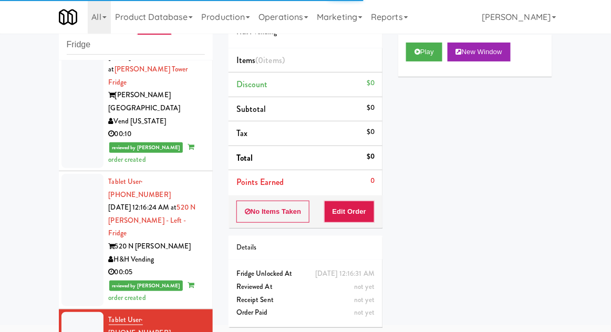
scroll to position [19, 0]
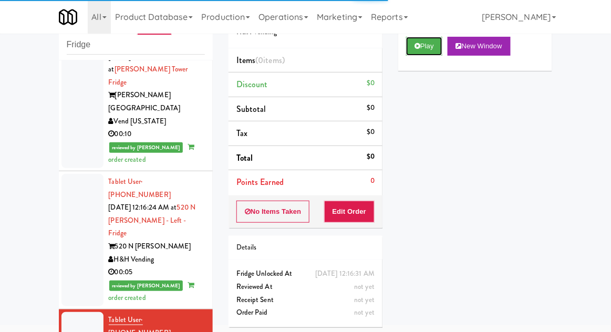
click at [422, 53] on button "Play" at bounding box center [424, 46] width 36 height 19
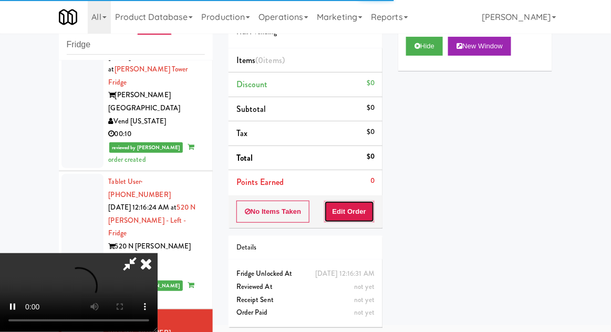
click at [341, 215] on button "Edit Order" at bounding box center [349, 212] width 51 height 22
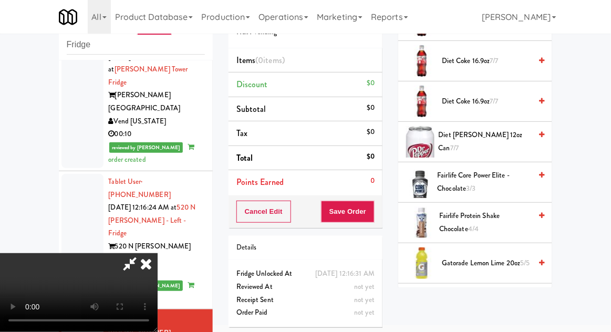
scroll to position [586, 0]
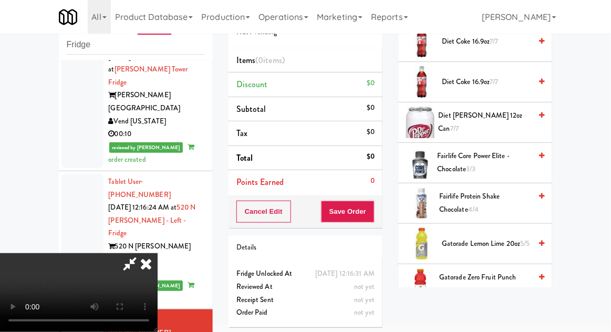
click at [478, 157] on span "Fairlife Core Power Elite - Chocolate 3/3" at bounding box center [485, 163] width 94 height 26
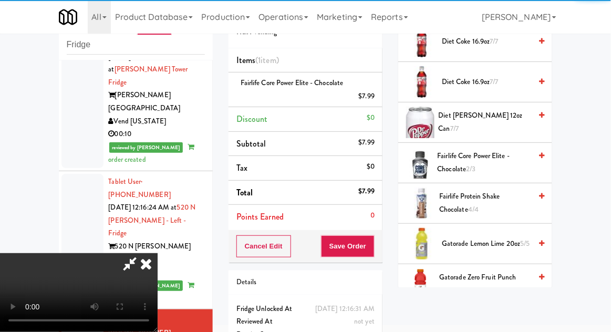
scroll to position [38, 0]
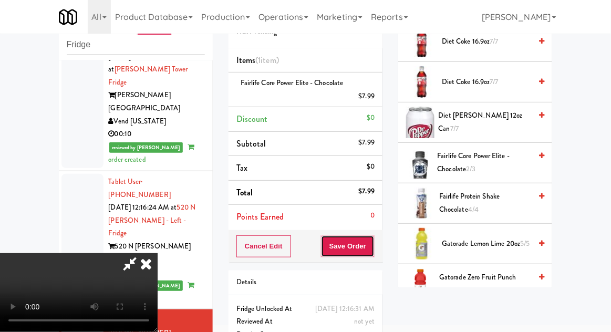
click at [374, 244] on button "Save Order" at bounding box center [348, 246] width 54 height 22
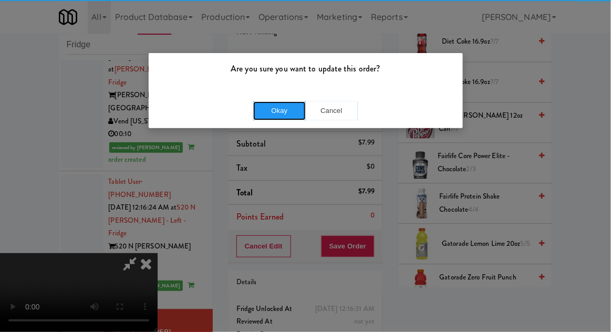
click at [280, 110] on button "Okay" at bounding box center [279, 110] width 53 height 19
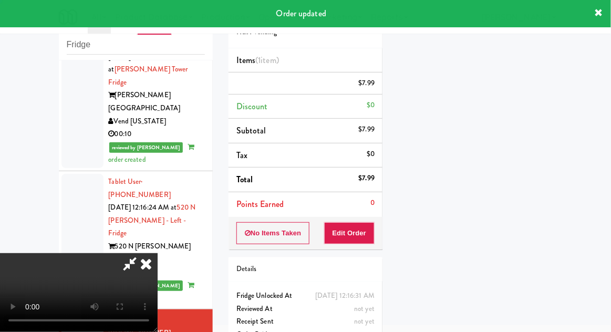
scroll to position [0, 0]
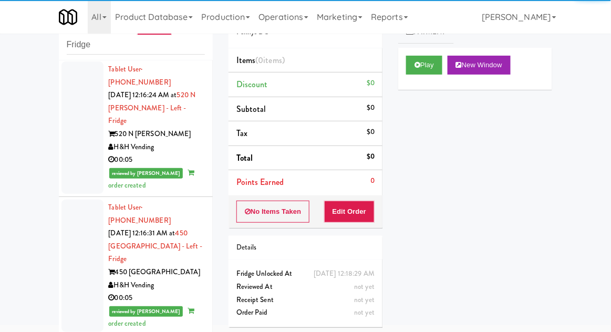
scroll to position [1557, 0]
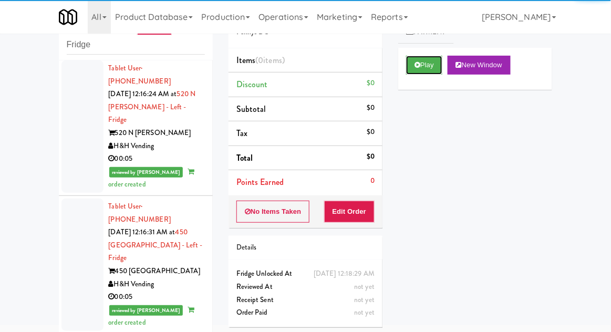
click at [430, 73] on button "Play" at bounding box center [424, 65] width 36 height 19
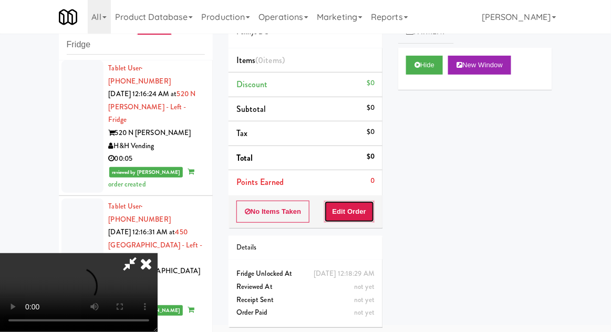
click at [351, 204] on button "Edit Order" at bounding box center [349, 212] width 51 height 22
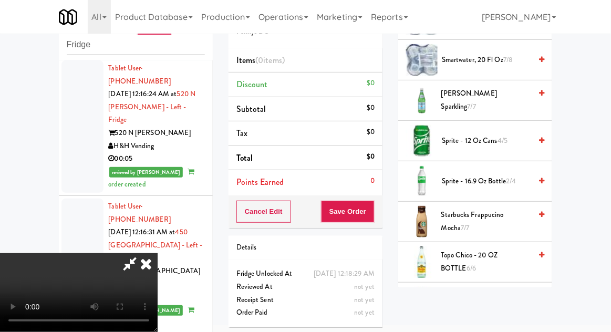
scroll to position [1344, 0]
click at [477, 174] on span "Sprite - 16.9 oz Bottle 2/4" at bounding box center [486, 180] width 89 height 13
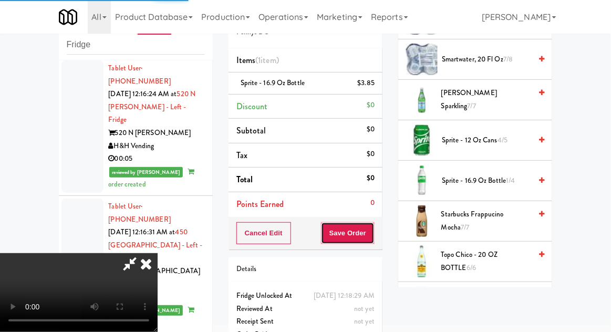
click at [371, 233] on button "Save Order" at bounding box center [348, 233] width 54 height 22
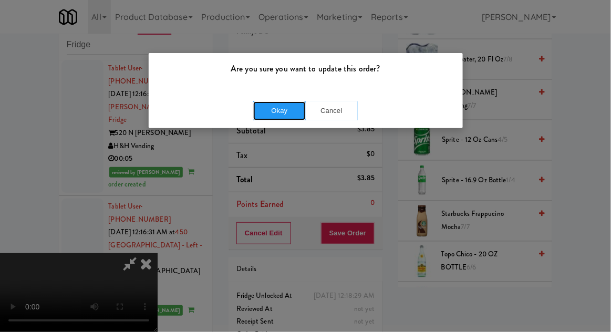
click at [273, 114] on button "Okay" at bounding box center [279, 110] width 53 height 19
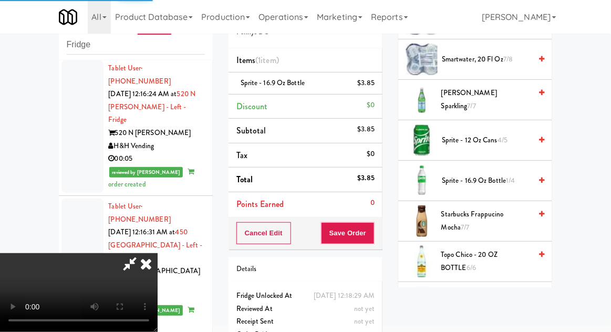
scroll to position [104, 0]
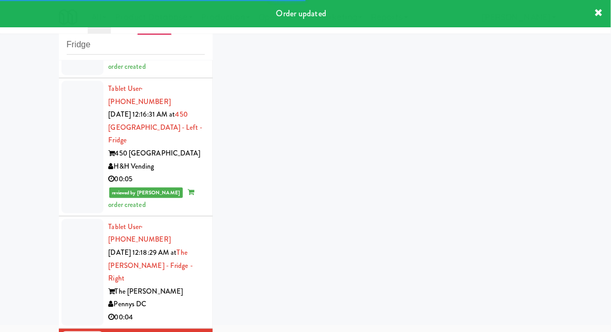
scroll to position [1701, 0]
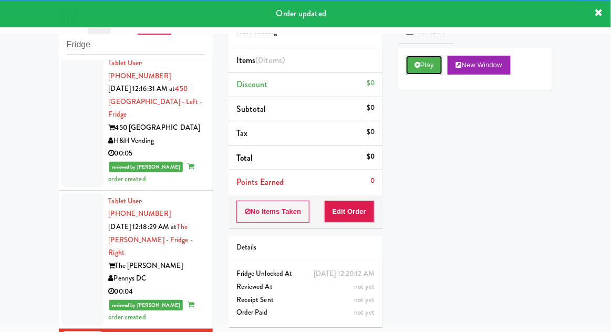
click at [434, 67] on button "Play" at bounding box center [424, 65] width 36 height 19
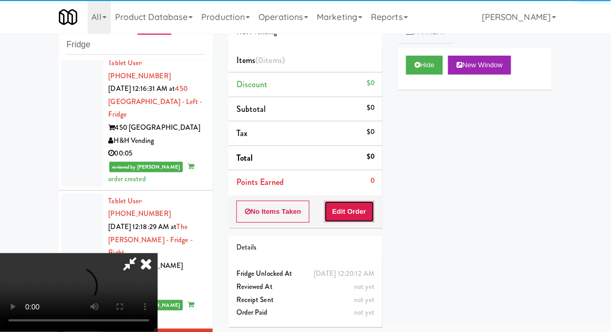
click at [343, 211] on button "Edit Order" at bounding box center [349, 212] width 51 height 22
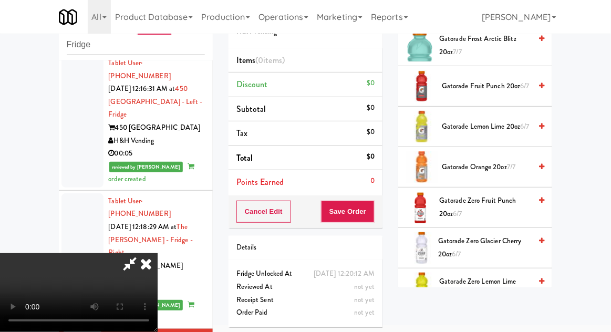
scroll to position [749, 0]
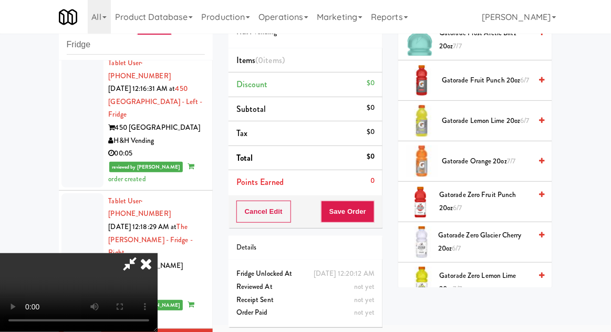
click at [476, 157] on span "Gatorade Orange 20oz 7/7" at bounding box center [486, 161] width 89 height 13
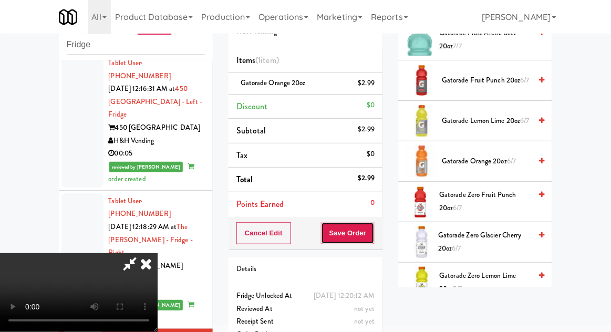
click at [373, 231] on button "Save Order" at bounding box center [348, 233] width 54 height 22
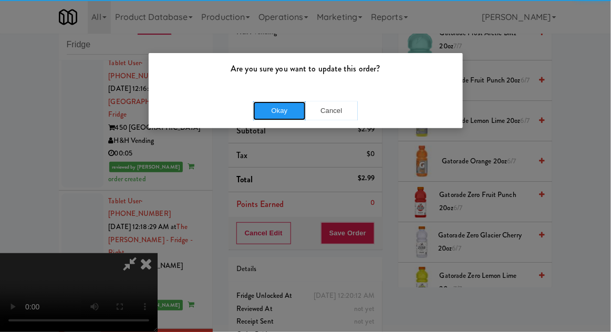
click at [274, 107] on button "Okay" at bounding box center [279, 110] width 53 height 19
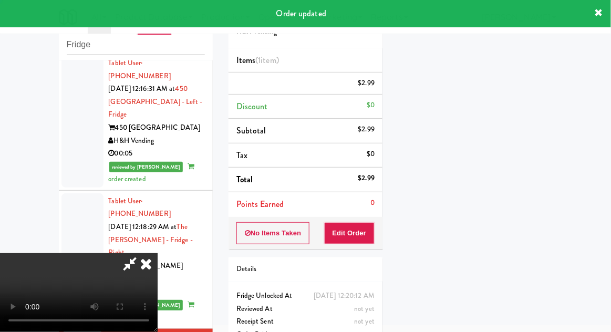
scroll to position [0, 0]
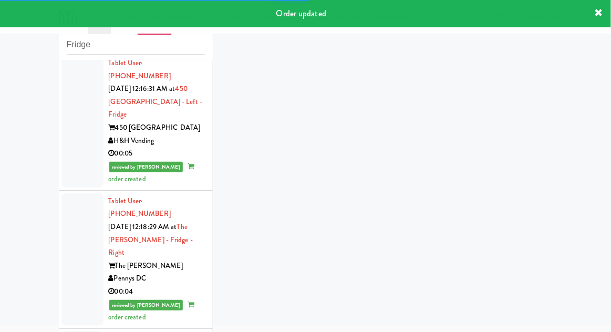
scroll to position [1727, 0]
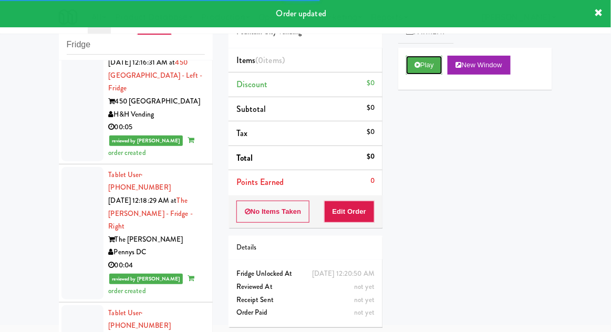
click at [422, 73] on button "Play" at bounding box center [424, 65] width 36 height 19
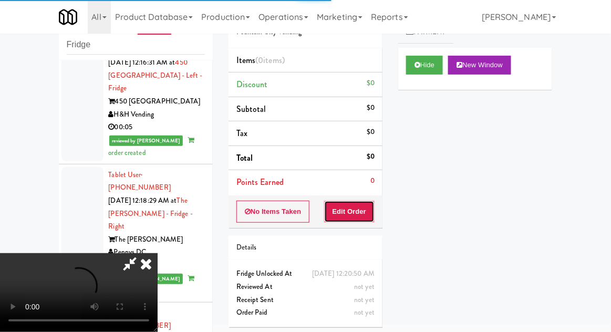
click at [335, 218] on button "Edit Order" at bounding box center [349, 212] width 51 height 22
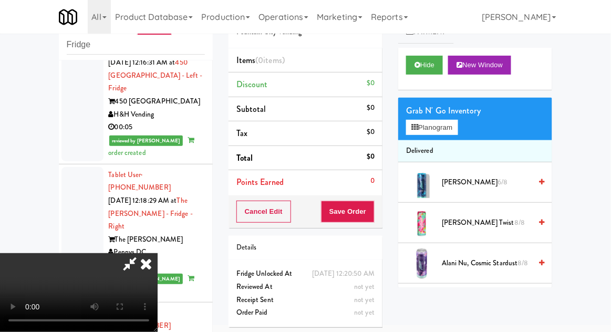
scroll to position [38, 0]
click at [449, 133] on button "Planogram" at bounding box center [432, 128] width 52 height 16
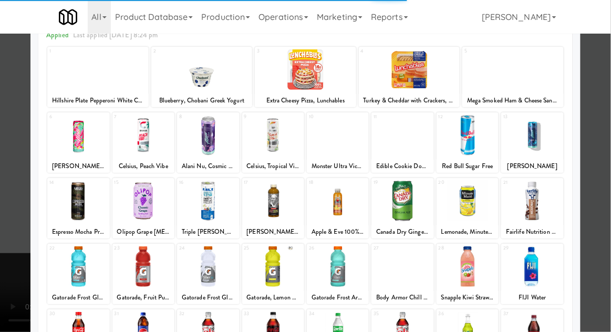
scroll to position [133, 0]
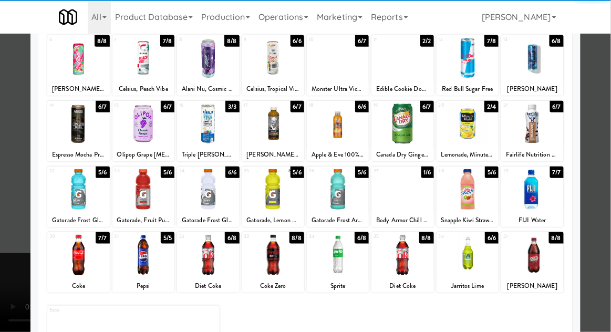
click at [483, 252] on div at bounding box center [468, 255] width 62 height 40
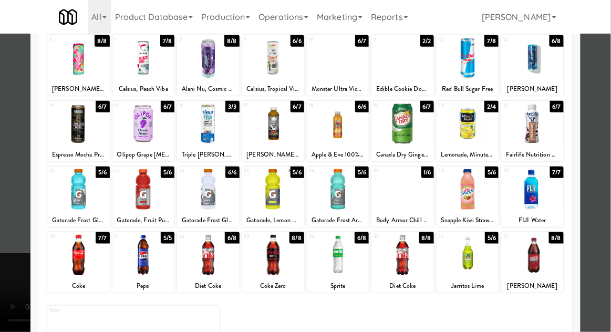
click at [587, 138] on div at bounding box center [305, 166] width 611 height 332
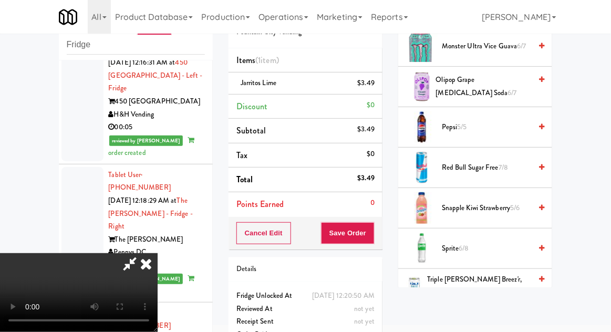
scroll to position [1321, 0]
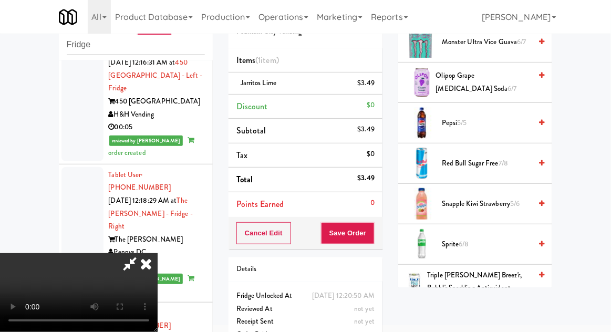
click at [480, 238] on span "Sprite 6/8" at bounding box center [486, 244] width 89 height 13
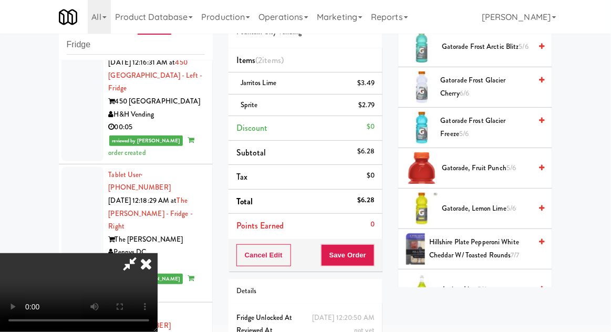
scroll to position [955, 0]
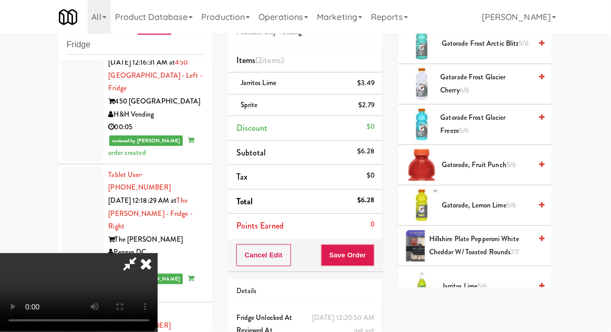
click at [500, 159] on span "Gatorade, Fruit Punch 5/6" at bounding box center [486, 165] width 89 height 13
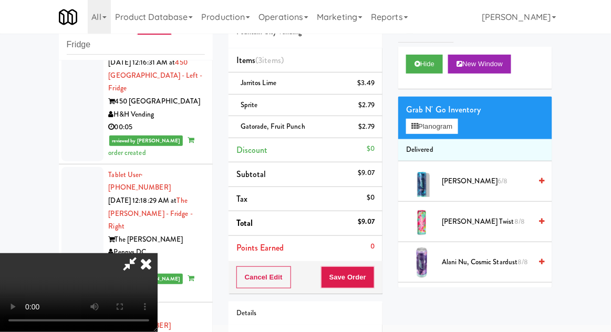
scroll to position [0, 0]
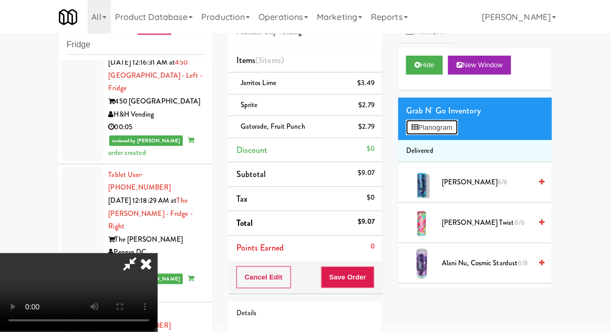
click at [452, 125] on button "Planogram" at bounding box center [432, 128] width 52 height 16
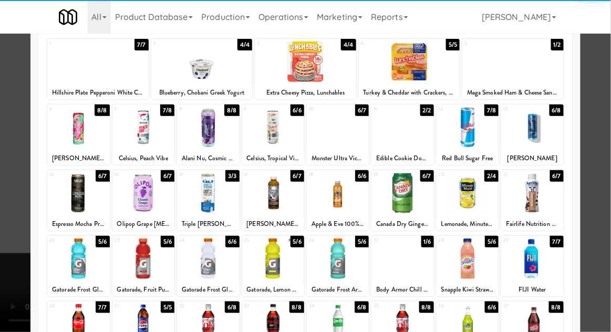
scroll to position [67, 0]
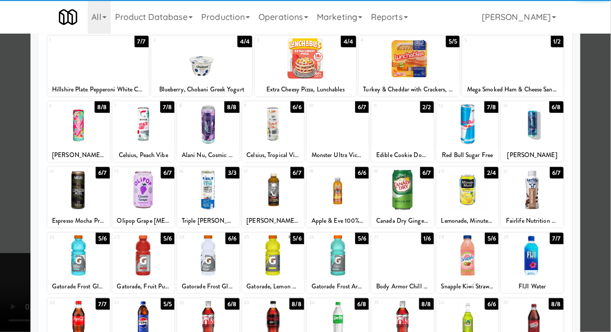
click at [484, 191] on div at bounding box center [468, 190] width 62 height 40
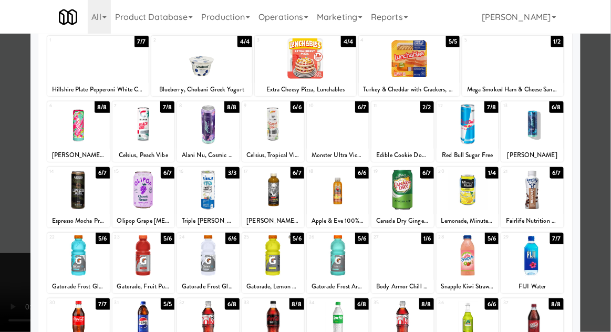
click at [588, 108] on div at bounding box center [305, 166] width 611 height 332
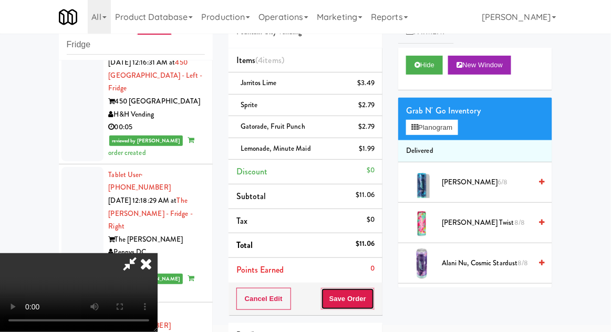
click at [368, 302] on button "Save Order" at bounding box center [348, 299] width 54 height 22
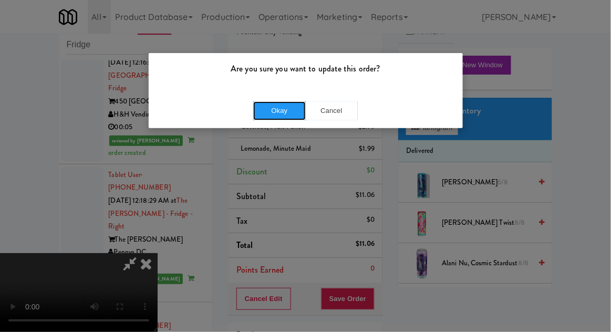
click at [272, 109] on button "Okay" at bounding box center [279, 110] width 53 height 19
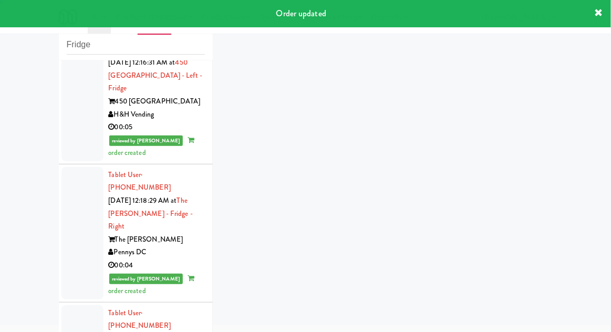
scroll to position [1753, 0]
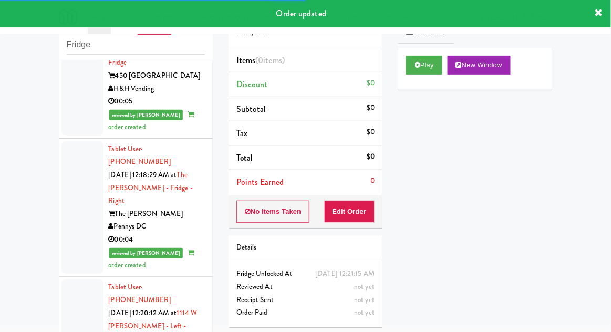
click at [421, 69] on button "Play" at bounding box center [424, 65] width 36 height 19
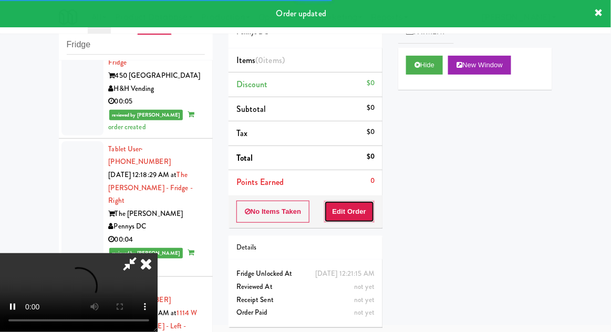
click at [357, 204] on button "Edit Order" at bounding box center [349, 212] width 51 height 22
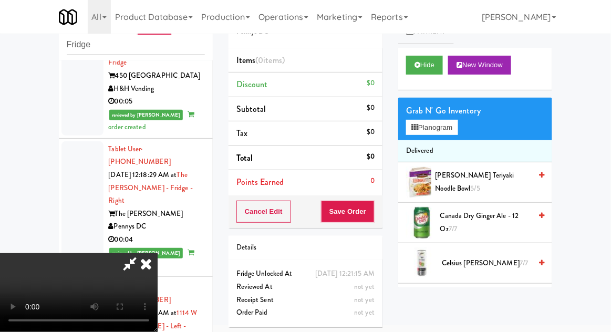
scroll to position [38, 0]
click at [455, 126] on button "Planogram" at bounding box center [432, 128] width 52 height 16
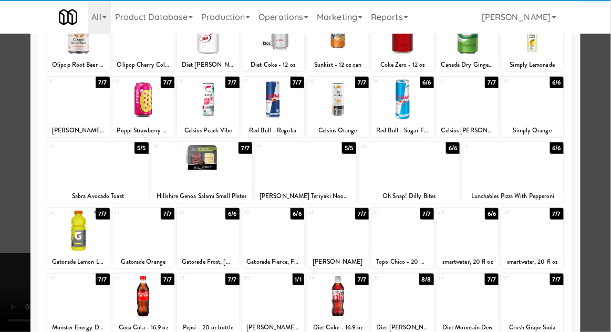
scroll to position [133, 0]
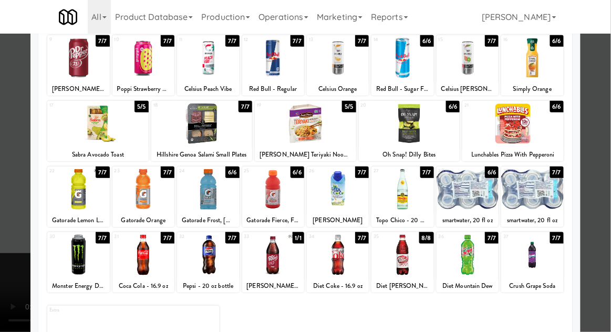
click at [345, 254] on div at bounding box center [338, 255] width 62 height 40
click at [428, 254] on div at bounding box center [403, 255] width 62 height 40
click at [14, 166] on div at bounding box center [305, 166] width 611 height 332
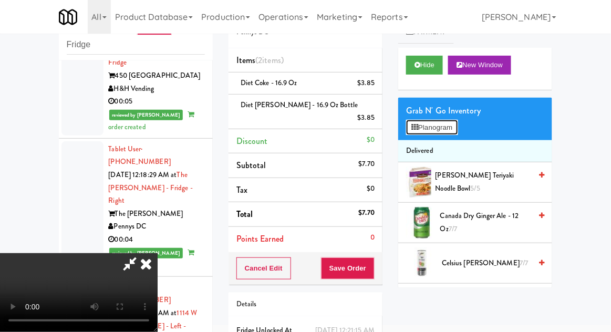
click at [447, 123] on button "Planogram" at bounding box center [432, 128] width 52 height 16
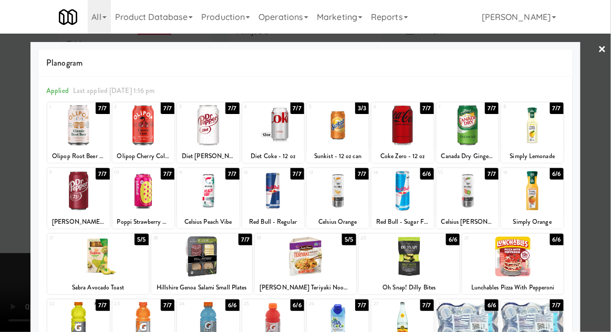
click at [147, 139] on div at bounding box center [143, 125] width 62 height 40
click at [9, 204] on div at bounding box center [305, 166] width 611 height 332
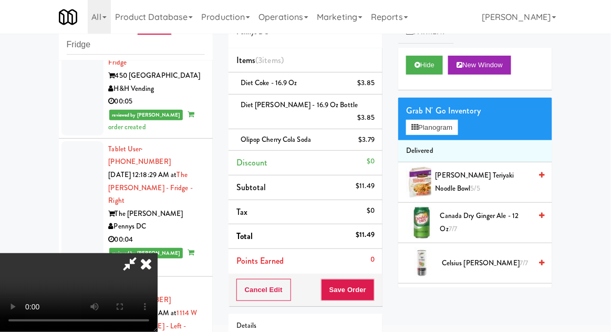
scroll to position [38, 0]
click at [369, 279] on button "Save Order" at bounding box center [348, 290] width 54 height 22
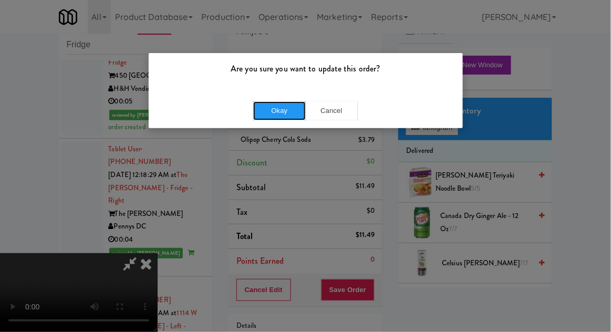
click at [270, 111] on button "Okay" at bounding box center [279, 110] width 53 height 19
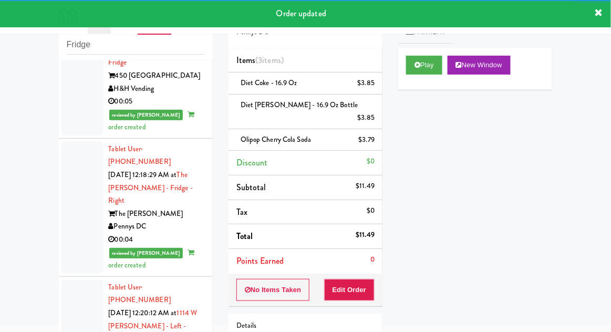
scroll to position [1779, 0]
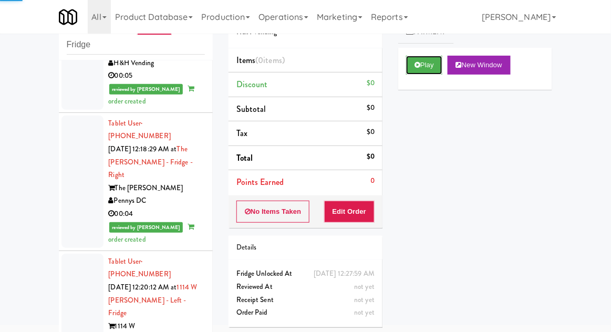
click at [429, 70] on button "Play" at bounding box center [424, 65] width 36 height 19
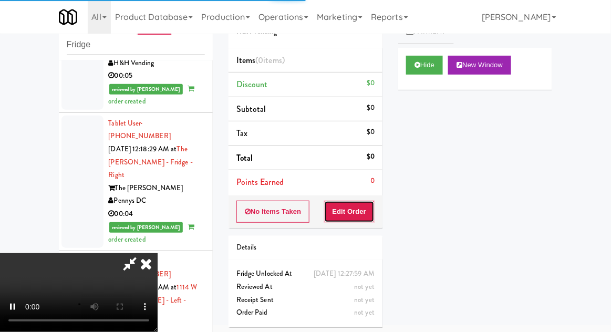
click at [348, 211] on button "Edit Order" at bounding box center [349, 212] width 51 height 22
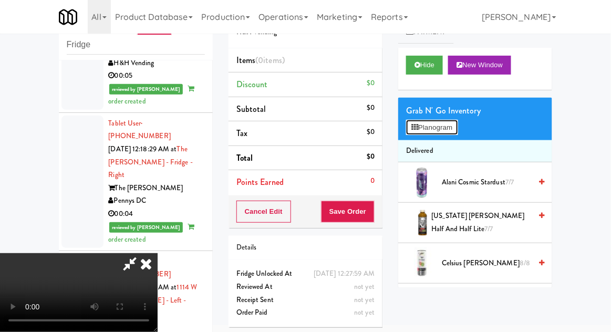
click at [454, 121] on button "Planogram" at bounding box center [432, 128] width 52 height 16
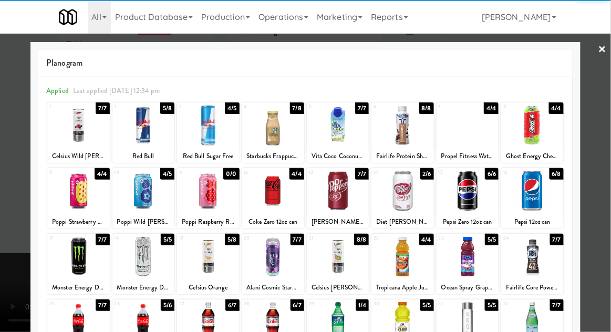
click at [137, 188] on div at bounding box center [143, 191] width 62 height 40
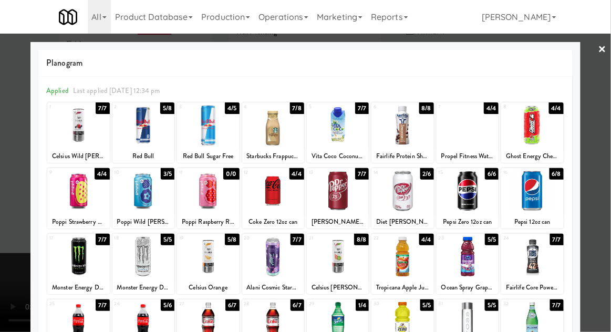
click at [583, 75] on div at bounding box center [305, 166] width 611 height 332
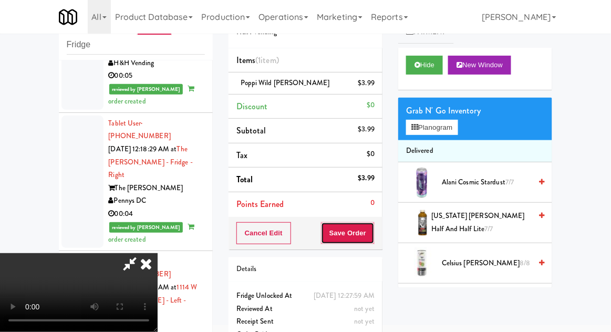
click at [373, 237] on button "Save Order" at bounding box center [348, 233] width 54 height 22
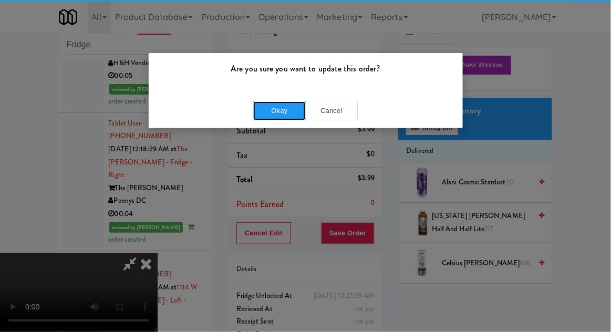
click at [271, 112] on button "Okay" at bounding box center [279, 110] width 53 height 19
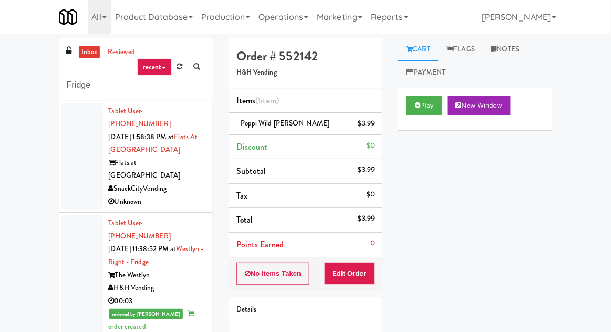
click at [87, 55] on link "inbox" at bounding box center [90, 52] width 22 height 13
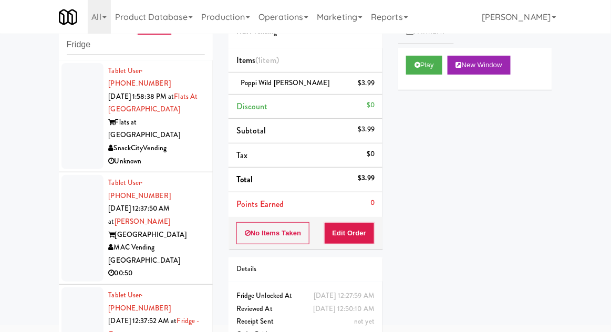
click at [83, 110] on div at bounding box center [82, 116] width 42 height 107
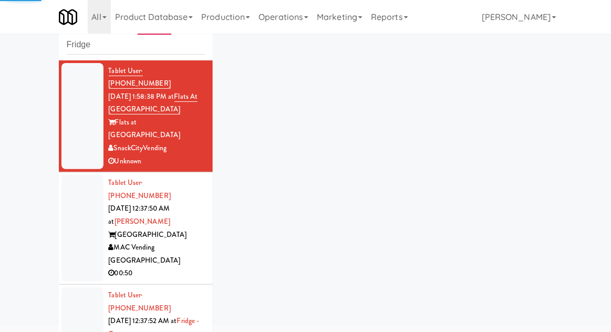
click at [76, 207] on div at bounding box center [82, 228] width 42 height 107
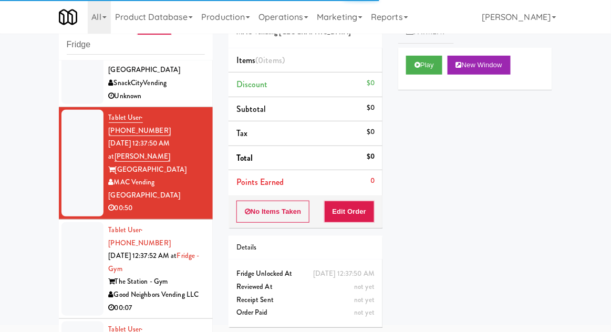
scroll to position [66, 0]
click at [432, 70] on button "Play" at bounding box center [424, 65] width 36 height 19
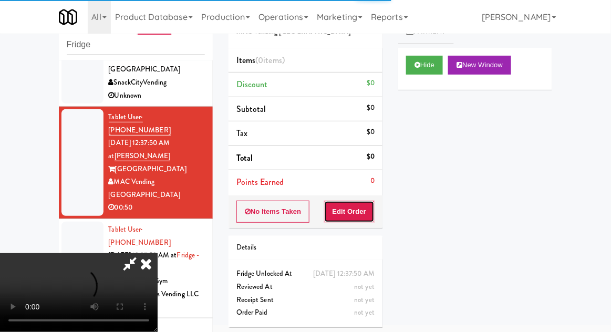
click at [343, 215] on button "Edit Order" at bounding box center [349, 212] width 51 height 22
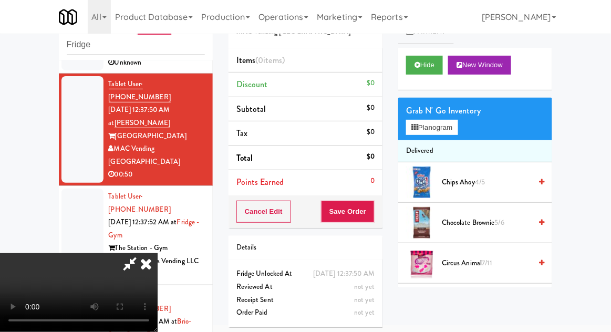
scroll to position [99, 0]
click at [435, 124] on button "Planogram" at bounding box center [432, 128] width 52 height 16
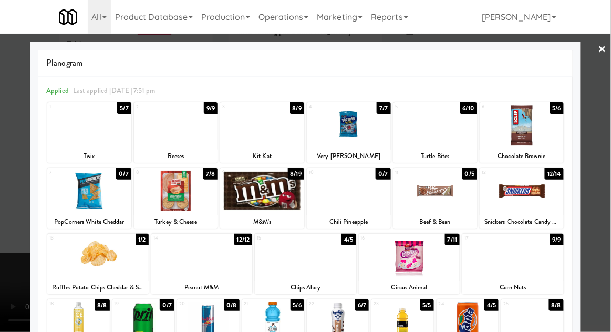
click at [434, 240] on div at bounding box center [409, 257] width 101 height 40
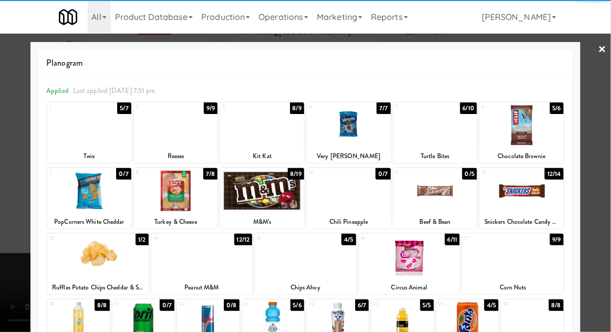
click at [12, 210] on div at bounding box center [305, 166] width 611 height 332
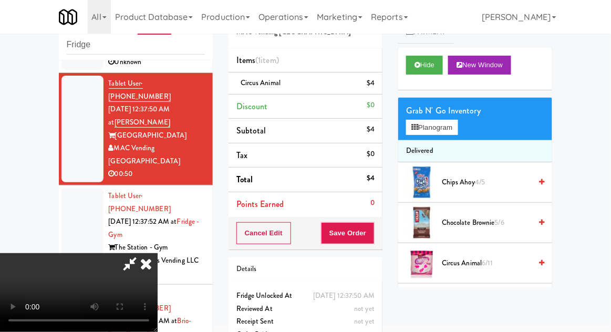
click at [478, 265] on span "Circus Animal 6/11" at bounding box center [486, 263] width 89 height 13
click at [442, 127] on button "Planogram" at bounding box center [432, 128] width 52 height 16
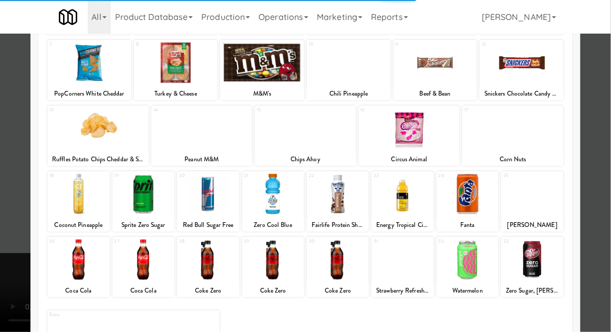
scroll to position [133, 0]
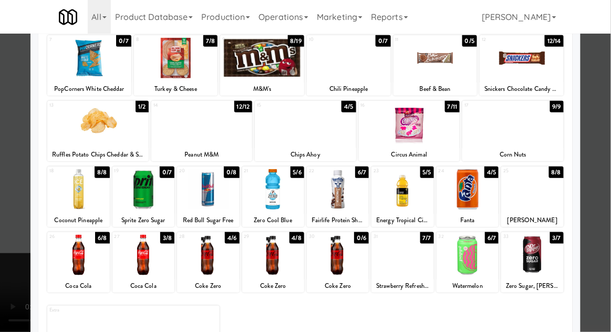
click at [410, 259] on div at bounding box center [403, 255] width 62 height 40
click at [605, 166] on div at bounding box center [305, 166] width 611 height 332
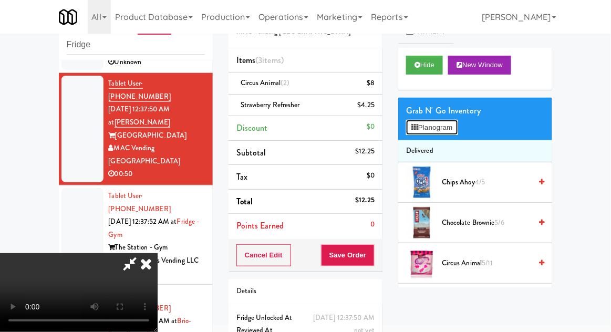
click at [449, 133] on button "Planogram" at bounding box center [432, 128] width 52 height 16
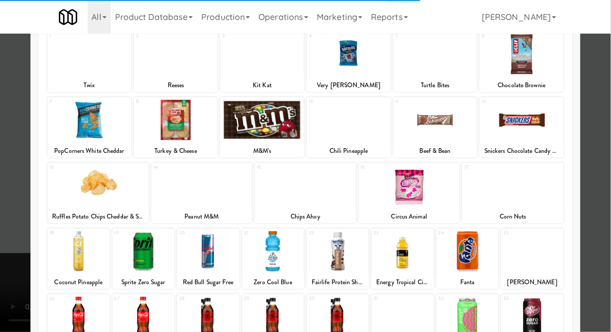
scroll to position [116, 0]
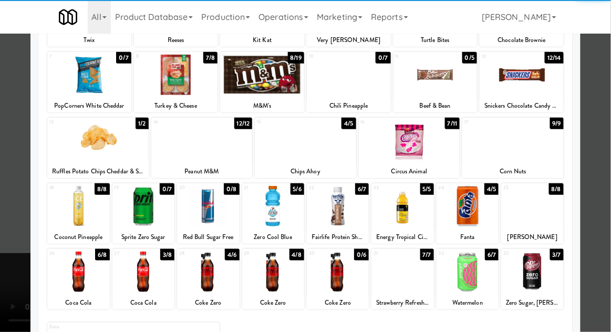
click at [547, 274] on div at bounding box center [532, 272] width 62 height 40
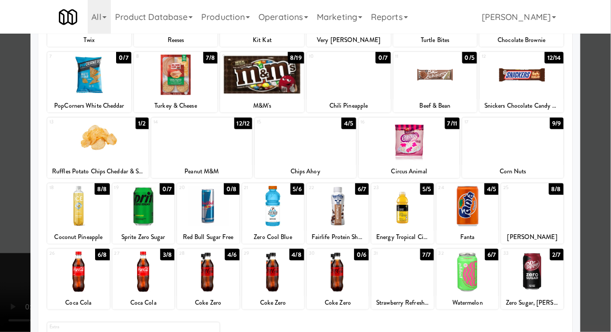
click at [605, 249] on div at bounding box center [305, 166] width 611 height 332
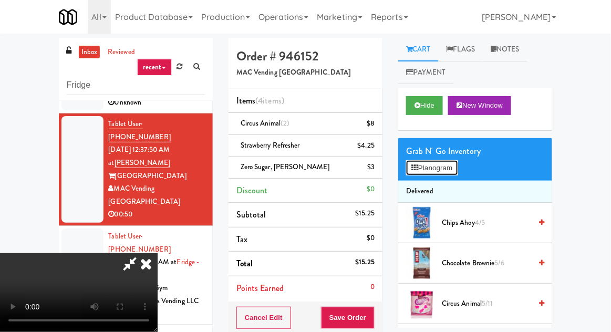
click at [440, 162] on button "Planogram" at bounding box center [432, 168] width 52 height 16
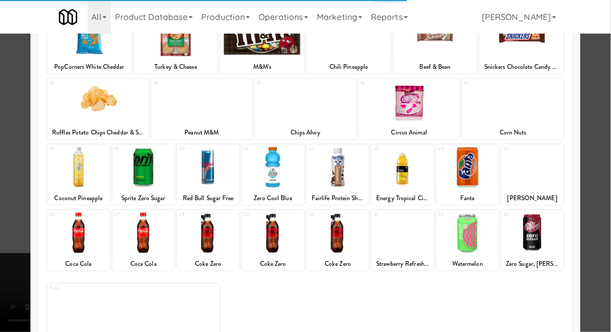
scroll to position [183, 0]
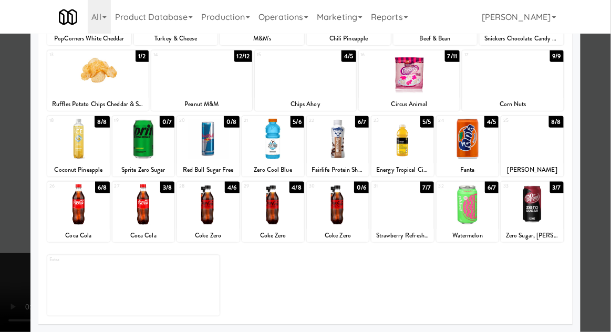
click at [79, 203] on div at bounding box center [78, 204] width 62 height 40
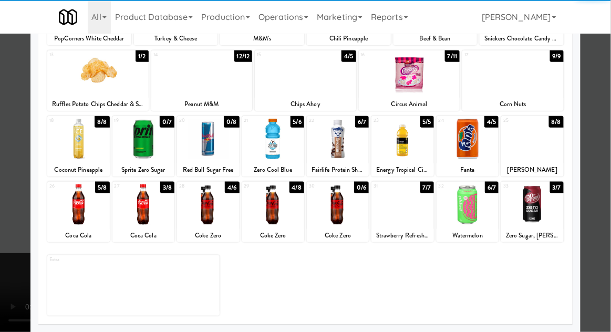
click at [481, 139] on div at bounding box center [468, 139] width 62 height 40
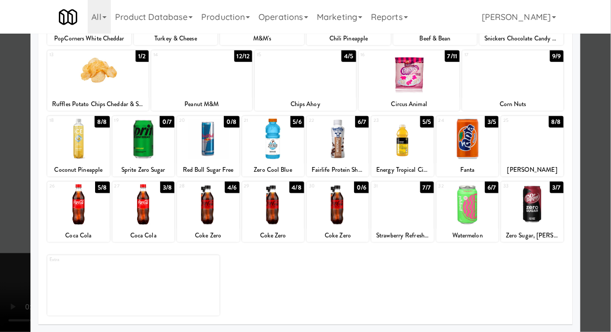
click at [1, 158] on div at bounding box center [305, 166] width 611 height 332
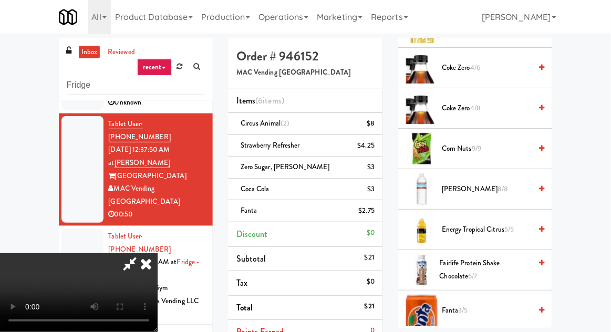
scroll to position [397, 0]
click at [521, 230] on span "Energy Tropical Citrus 5/5" at bounding box center [486, 230] width 89 height 13
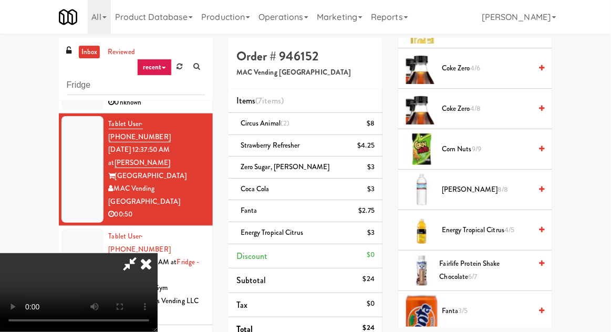
click at [299, 68] on div "Order # 946152 MAC Vending USA" at bounding box center [306, 63] width 154 height 51
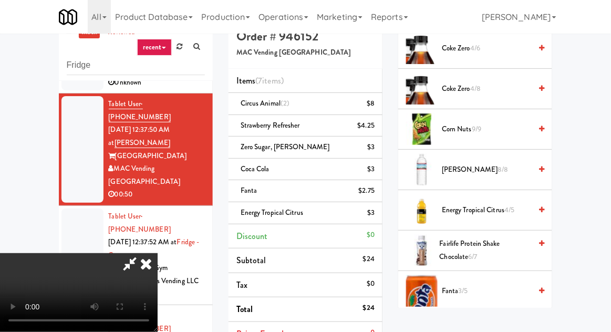
scroll to position [135, 0]
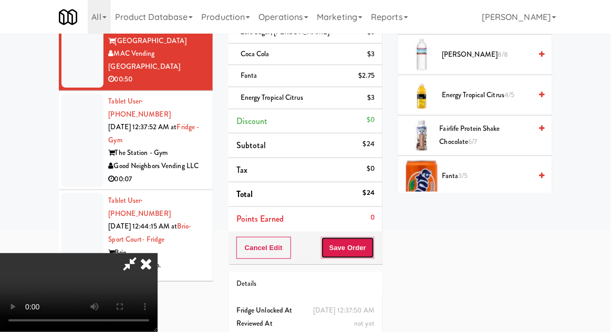
click at [375, 241] on button "Save Order" at bounding box center [348, 248] width 54 height 22
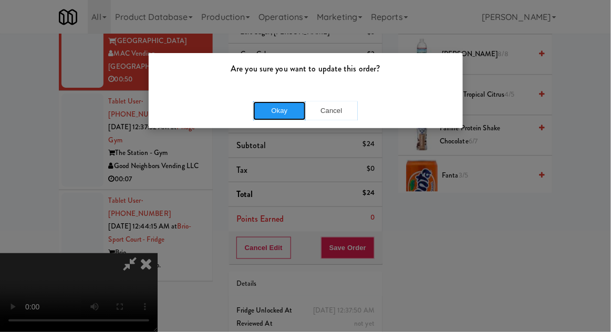
click at [294, 111] on button "Okay" at bounding box center [279, 110] width 53 height 19
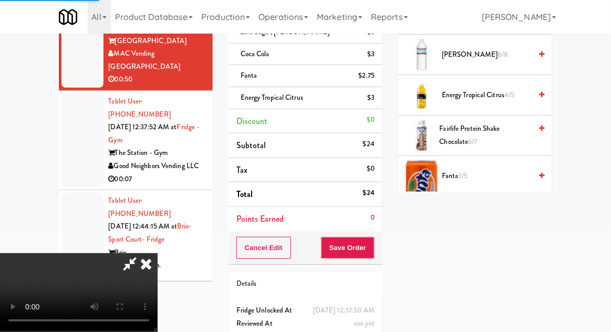
scroll to position [104, 0]
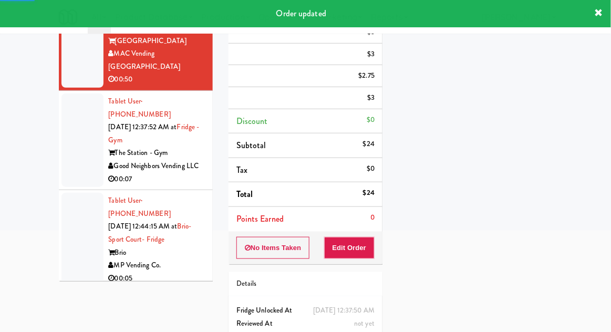
click at [60, 106] on li "Tablet User · (585) 485-3888 Aug 16, 2025 12:37:52 AM at Fridge - Gym The Stati…" at bounding box center [136, 140] width 154 height 99
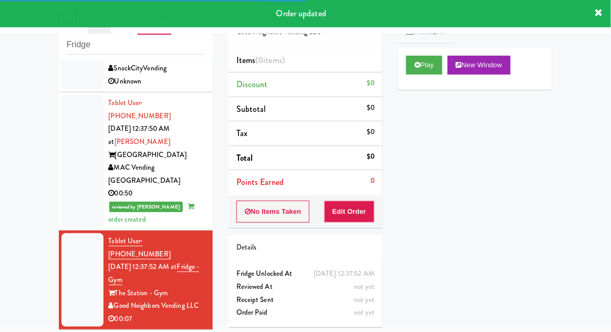
scroll to position [79, 0]
click at [421, 74] on button "Play" at bounding box center [424, 65] width 36 height 19
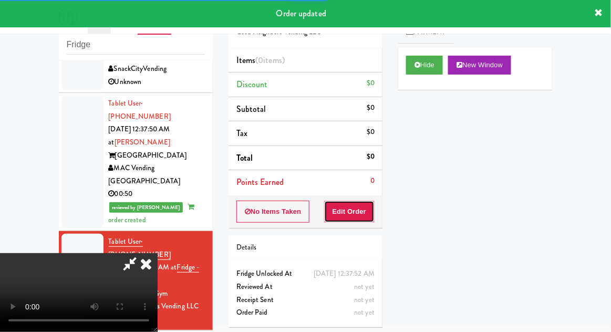
click at [343, 214] on button "Edit Order" at bounding box center [349, 212] width 51 height 22
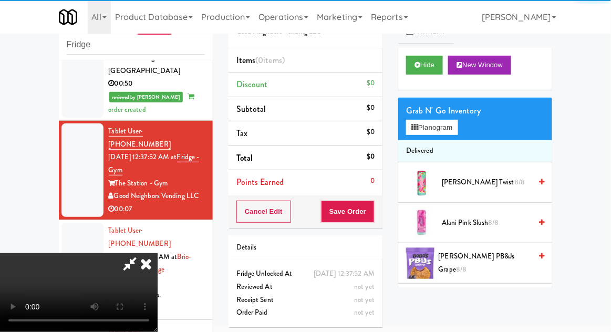
scroll to position [202, 0]
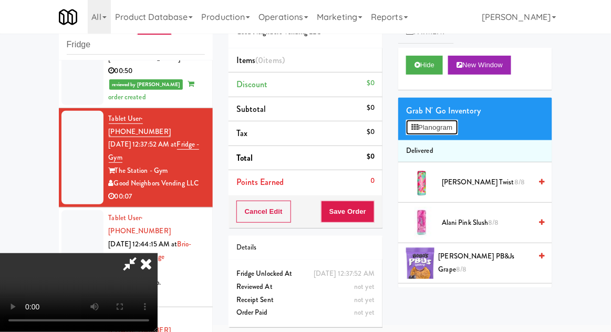
click at [449, 124] on button "Planogram" at bounding box center [432, 128] width 52 height 16
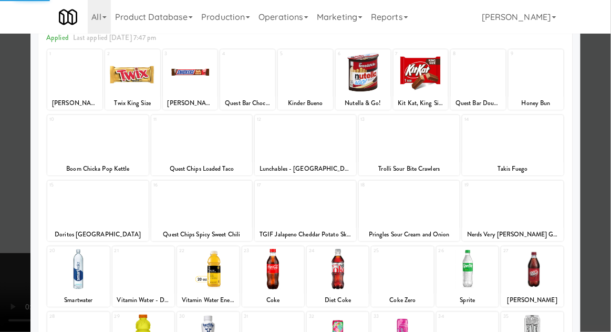
scroll to position [72, 0]
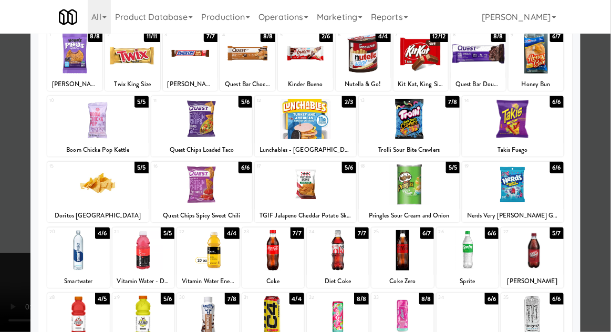
click at [141, 254] on div at bounding box center [143, 250] width 62 height 40
click at [21, 240] on div at bounding box center [305, 166] width 611 height 332
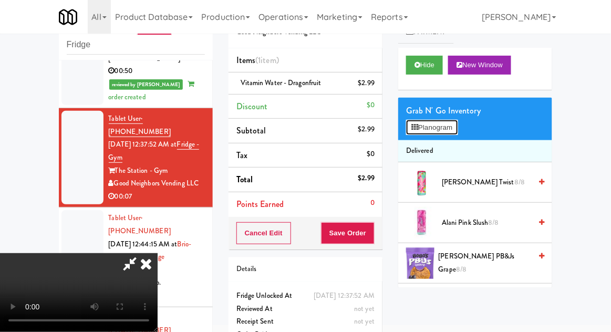
click at [445, 132] on button "Planogram" at bounding box center [432, 128] width 52 height 16
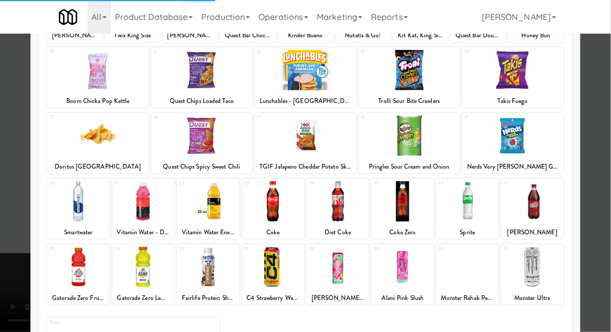
scroll to position [122, 0]
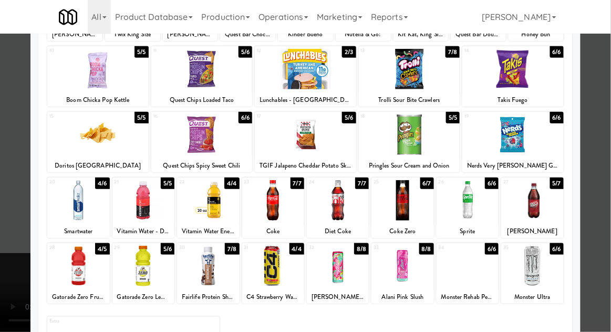
click at [69, 199] on div at bounding box center [78, 200] width 62 height 40
click at [70, 210] on div at bounding box center [78, 200] width 62 height 40
click at [599, 248] on div at bounding box center [305, 166] width 611 height 332
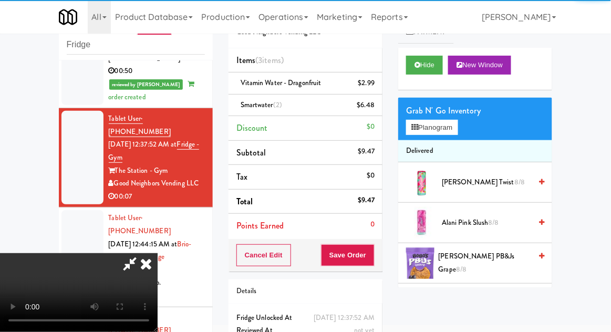
click at [336, 74] on li "Vitamin Water - Dragonfruit $2.99" at bounding box center [306, 84] width 154 height 22
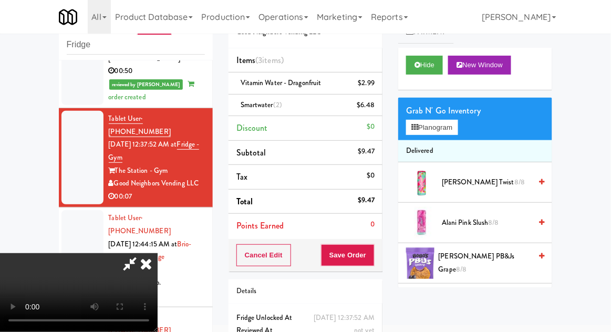
click at [370, 84] on link at bounding box center [373, 87] width 9 height 13
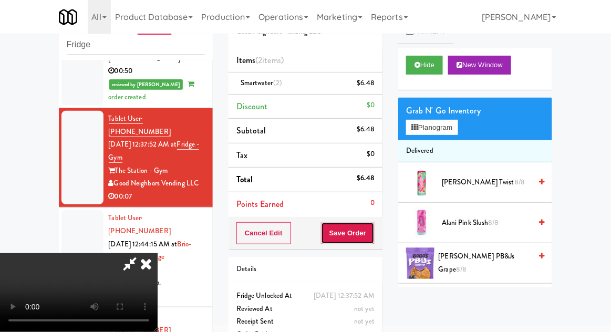
click at [373, 234] on button "Save Order" at bounding box center [348, 233] width 54 height 22
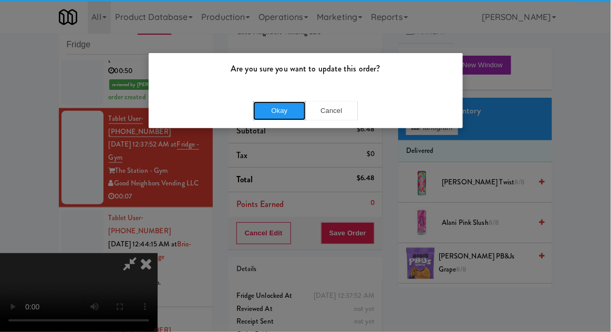
click at [263, 109] on button "Okay" at bounding box center [279, 110] width 53 height 19
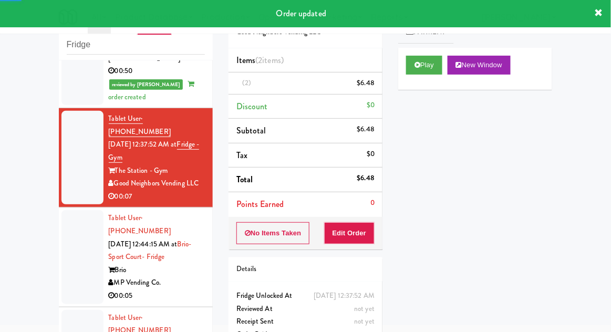
click at [75, 210] on div at bounding box center [82, 257] width 42 height 94
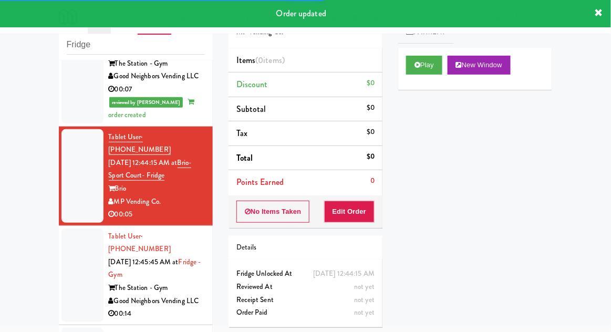
scroll to position [311, 0]
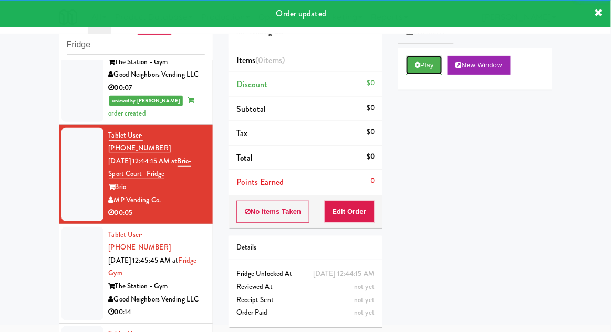
click at [411, 74] on button "Play" at bounding box center [424, 65] width 36 height 19
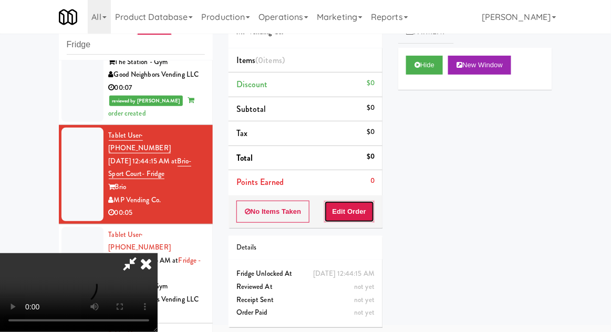
click at [341, 221] on button "Edit Order" at bounding box center [349, 212] width 51 height 22
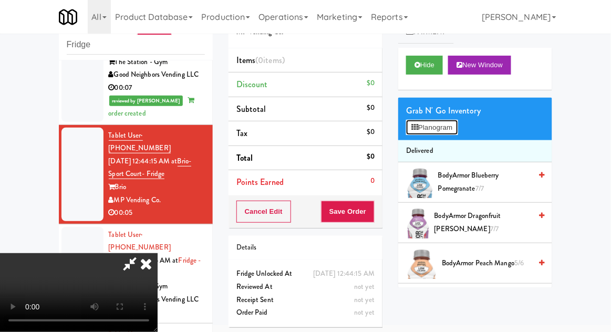
click at [453, 121] on button "Planogram" at bounding box center [432, 128] width 52 height 16
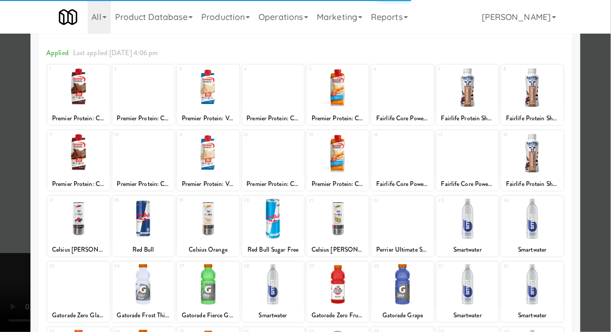
scroll to position [57, 0]
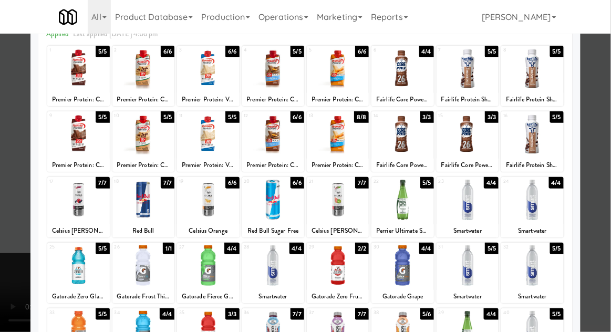
click at [197, 262] on div at bounding box center [208, 265] width 62 height 40
click at [601, 240] on div at bounding box center [305, 166] width 611 height 332
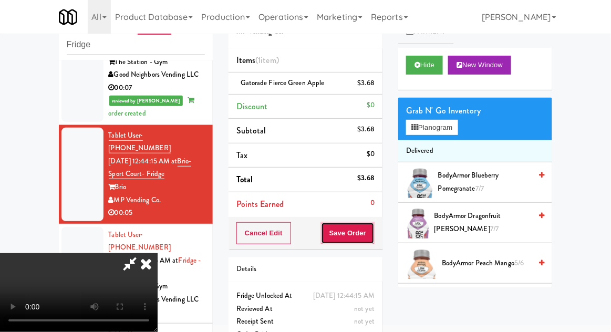
click at [373, 236] on button "Save Order" at bounding box center [348, 233] width 54 height 22
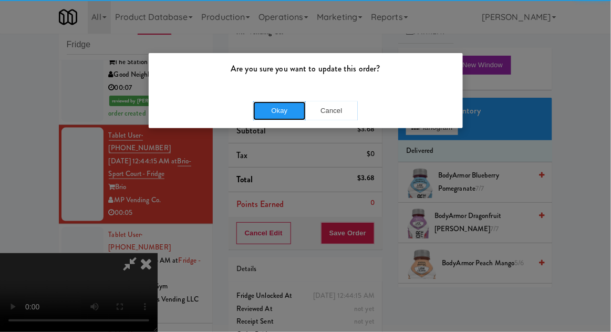
click at [274, 110] on button "Okay" at bounding box center [279, 110] width 53 height 19
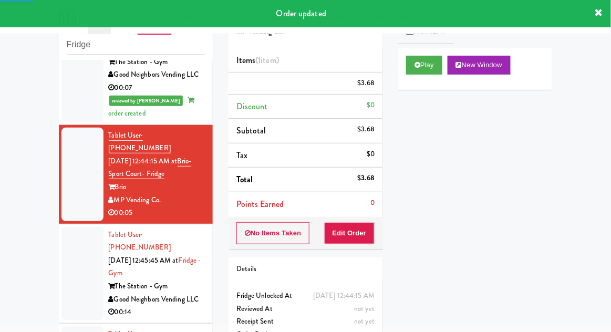
click at [69, 227] on div at bounding box center [82, 274] width 42 height 94
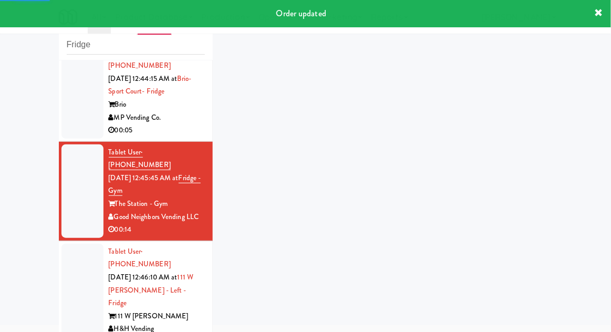
scroll to position [397, 0]
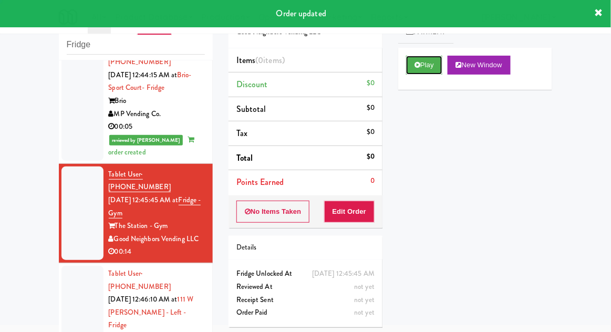
click at [406, 58] on button "Play" at bounding box center [424, 65] width 36 height 19
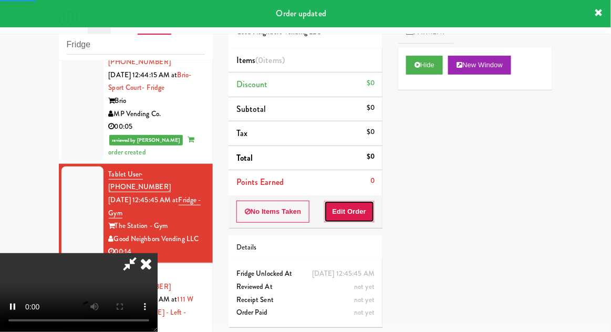
click at [348, 218] on button "Edit Order" at bounding box center [349, 212] width 51 height 22
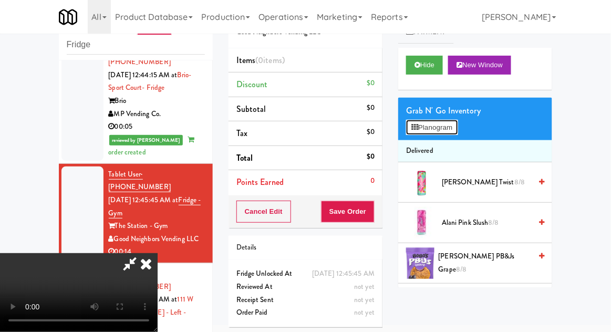
click at [458, 126] on button "Planogram" at bounding box center [432, 128] width 52 height 16
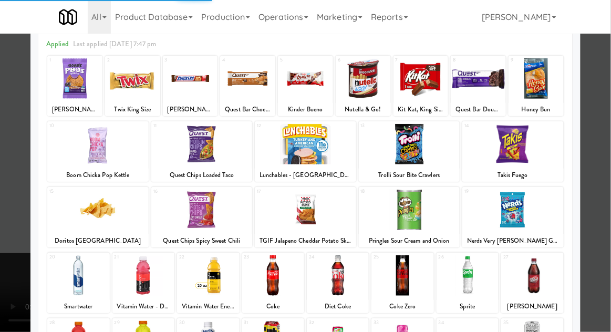
scroll to position [46, 0]
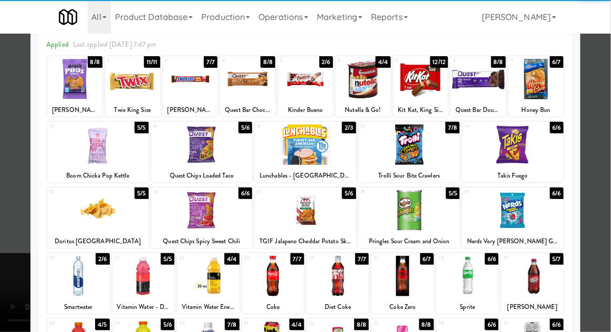
click at [287, 214] on div at bounding box center [305, 210] width 101 height 40
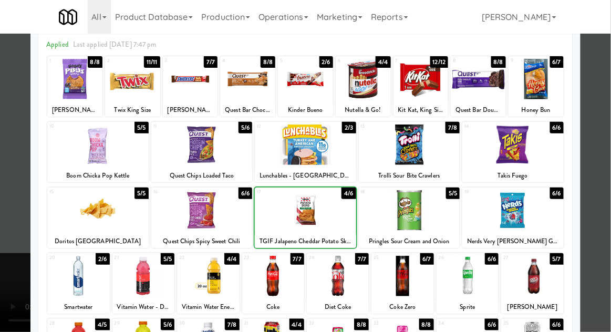
click at [607, 266] on div at bounding box center [305, 166] width 611 height 332
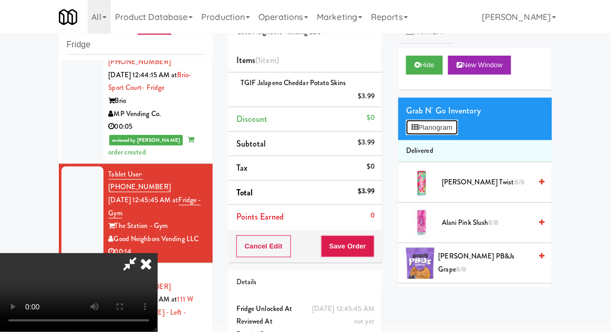
click at [439, 133] on button "Planogram" at bounding box center [432, 128] width 52 height 16
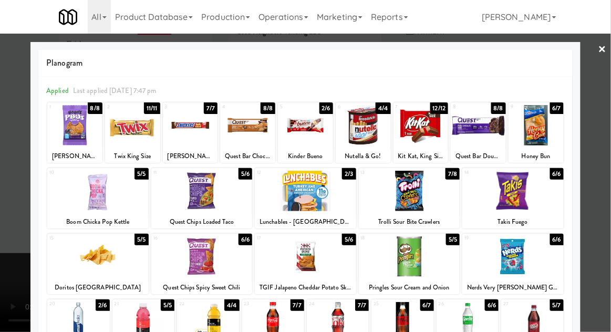
click at [198, 251] on div at bounding box center [201, 257] width 101 height 40
click at [12, 254] on div at bounding box center [305, 166] width 611 height 332
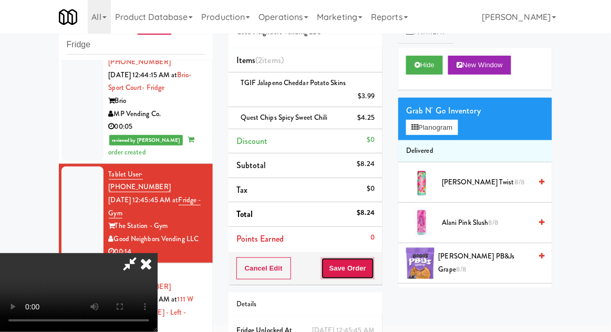
click at [371, 270] on button "Save Order" at bounding box center [348, 269] width 54 height 22
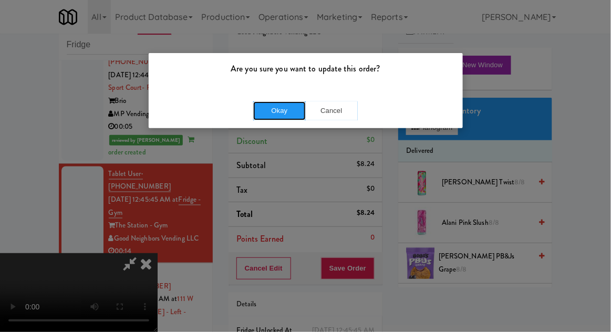
click at [278, 118] on button "Okay" at bounding box center [279, 110] width 53 height 19
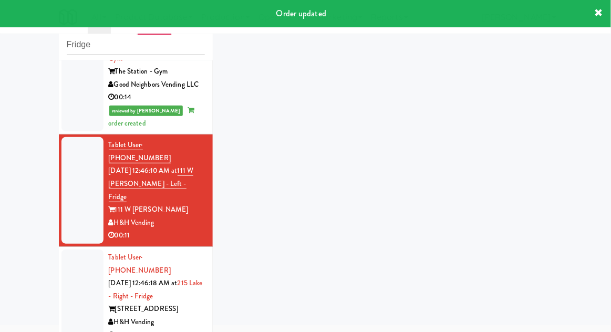
scroll to position [566, 0]
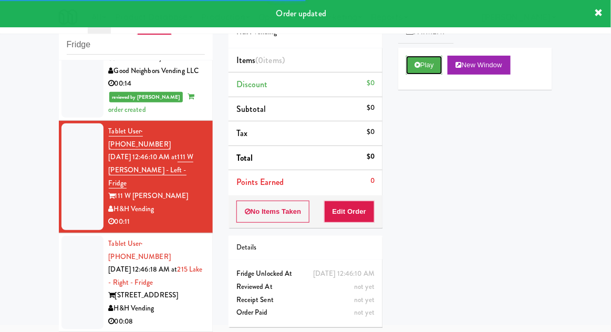
click at [419, 72] on button "Play" at bounding box center [424, 65] width 36 height 19
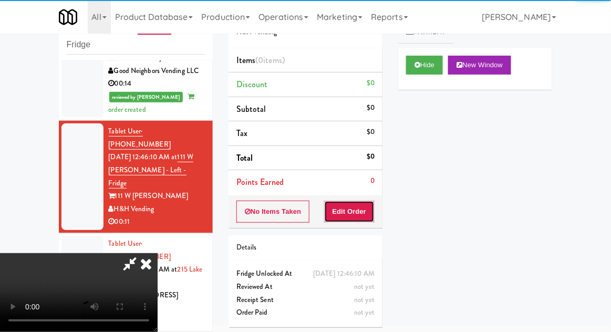
click at [340, 214] on button "Edit Order" at bounding box center [349, 212] width 51 height 22
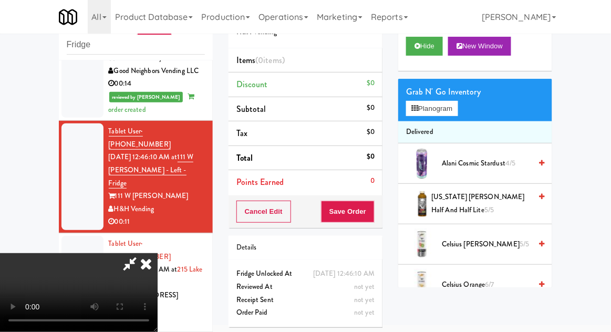
scroll to position [38, 0]
click at [431, 47] on button "Hide" at bounding box center [424, 46] width 37 height 19
click at [430, 48] on button "Hide" at bounding box center [424, 46] width 37 height 19
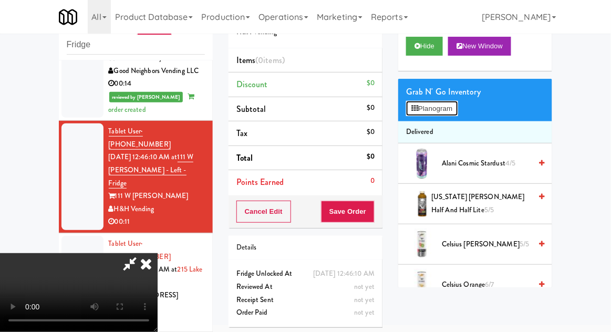
click at [456, 112] on button "Planogram" at bounding box center [432, 109] width 52 height 16
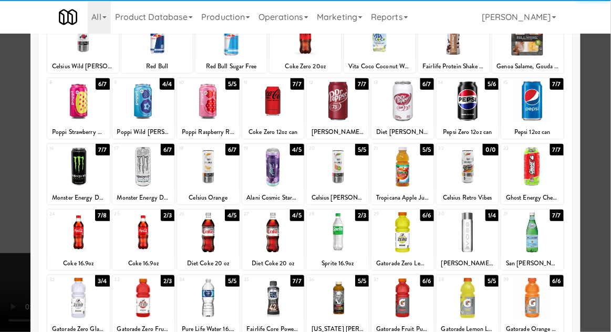
scroll to position [109, 0]
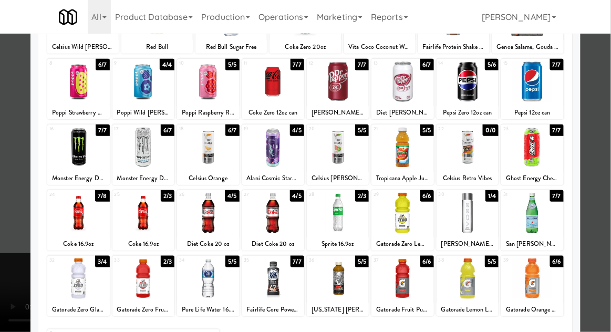
click at [77, 217] on div at bounding box center [78, 213] width 62 height 40
click at [599, 274] on div at bounding box center [305, 166] width 611 height 332
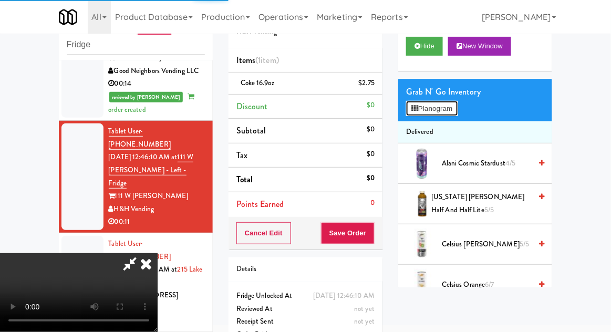
click at [441, 101] on button "Planogram" at bounding box center [432, 109] width 52 height 16
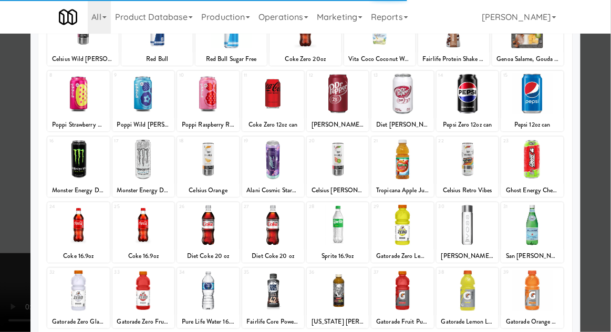
scroll to position [97, 0]
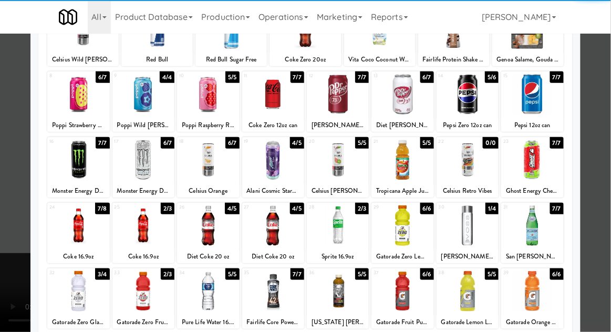
click at [75, 223] on div at bounding box center [78, 226] width 62 height 40
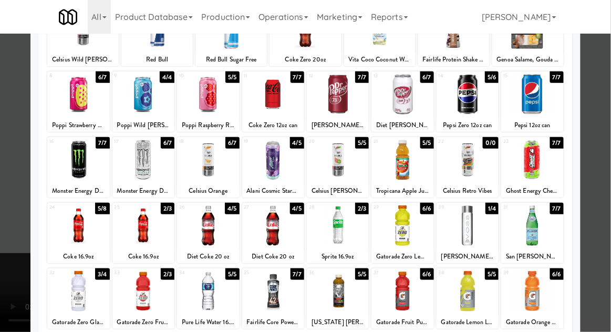
click at [3, 204] on div at bounding box center [305, 166] width 611 height 332
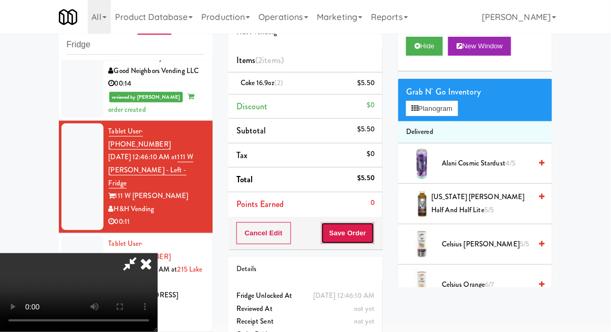
click at [373, 231] on button "Save Order" at bounding box center [348, 233] width 54 height 22
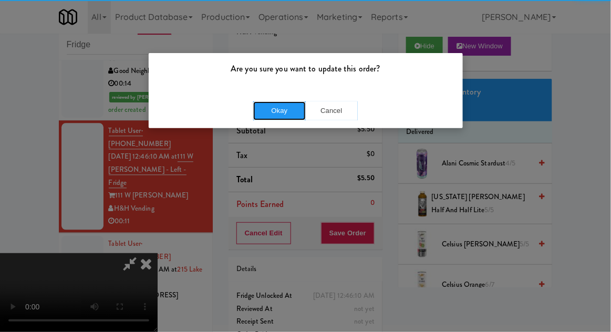
click at [293, 118] on button "Okay" at bounding box center [279, 110] width 53 height 19
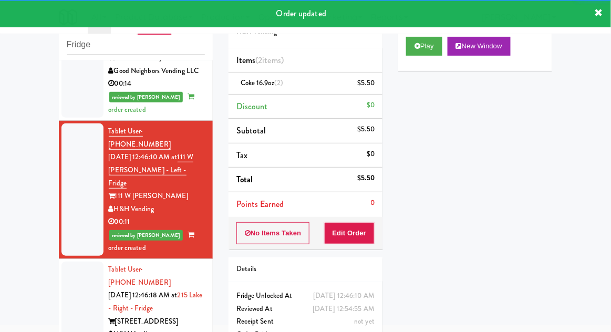
click at [63, 262] on div at bounding box center [82, 309] width 42 height 94
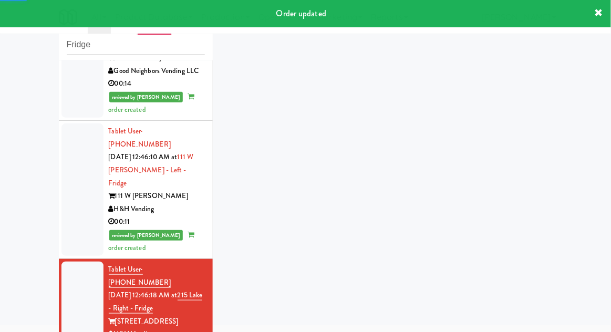
scroll to position [591, 0]
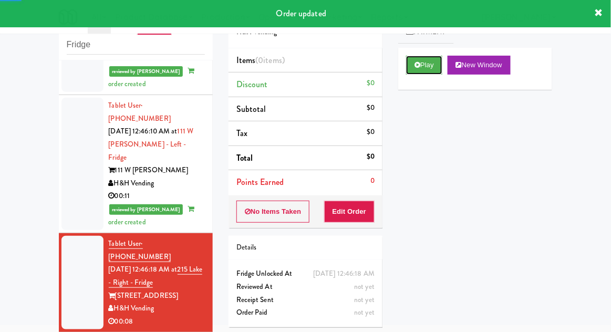
click at [416, 59] on button "Play" at bounding box center [424, 65] width 36 height 19
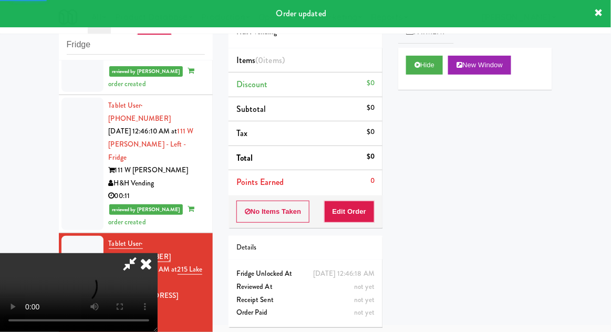
click at [345, 220] on button "Edit Order" at bounding box center [349, 212] width 51 height 22
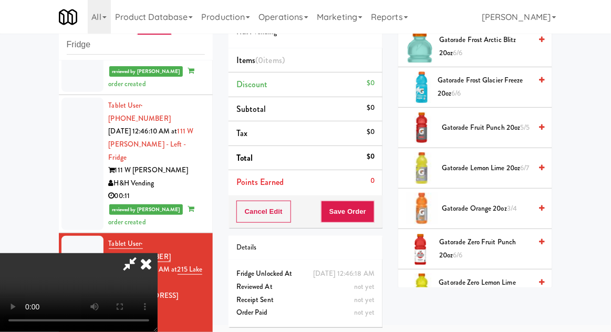
scroll to position [833, 0]
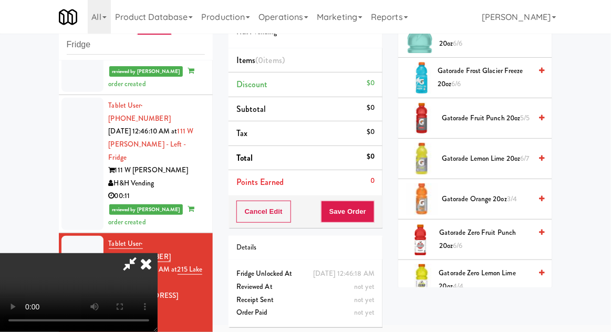
click at [466, 270] on span "Gatorade Zero Lemon Lime 20oz 4/4" at bounding box center [485, 280] width 93 height 26
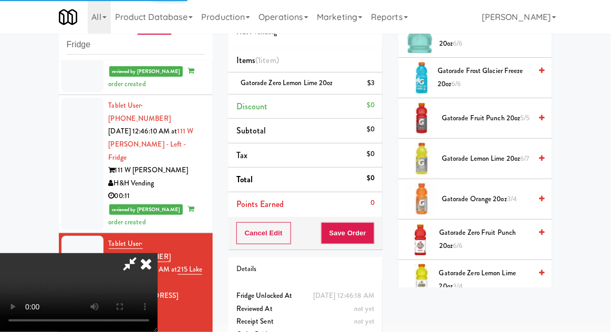
click at [490, 276] on span "Gatorade Zero Lemon Lime 20oz 3/4" at bounding box center [485, 280] width 92 height 26
click at [373, 236] on button "Save Order" at bounding box center [348, 233] width 54 height 22
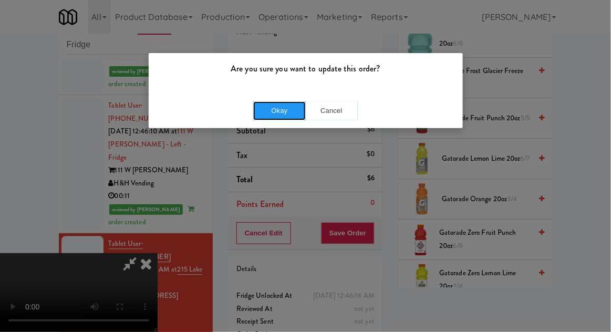
click at [282, 112] on button "Okay" at bounding box center [279, 110] width 53 height 19
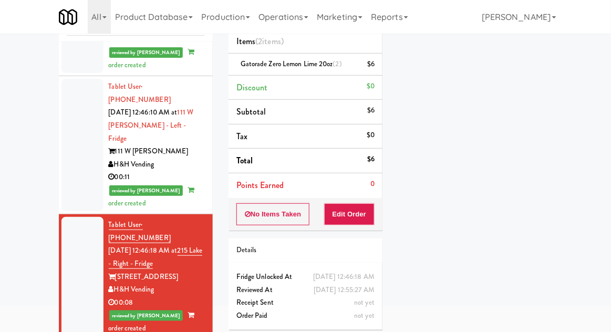
scroll to position [85, 0]
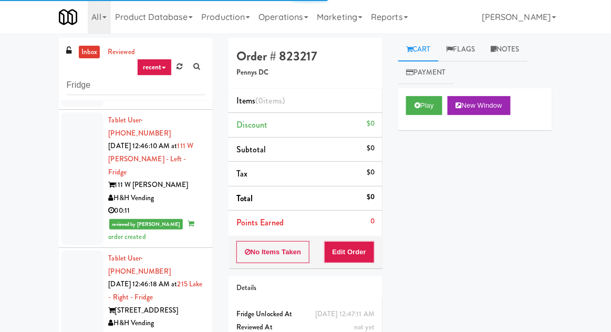
click at [421, 122] on div "Play New Window" at bounding box center [475, 109] width 154 height 42
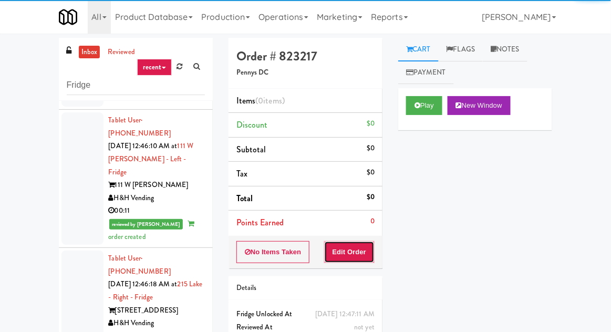
click at [336, 253] on button "Edit Order" at bounding box center [349, 252] width 51 height 22
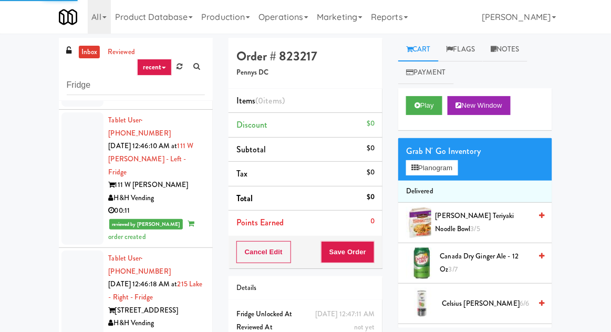
scroll to position [40, 0]
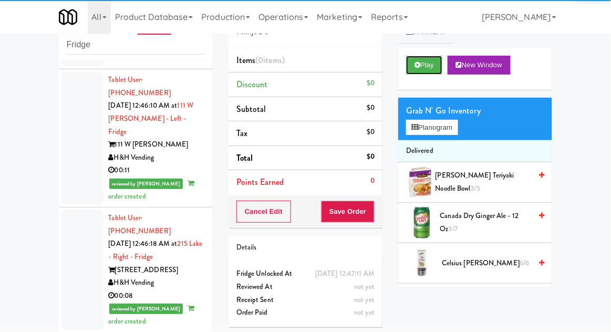
click at [427, 70] on button "Play" at bounding box center [424, 65] width 36 height 19
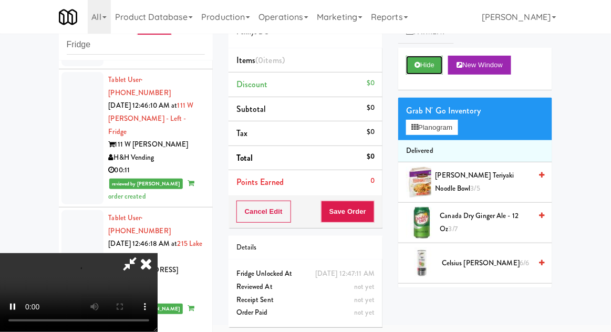
scroll to position [38, 0]
click at [488, 178] on span "Annie Chun's Teriyaki Noodle Bowl 3/5" at bounding box center [484, 182] width 96 height 26
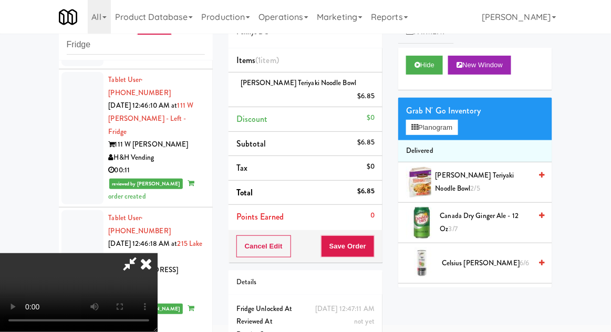
click at [469, 132] on div "Grab N' Go Inventory Planogram" at bounding box center [475, 119] width 154 height 43
click at [456, 128] on button "Planogram" at bounding box center [432, 128] width 52 height 16
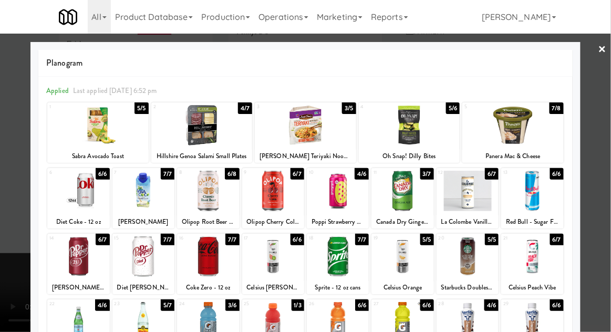
click at [272, 189] on div at bounding box center [273, 191] width 62 height 40
click at [15, 164] on div at bounding box center [305, 166] width 611 height 332
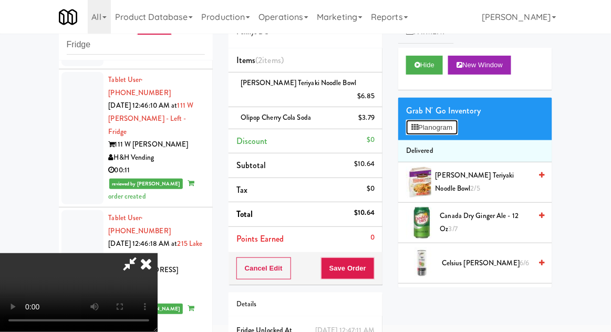
click at [433, 128] on button "Planogram" at bounding box center [432, 128] width 52 height 16
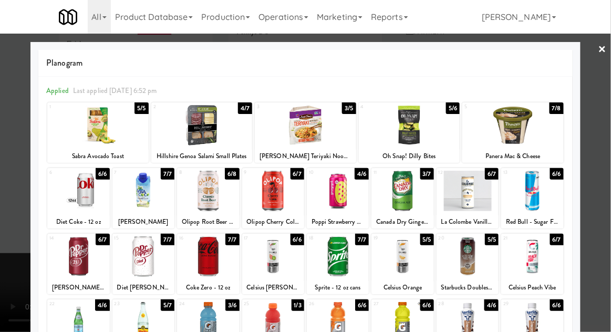
click at [208, 194] on div at bounding box center [208, 191] width 62 height 40
click at [599, 258] on div at bounding box center [305, 166] width 611 height 332
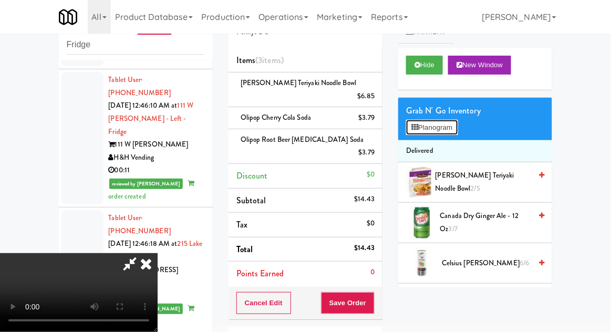
click at [455, 130] on button "Planogram" at bounding box center [432, 128] width 52 height 16
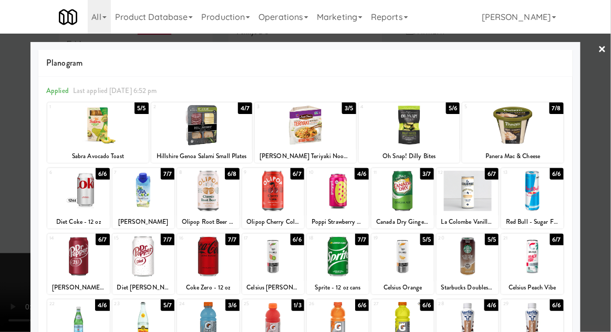
click at [525, 135] on div at bounding box center [513, 125] width 101 height 40
click at [604, 110] on div at bounding box center [305, 166] width 611 height 332
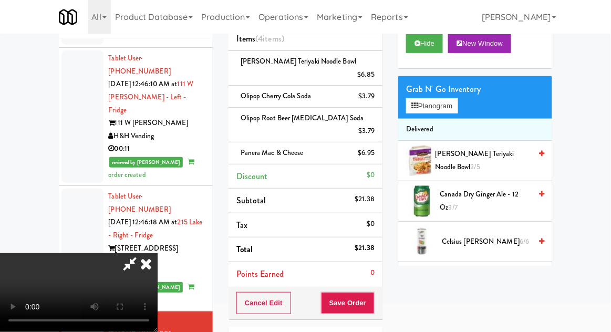
scroll to position [91, 0]
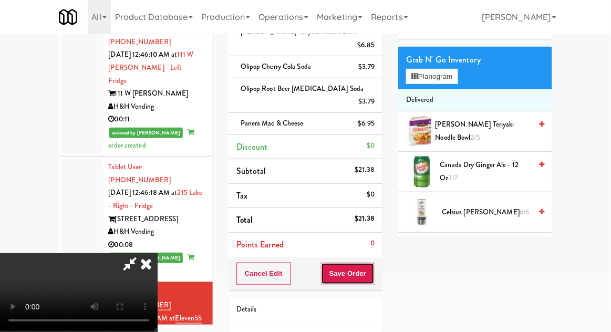
click at [373, 263] on button "Save Order" at bounding box center [348, 274] width 54 height 22
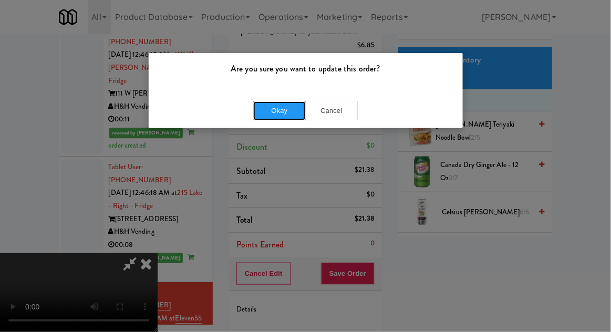
click at [276, 112] on button "Okay" at bounding box center [279, 110] width 53 height 19
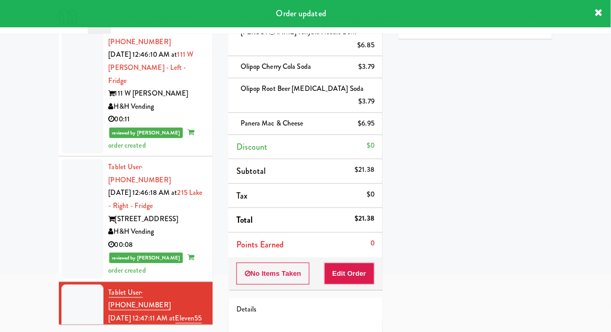
scroll to position [643, 0]
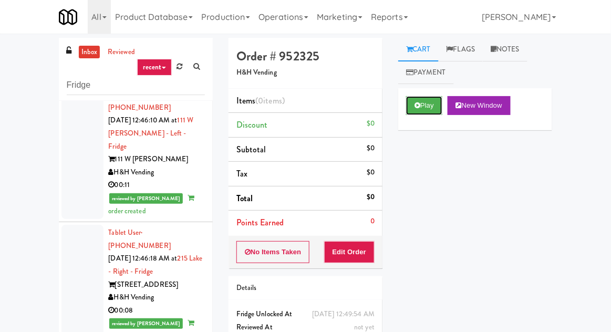
click at [417, 114] on button "Play" at bounding box center [424, 105] width 36 height 19
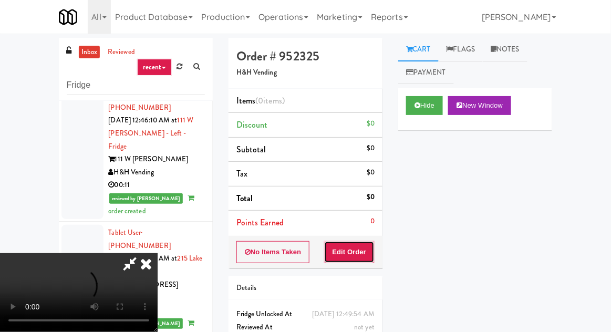
click at [345, 255] on button "Edit Order" at bounding box center [349, 252] width 51 height 22
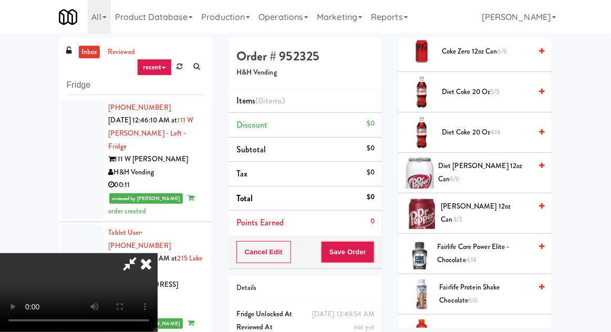
scroll to position [458, 0]
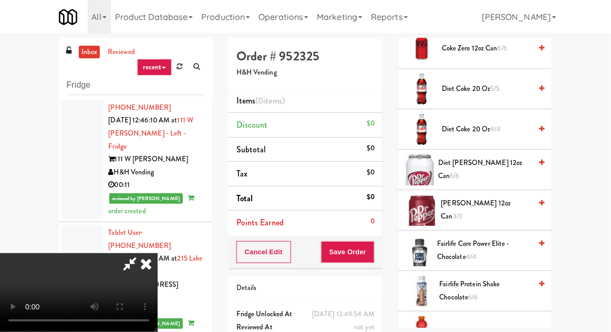
click at [497, 89] on span "5/5" at bounding box center [495, 89] width 9 height 10
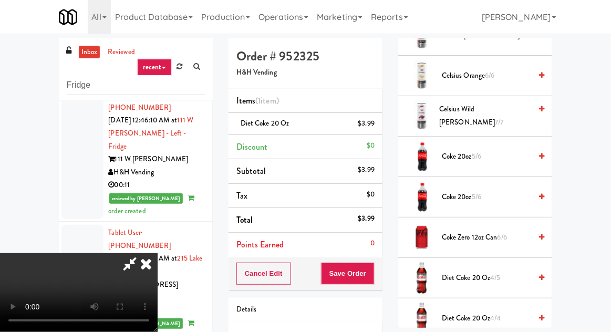
scroll to position [0, 0]
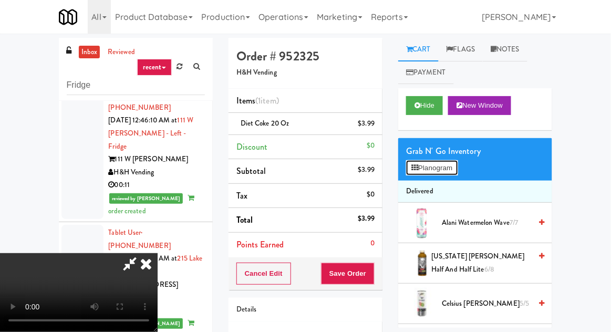
click at [433, 170] on button "Planogram" at bounding box center [432, 168] width 52 height 16
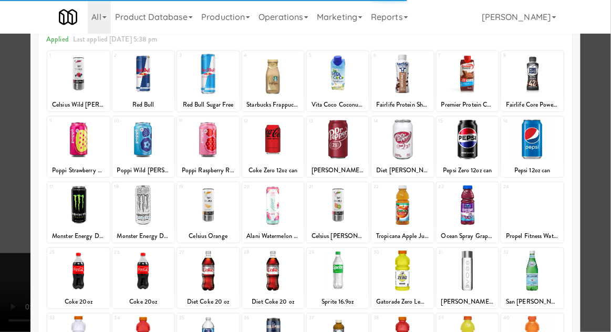
scroll to position [73, 0]
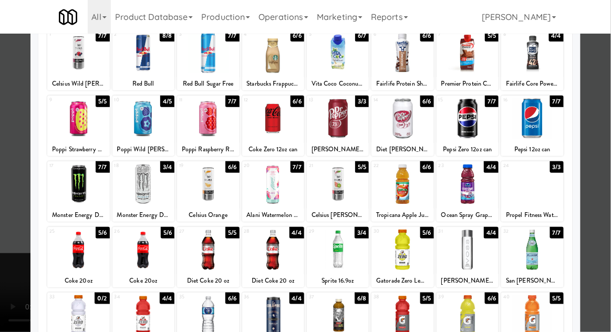
click at [340, 185] on div at bounding box center [338, 184] width 62 height 40
click at [610, 168] on div at bounding box center [305, 166] width 611 height 332
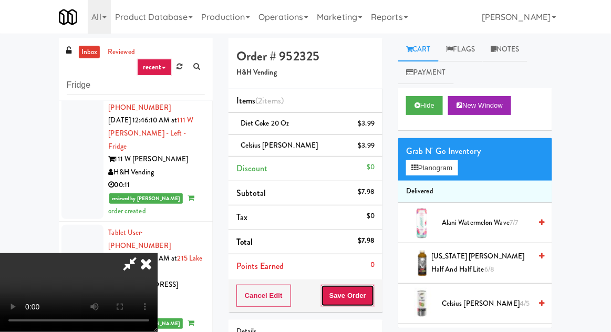
click at [371, 294] on button "Save Order" at bounding box center [348, 296] width 54 height 22
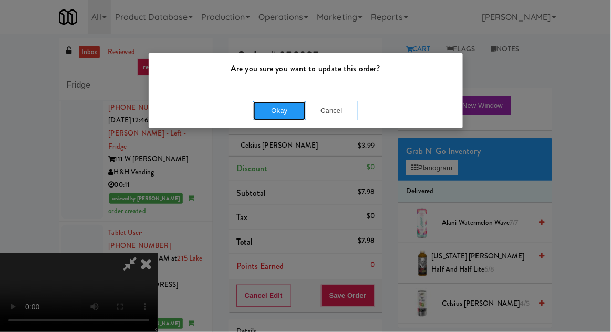
click at [282, 116] on button "Okay" at bounding box center [279, 110] width 53 height 19
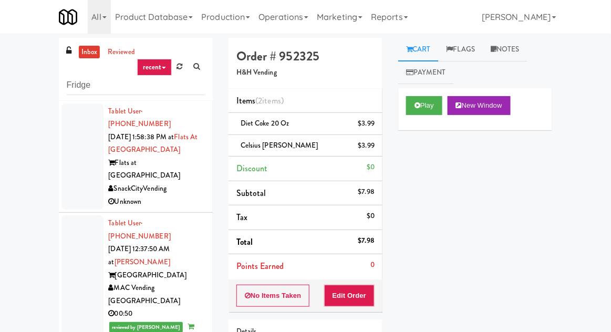
click at [86, 49] on link "inbox" at bounding box center [90, 52] width 22 height 13
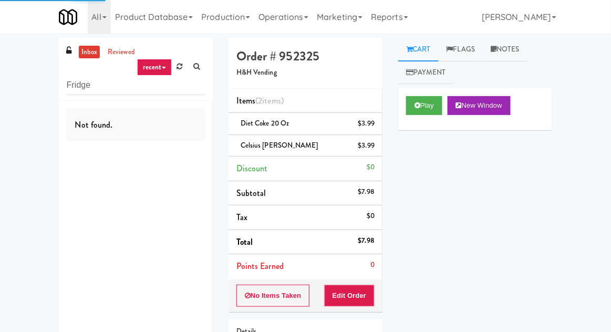
scroll to position [48, 0]
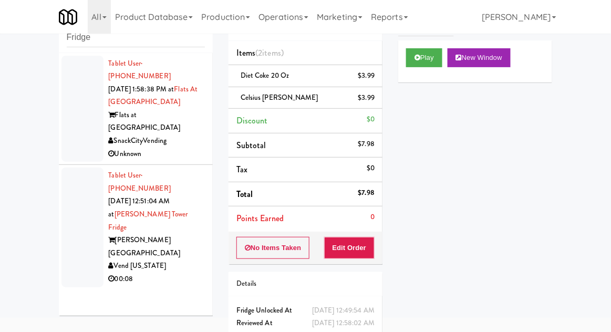
click at [73, 186] on div at bounding box center [82, 227] width 42 height 119
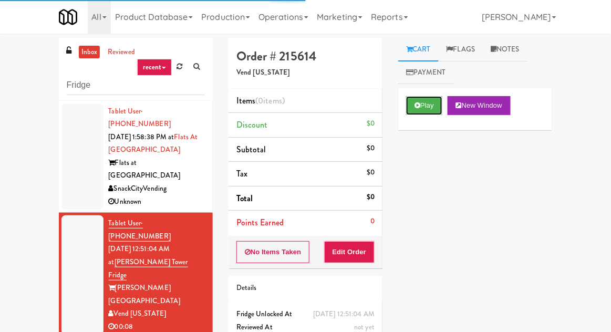
click at [421, 102] on button "Play" at bounding box center [424, 105] width 36 height 19
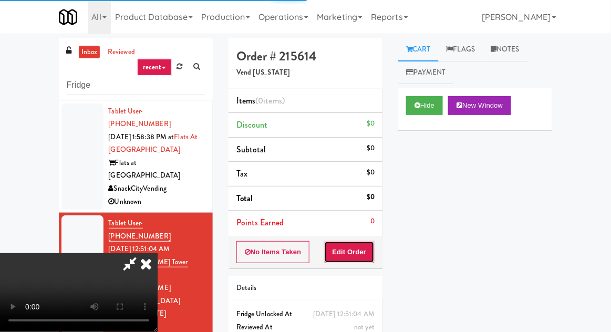
click at [340, 257] on button "Edit Order" at bounding box center [349, 252] width 51 height 22
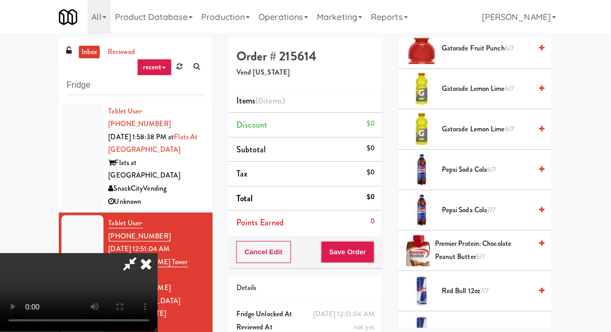
scroll to position [1143, 0]
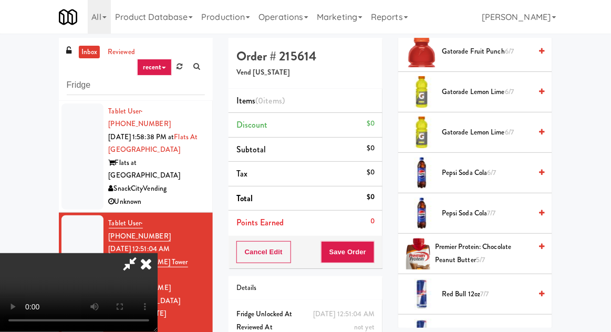
click at [486, 167] on span "Pepsi Soda Cola 6/7" at bounding box center [486, 173] width 89 height 13
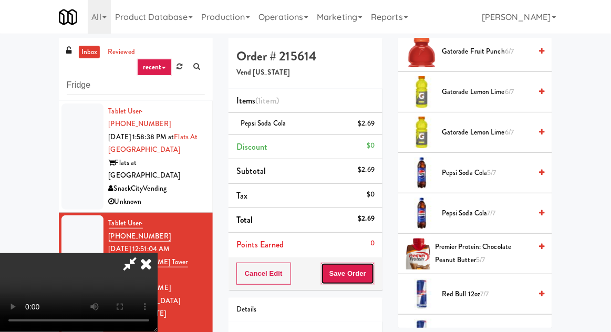
click at [369, 270] on button "Save Order" at bounding box center [348, 274] width 54 height 22
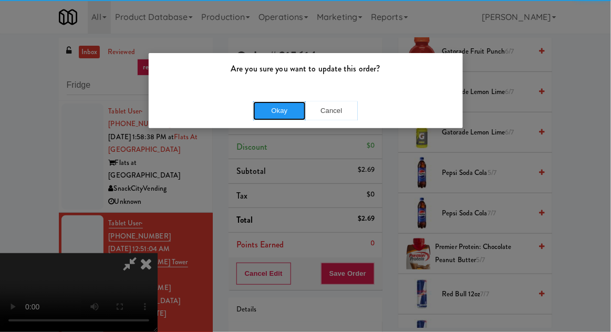
click at [272, 111] on button "Okay" at bounding box center [279, 110] width 53 height 19
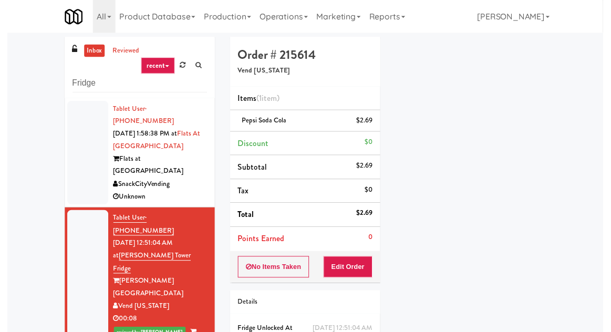
scroll to position [95, 0]
